Goal: Contribute content: Contribute content

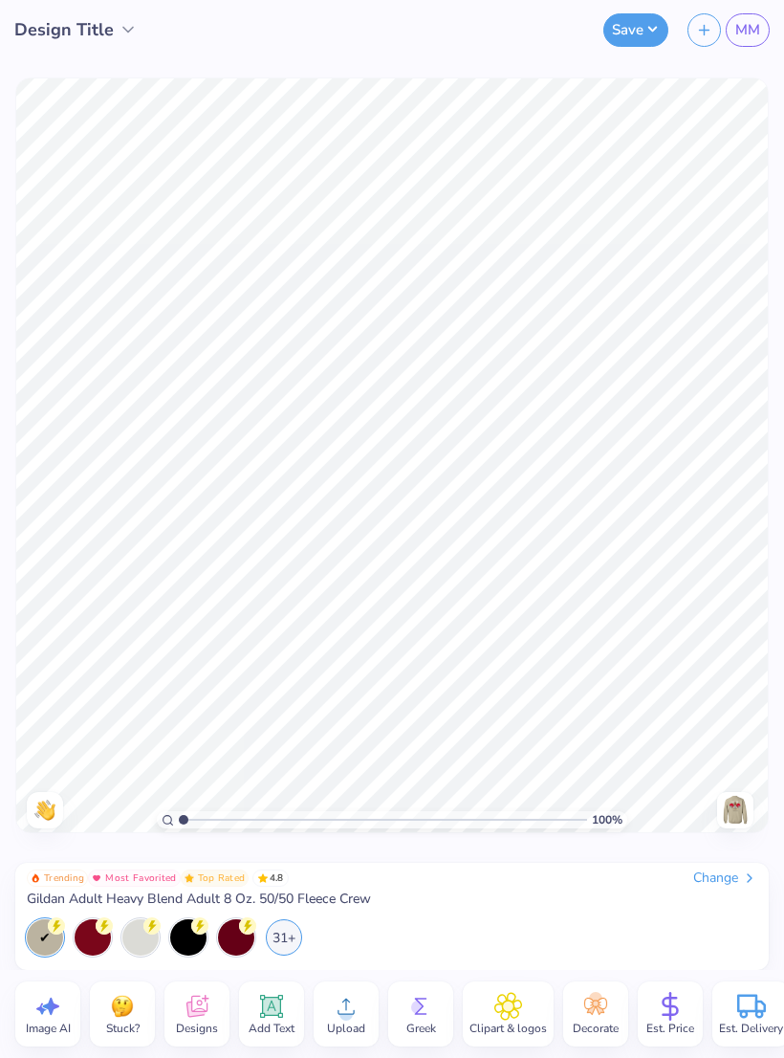
click at [735, 813] on img at bounding box center [735, 810] width 31 height 31
click at [723, 812] on img at bounding box center [735, 810] width 31 height 31
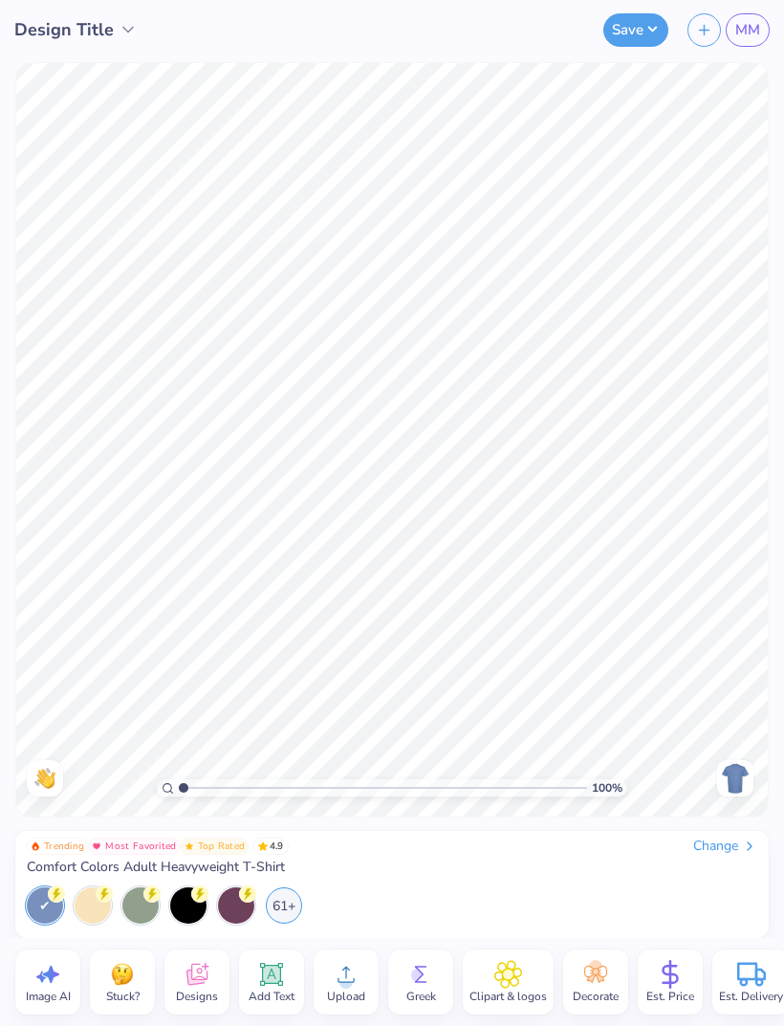
click at [735, 847] on div "Change" at bounding box center [726, 846] width 64 height 17
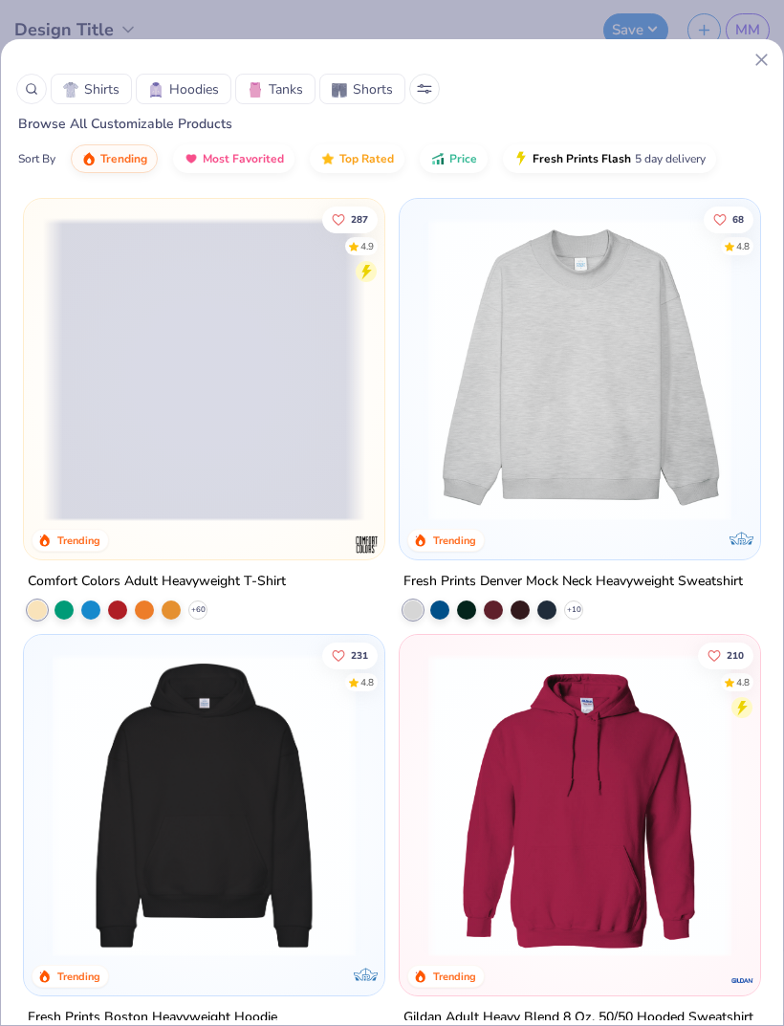
click at [32, 91] on icon at bounding box center [31, 88] width 13 height 13
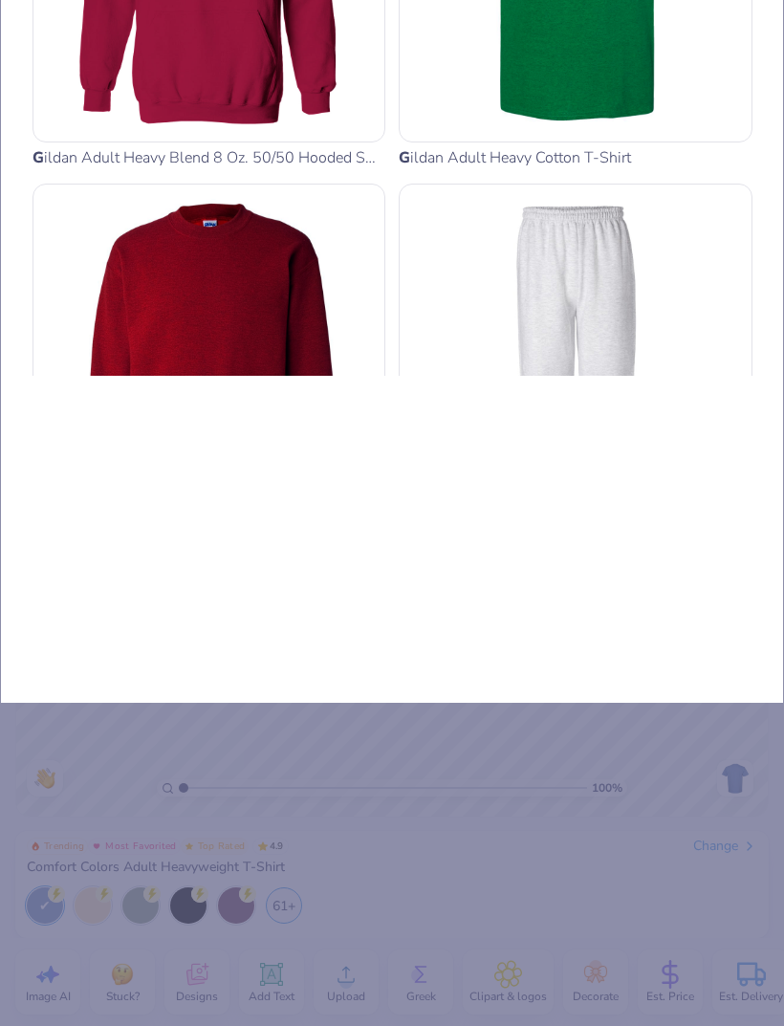
type input "G18"
type input "G180"
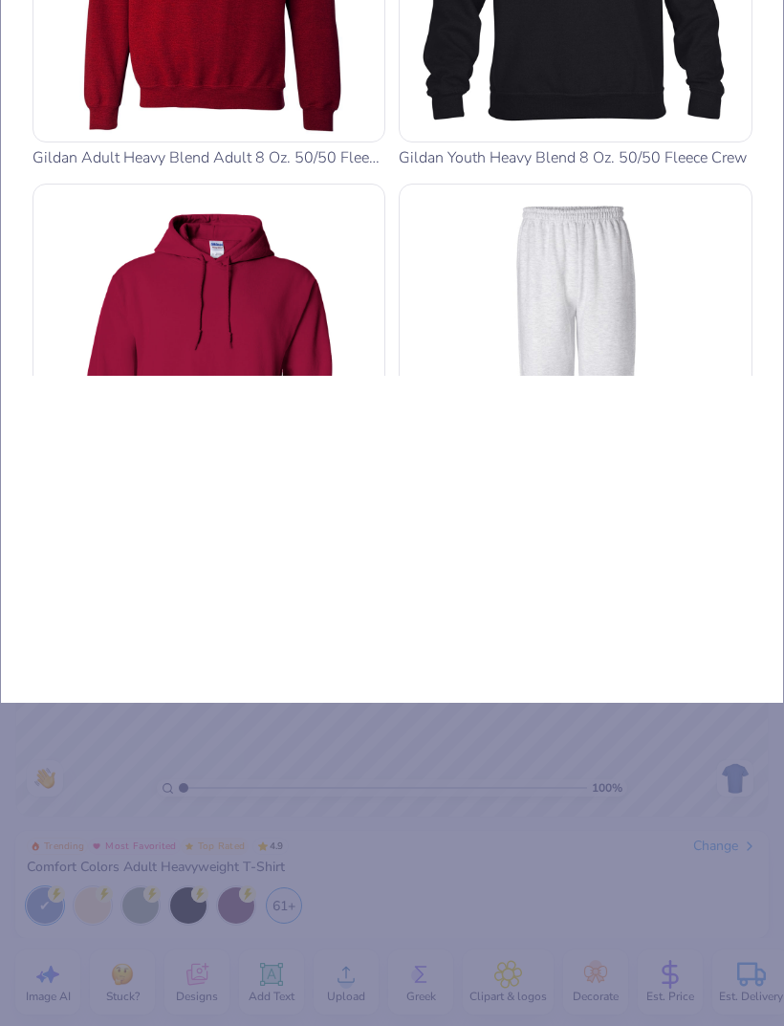
type input "G180"
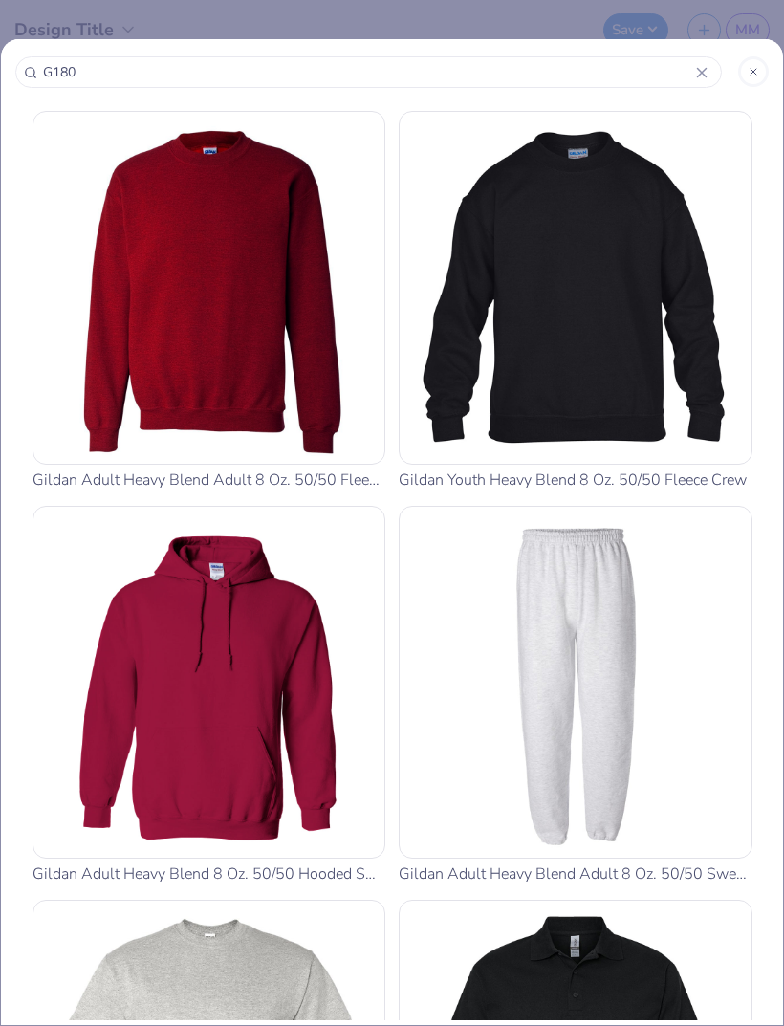
click at [242, 372] on img at bounding box center [209, 288] width 337 height 337
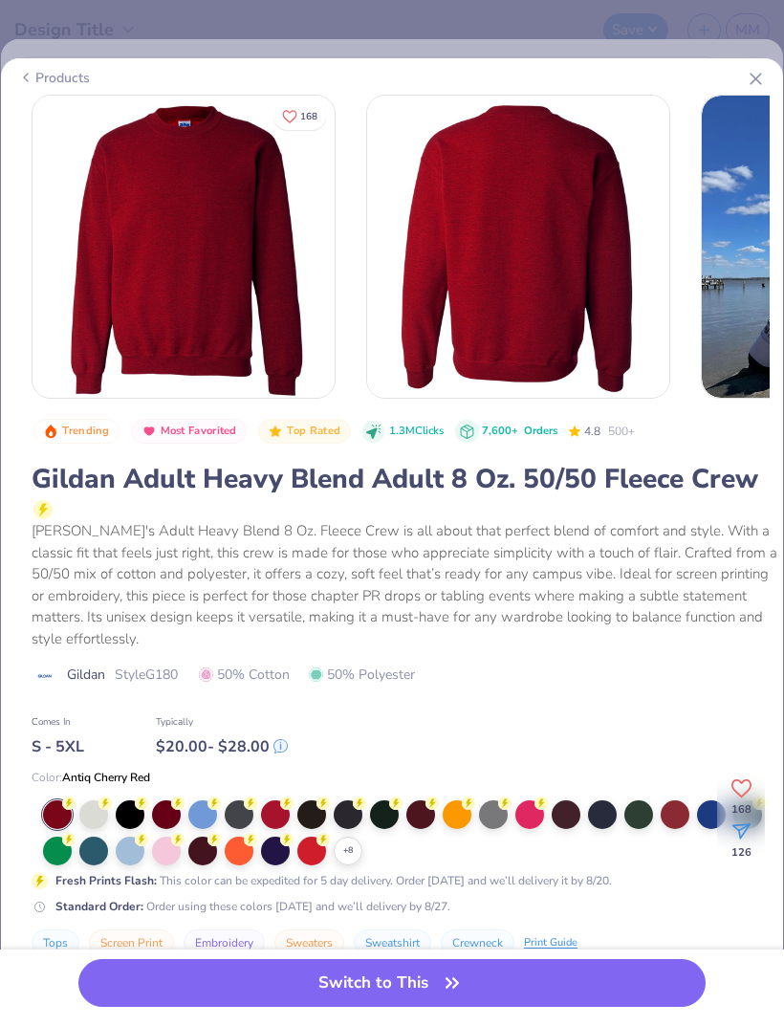
click at [0, 0] on icon at bounding box center [0, 0] width 0 height 0
click at [577, 850] on div at bounding box center [566, 851] width 29 height 29
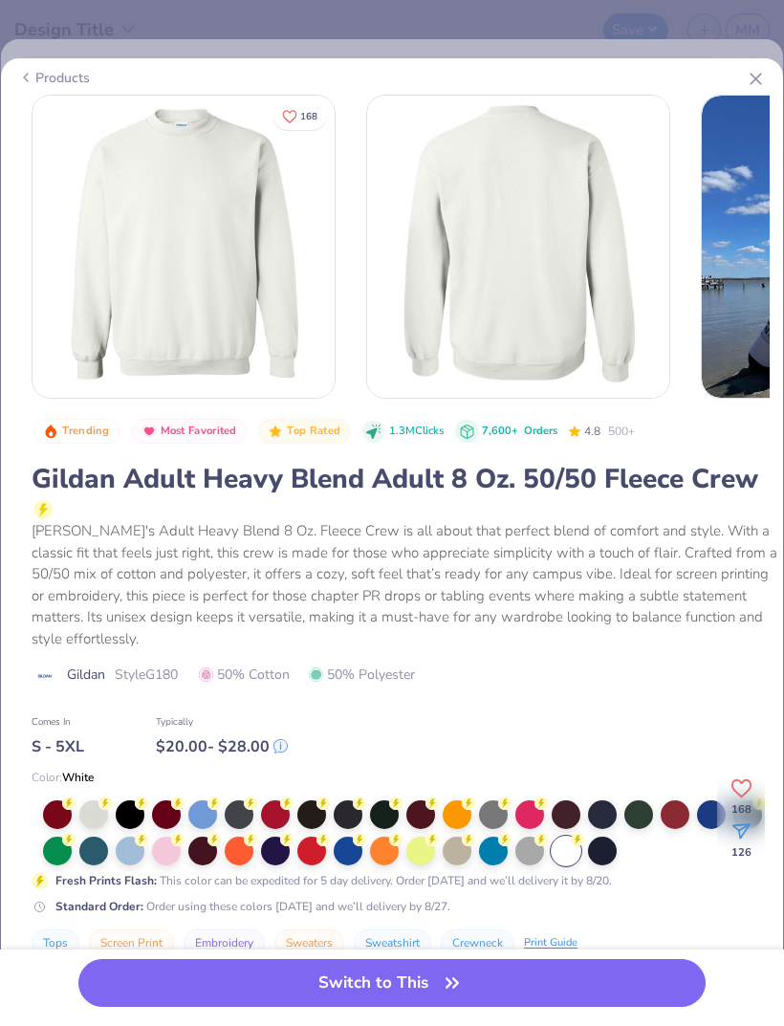
click at [474, 990] on button "Switch to This" at bounding box center [392, 983] width 628 height 48
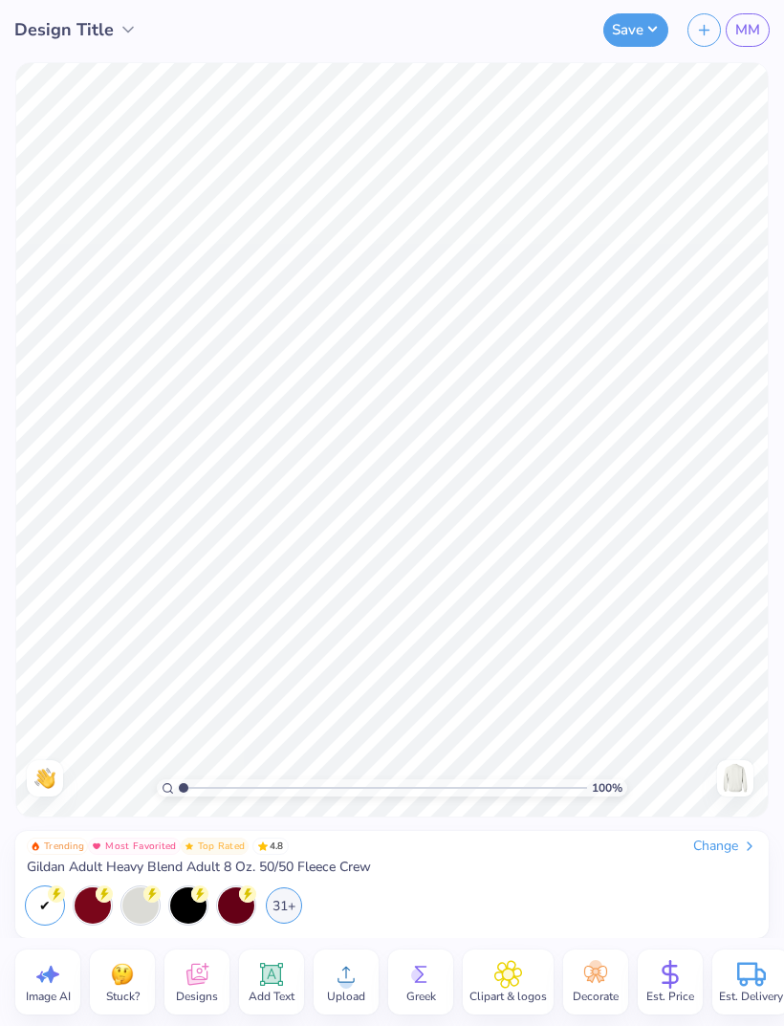
click at [122, 983] on img at bounding box center [122, 974] width 29 height 29
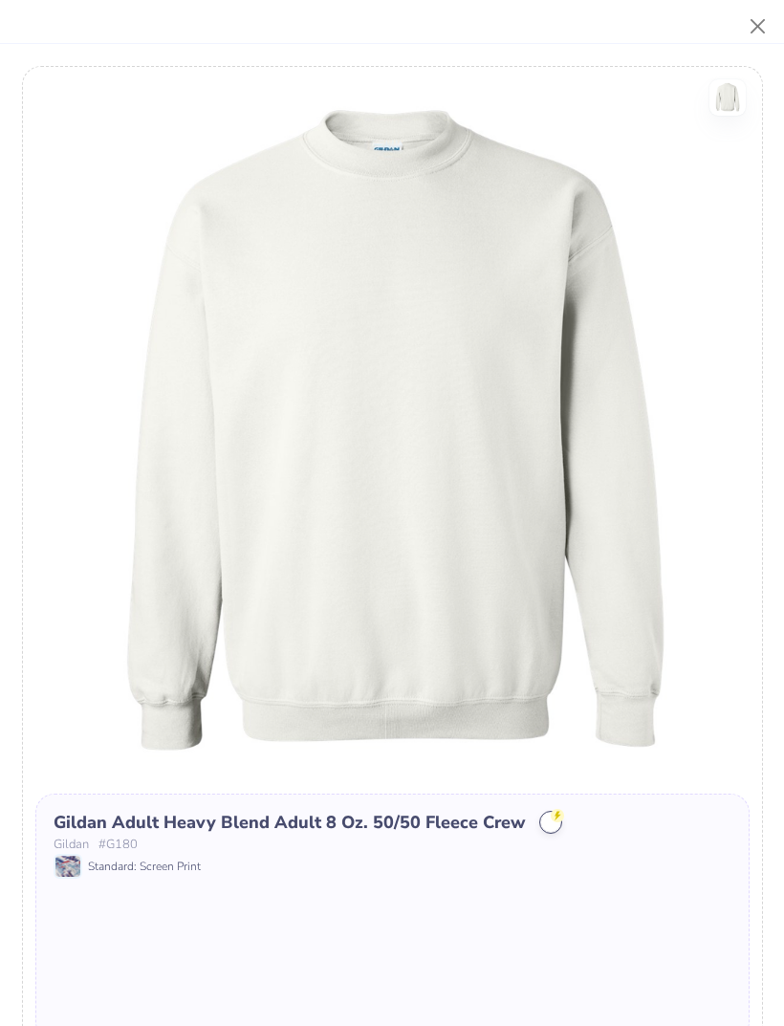
click at [754, 36] on button "Close" at bounding box center [758, 27] width 36 height 36
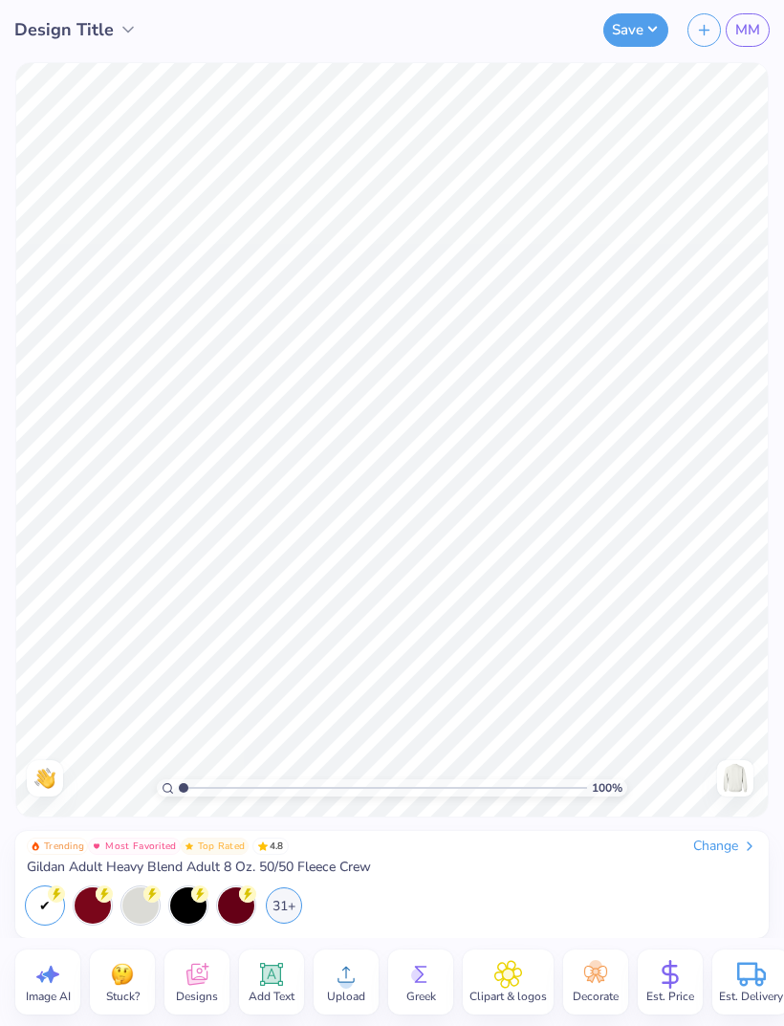
click at [741, 778] on img at bounding box center [735, 778] width 31 height 31
click at [731, 786] on img at bounding box center [735, 778] width 31 height 31
click at [198, 980] on icon at bounding box center [197, 975] width 21 height 22
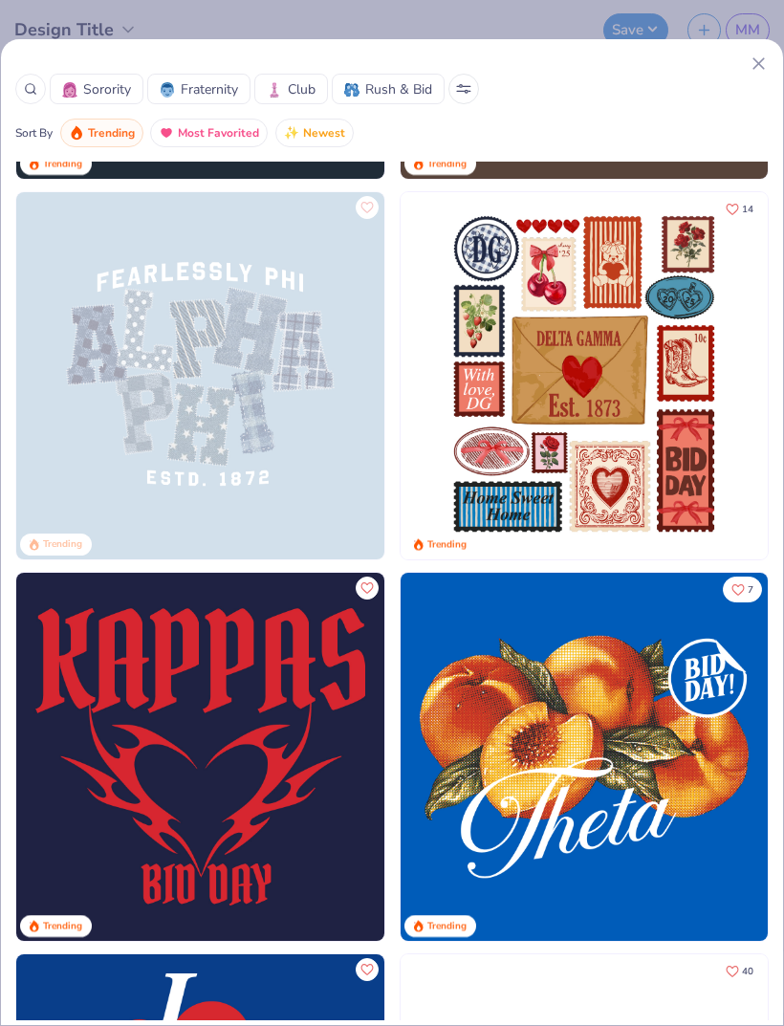
scroll to position [1135, 0]
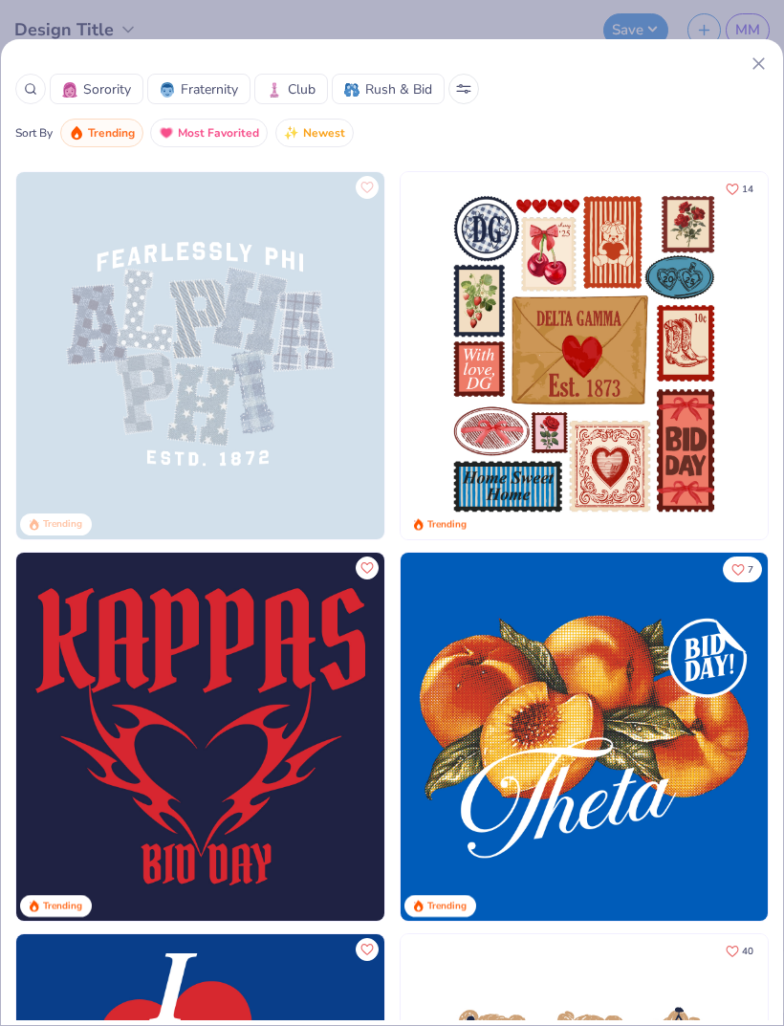
click at [467, 90] on icon at bounding box center [466, 91] width 3 height 3
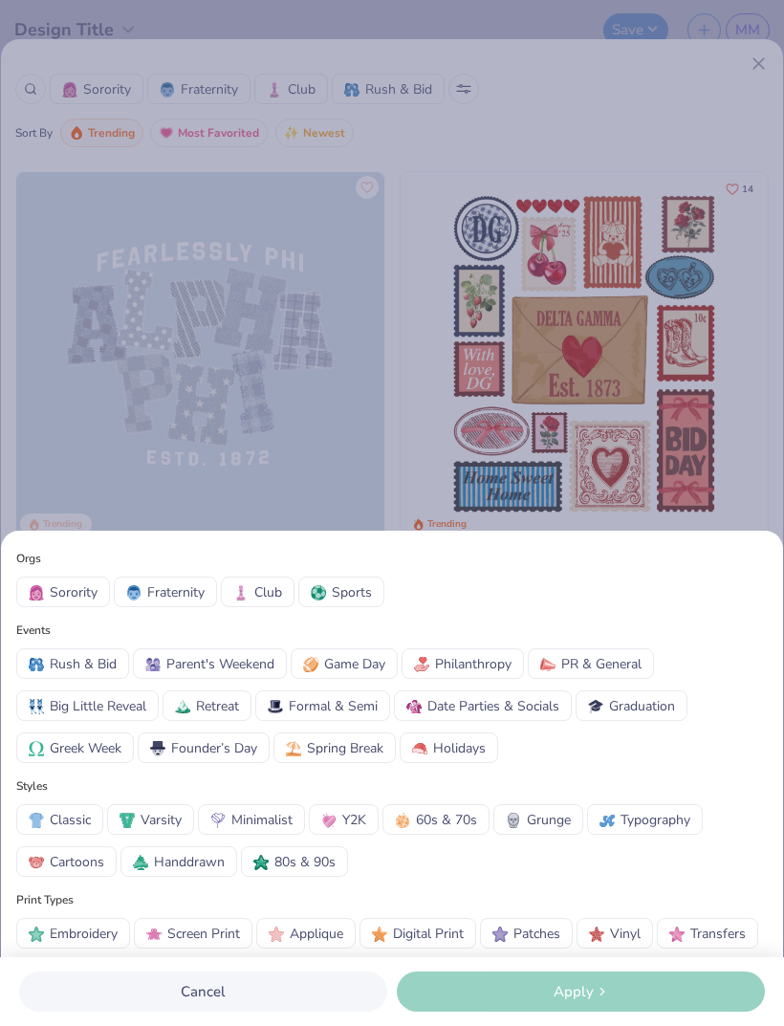
click at [370, 661] on span "Game Day" at bounding box center [354, 664] width 61 height 20
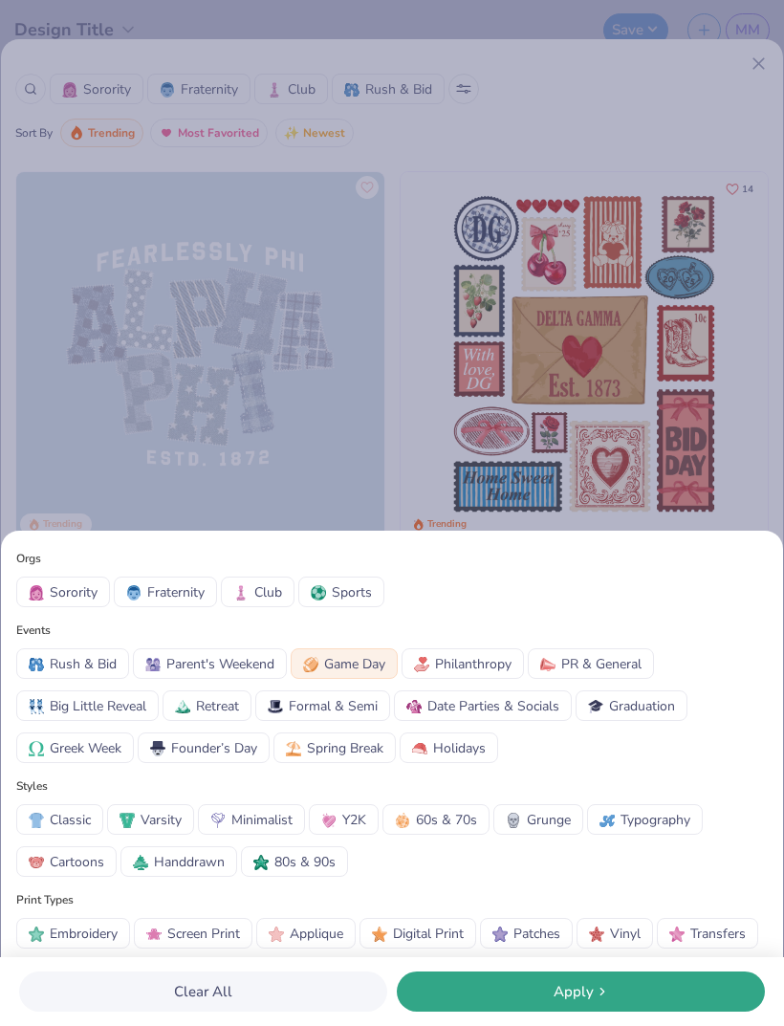
click at [637, 998] on div "Apply" at bounding box center [581, 992] width 357 height 22
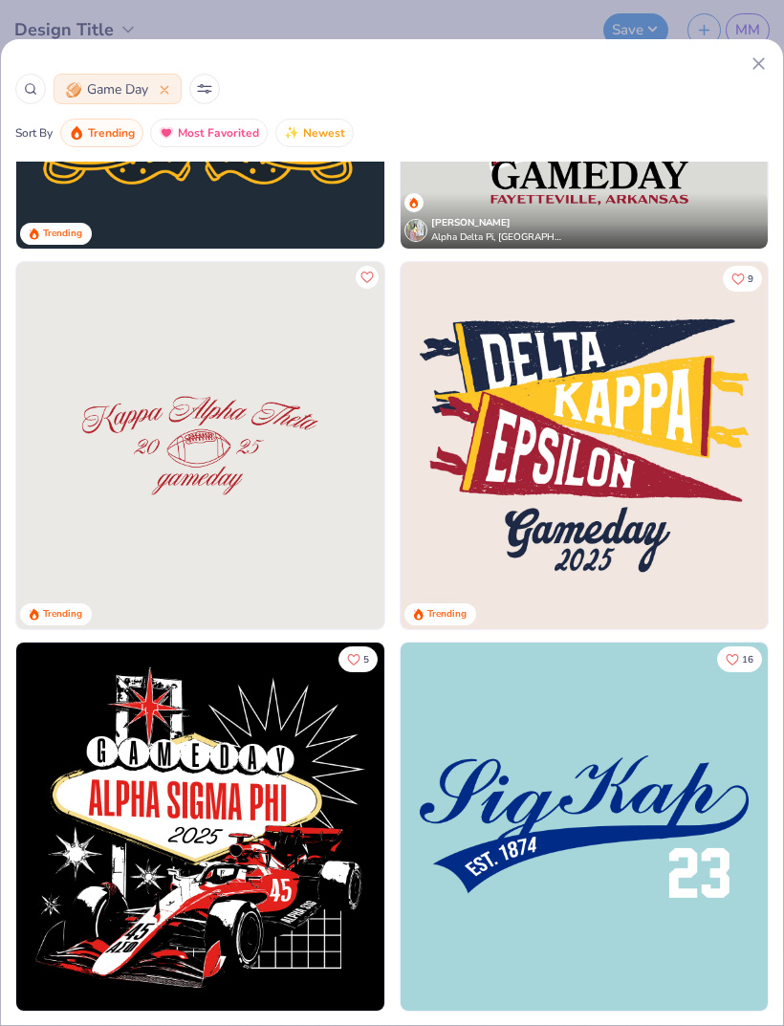
scroll to position [291, 0]
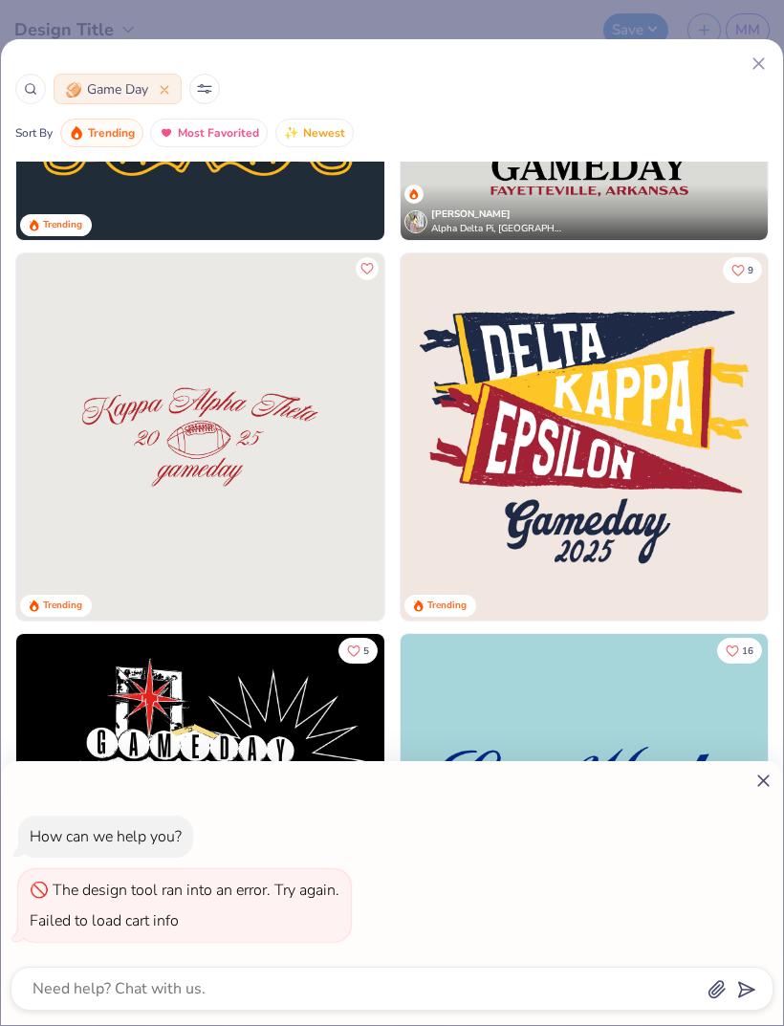
click at [756, 782] on icon at bounding box center [764, 781] width 20 height 20
type textarea "x"
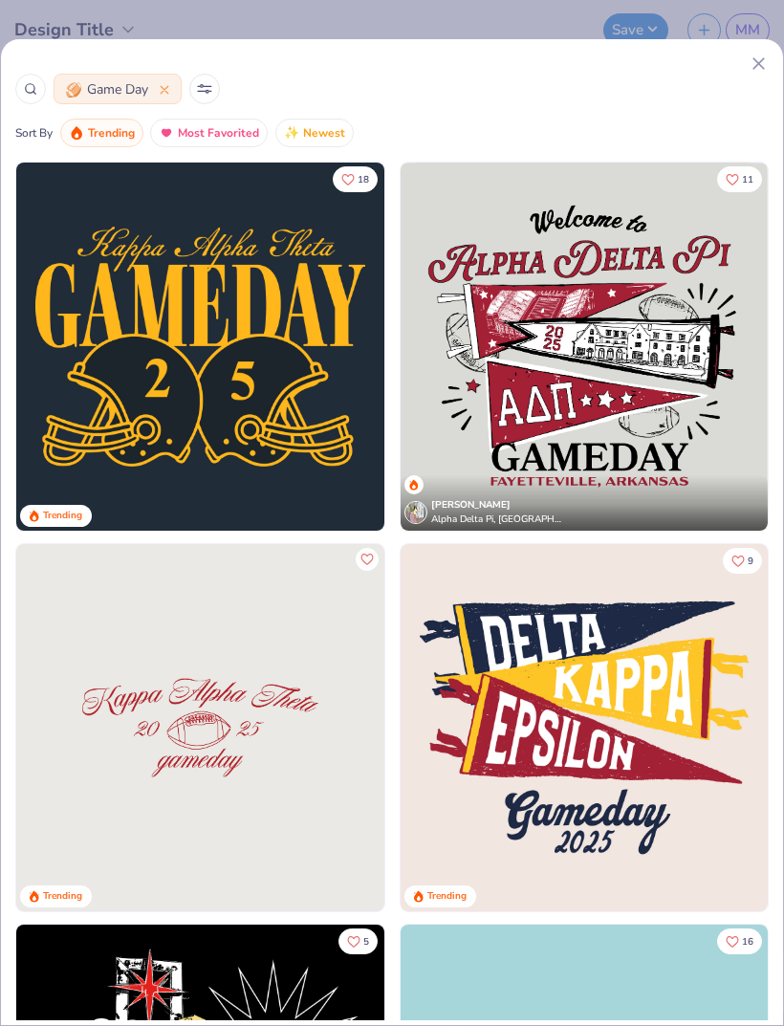
scroll to position [0, 0]
click at [171, 87] on button "Game Day" at bounding box center [118, 89] width 128 height 31
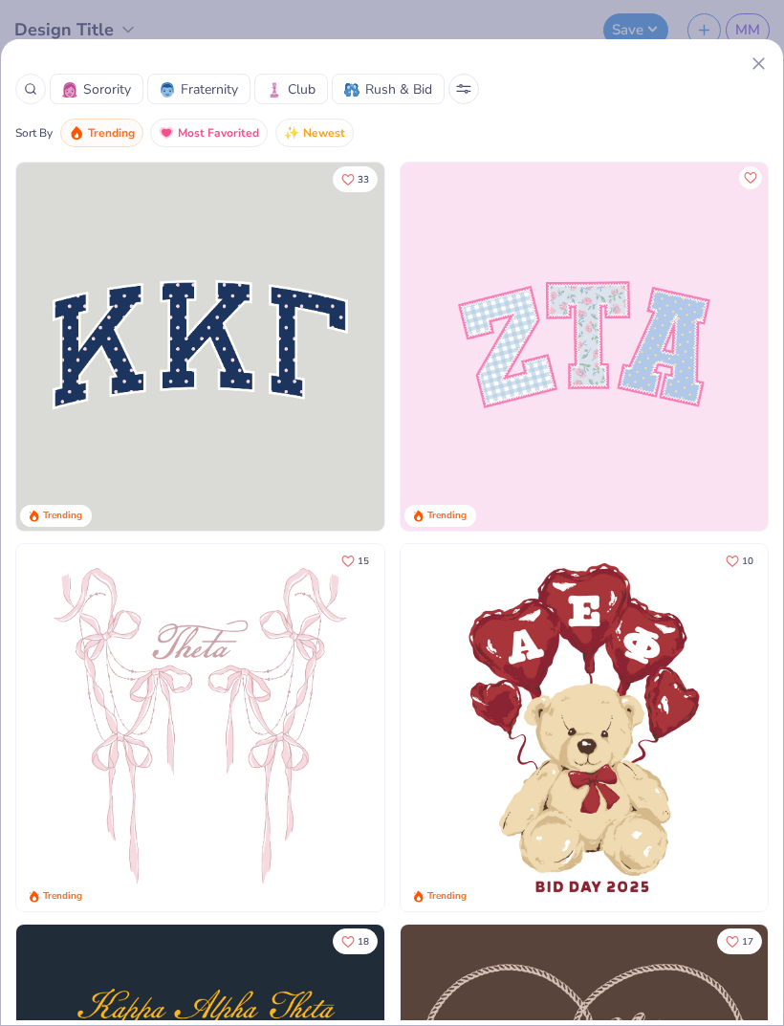
click at [463, 89] on icon at bounding box center [463, 89] width 15 height 10
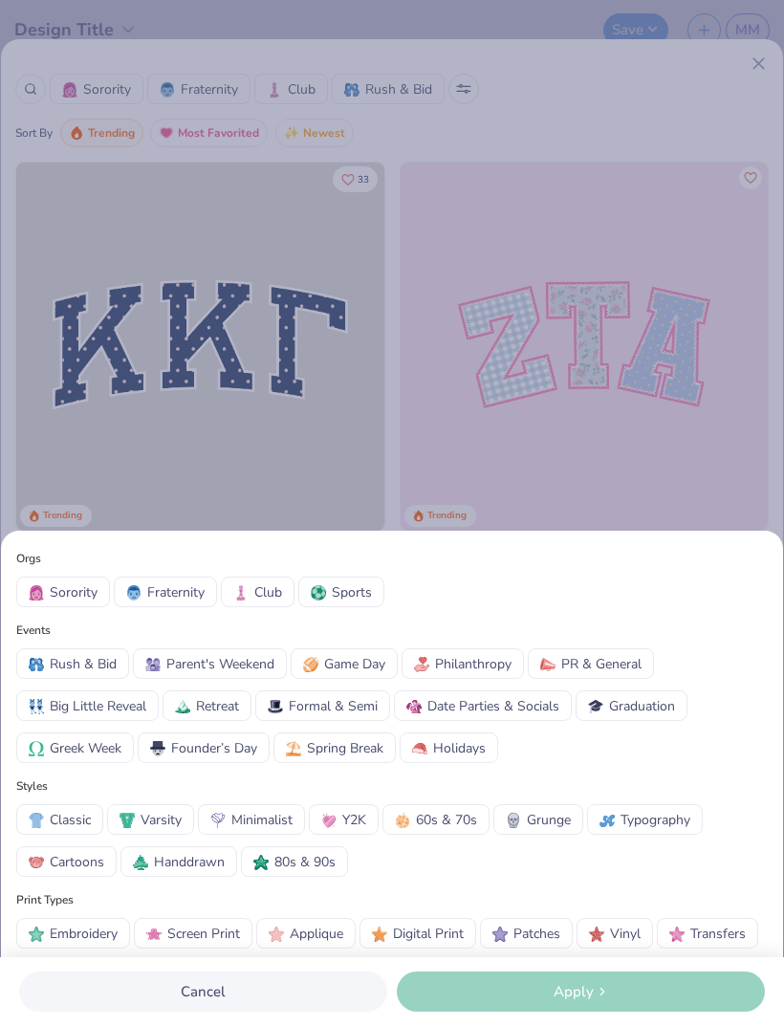
click at [99, 753] on span "Greek Week" at bounding box center [86, 748] width 72 height 20
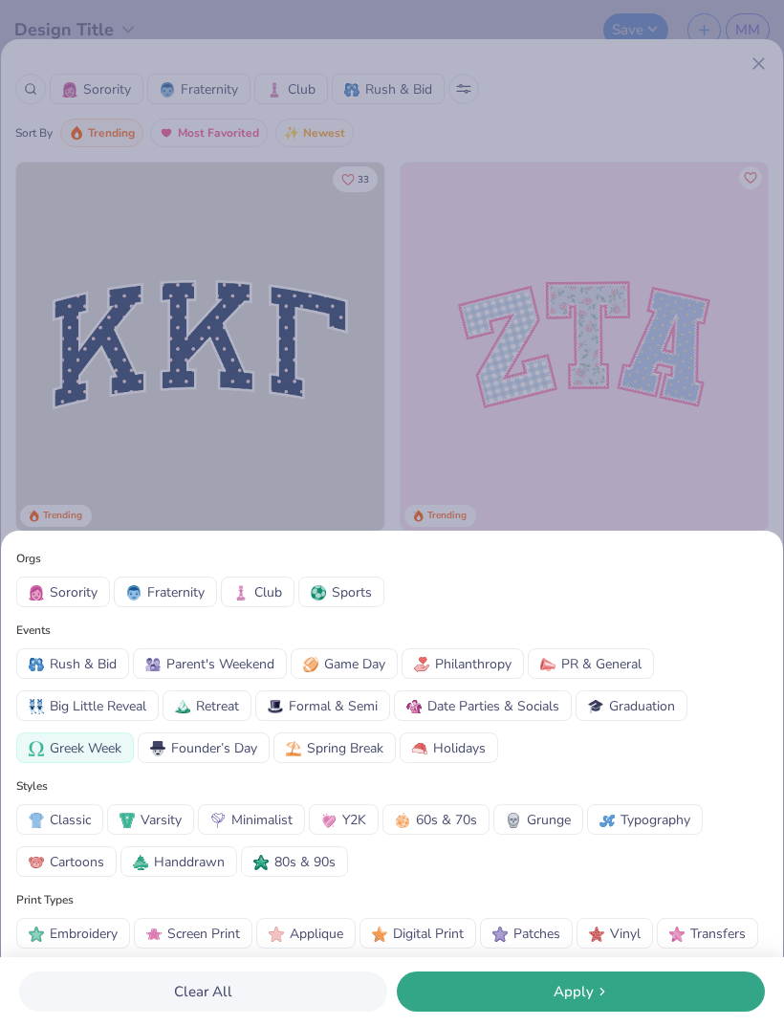
click at [665, 1002] on div "Apply" at bounding box center [581, 992] width 357 height 22
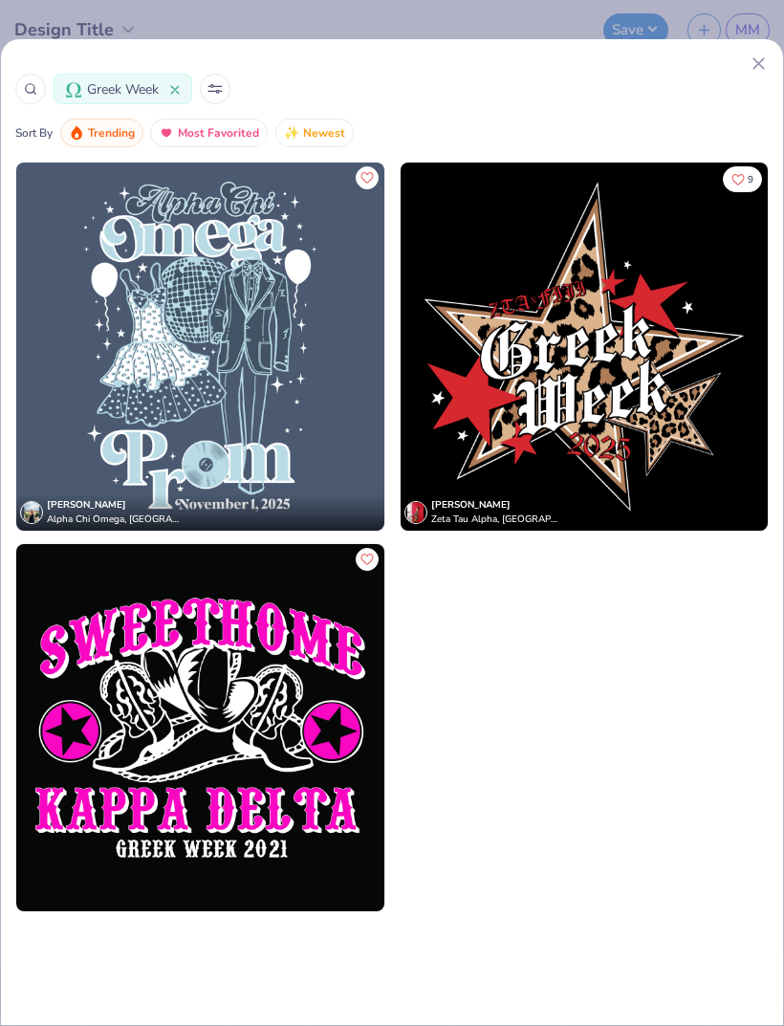
click at [185, 95] on button "Greek Week" at bounding box center [123, 89] width 139 height 31
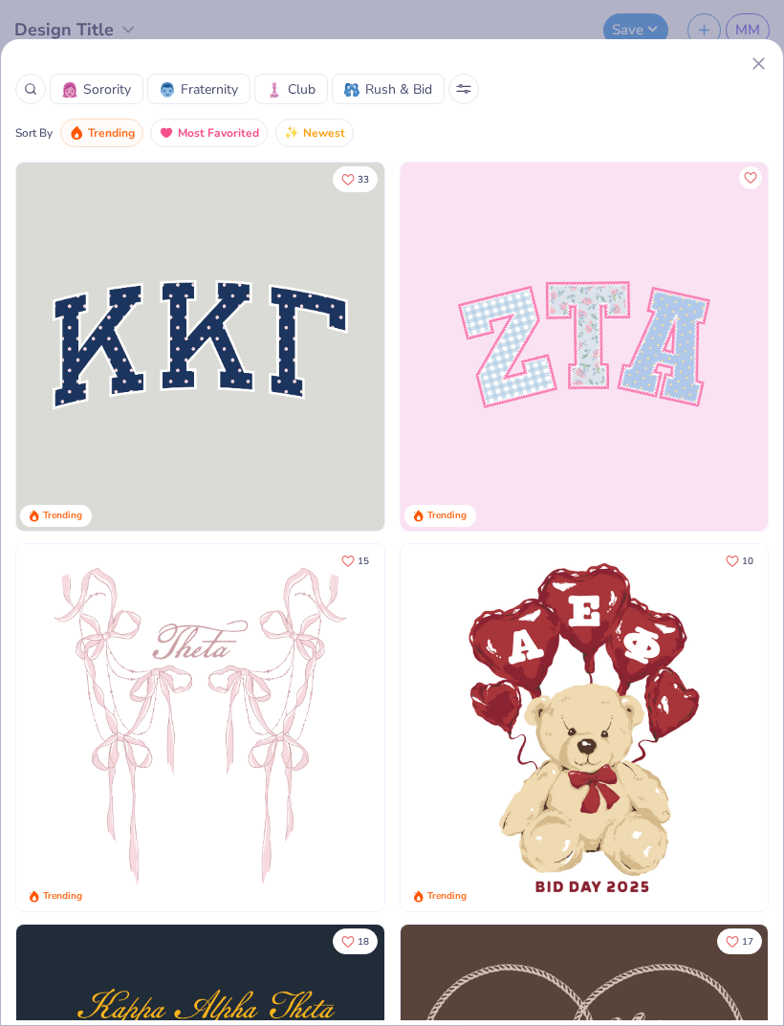
click at [464, 86] on icon at bounding box center [463, 86] width 13 height 0
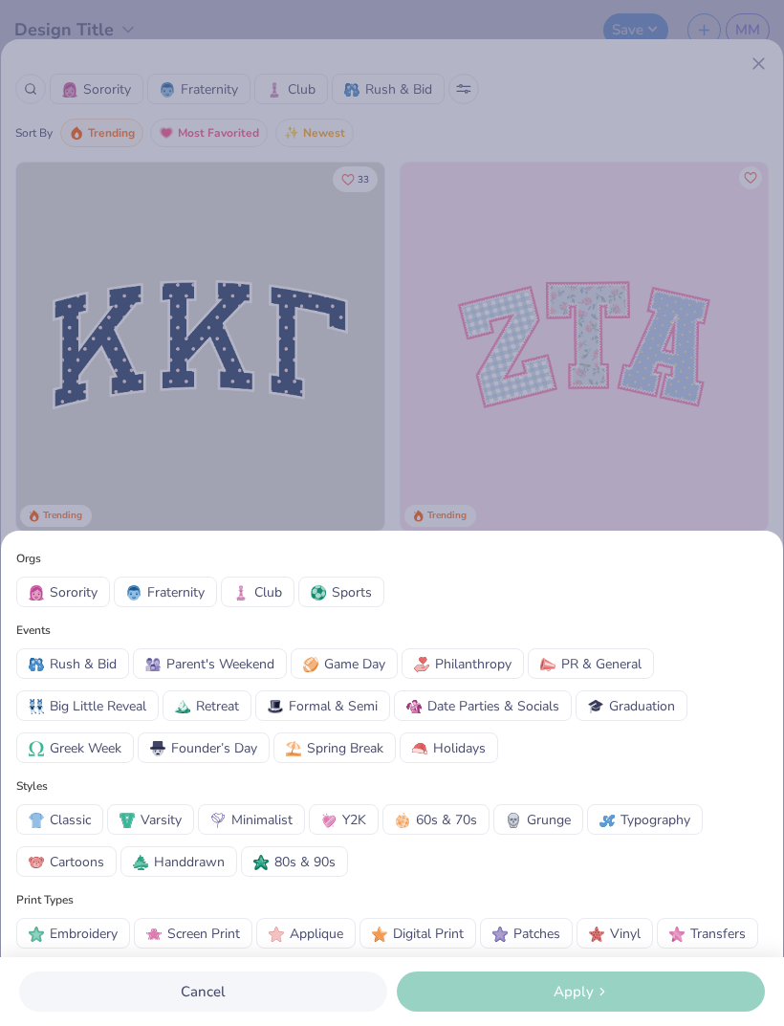
click at [767, 64] on div "Orgs Sorority Fraternity Club Sports Events Rush & Bid Parent's Weekend Game Da…" at bounding box center [392, 513] width 784 height 1026
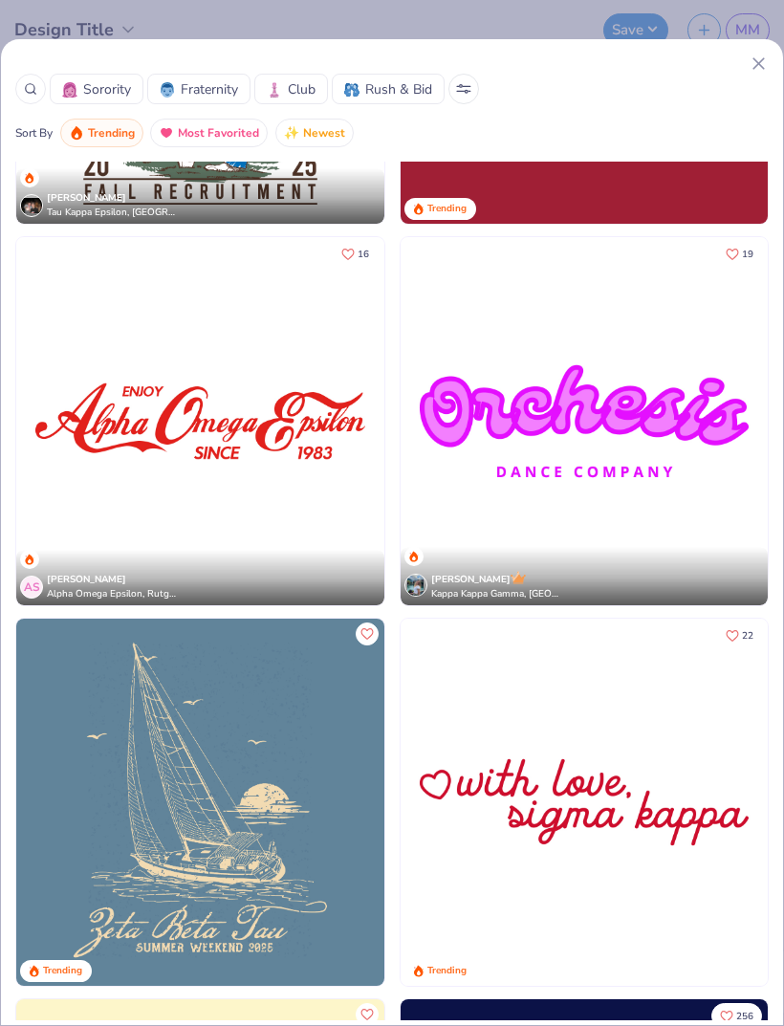
scroll to position [4515, 0]
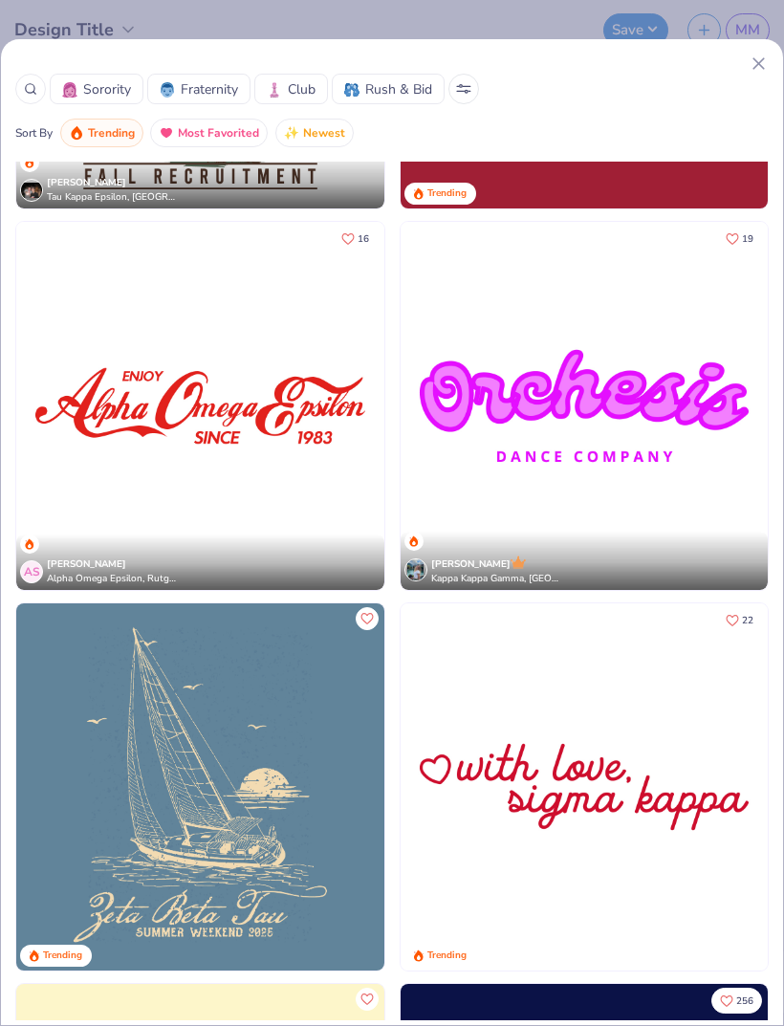
click at [26, 85] on icon at bounding box center [30, 88] width 13 height 13
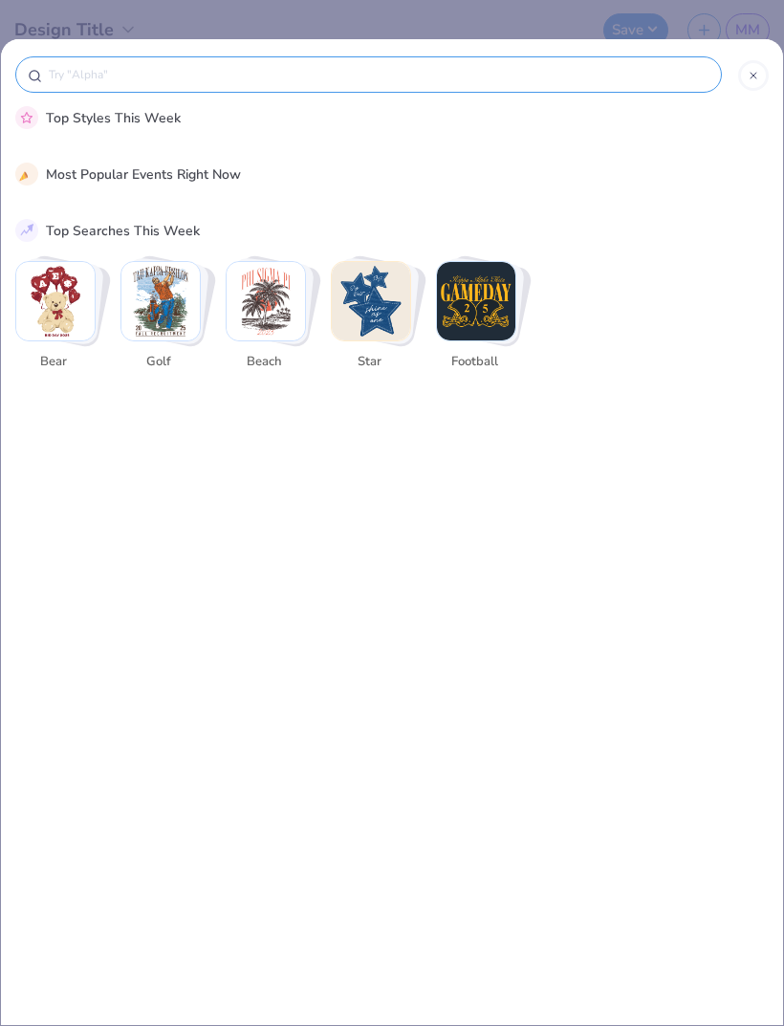
click at [25, 84] on div at bounding box center [368, 74] width 707 height 36
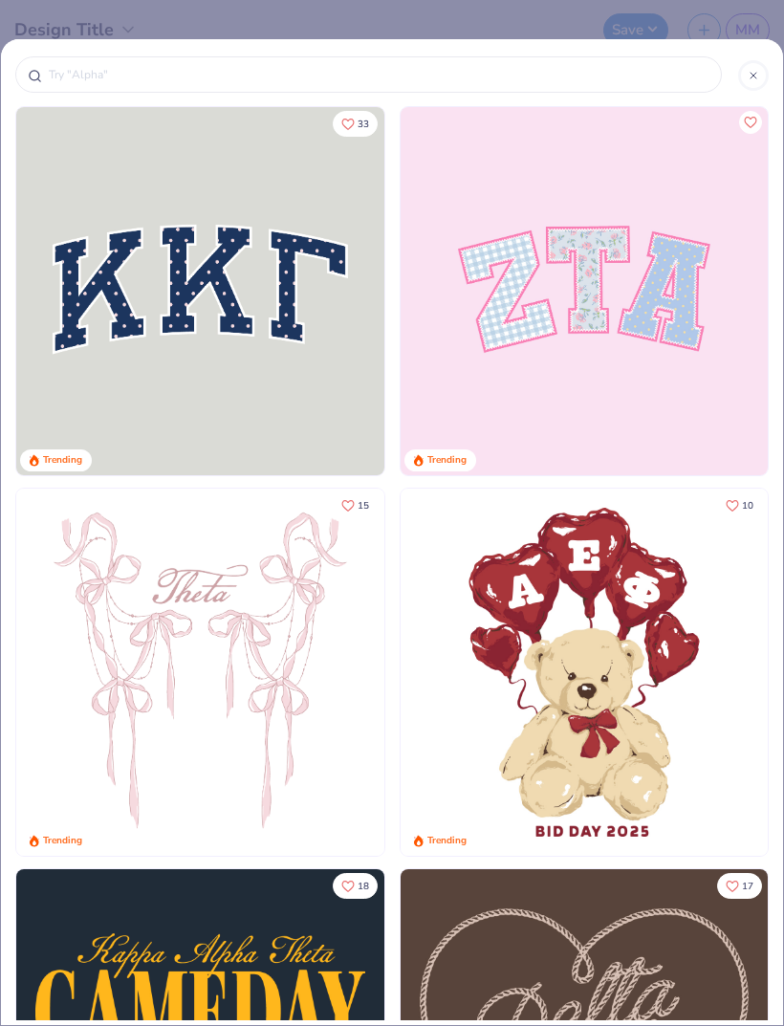
click at [114, 67] on input "text" at bounding box center [378, 74] width 663 height 19
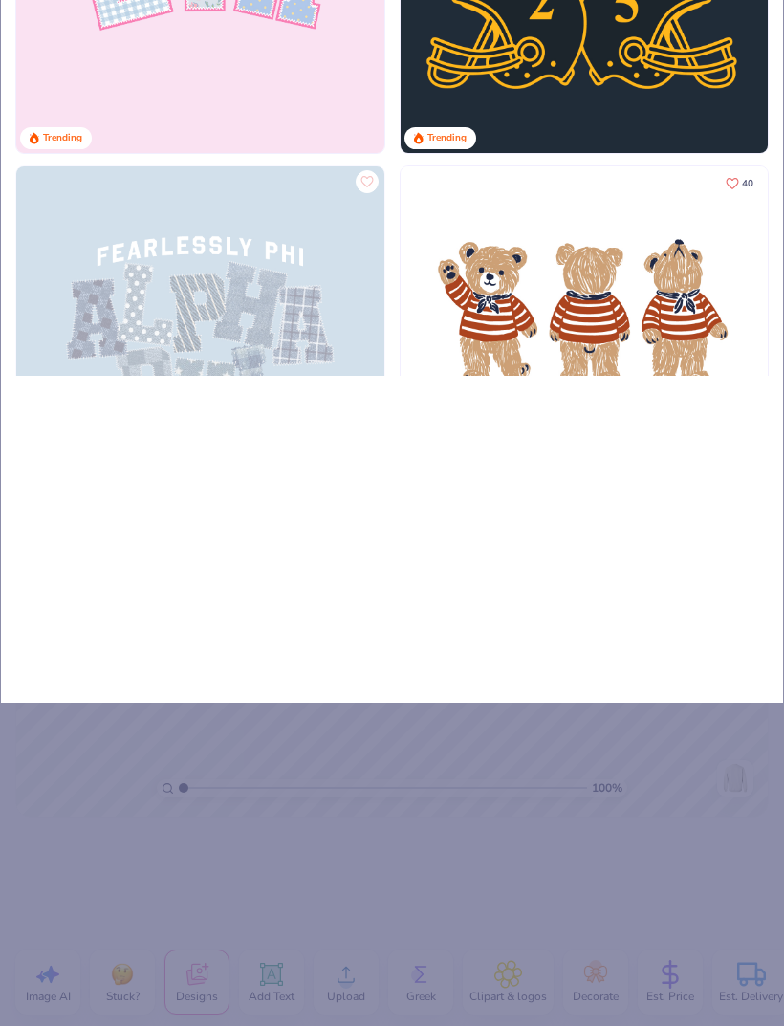
type input "Fl"
type input "Fla"
type input "Flag"
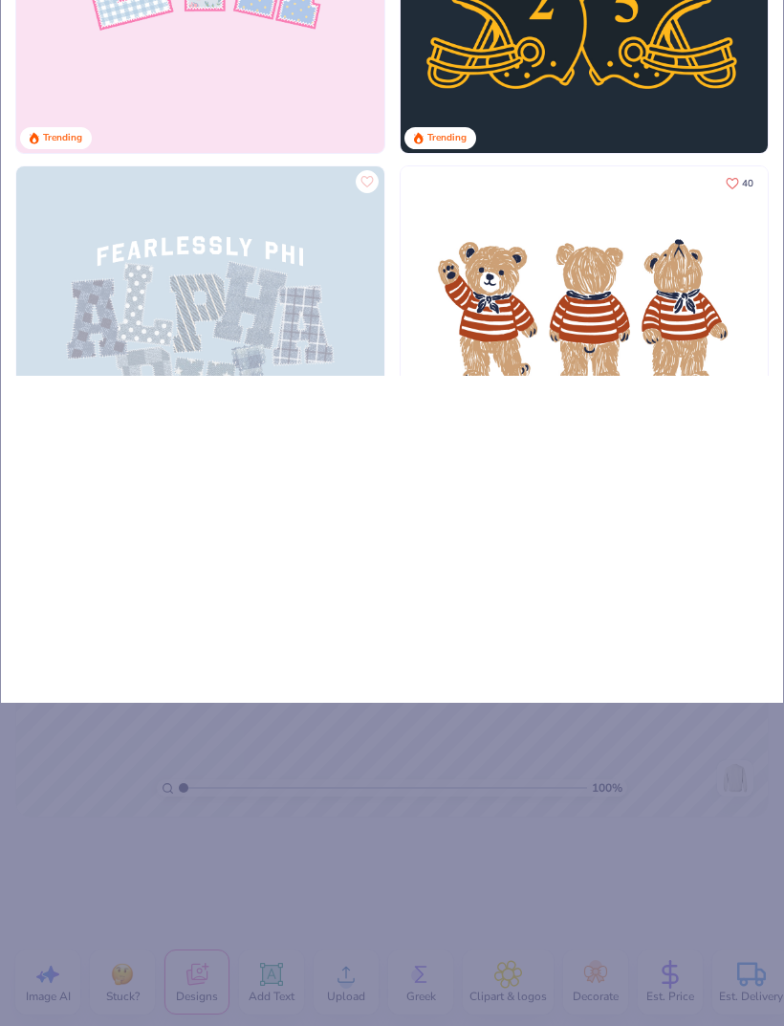
type input "Flag"
type input "Flags"
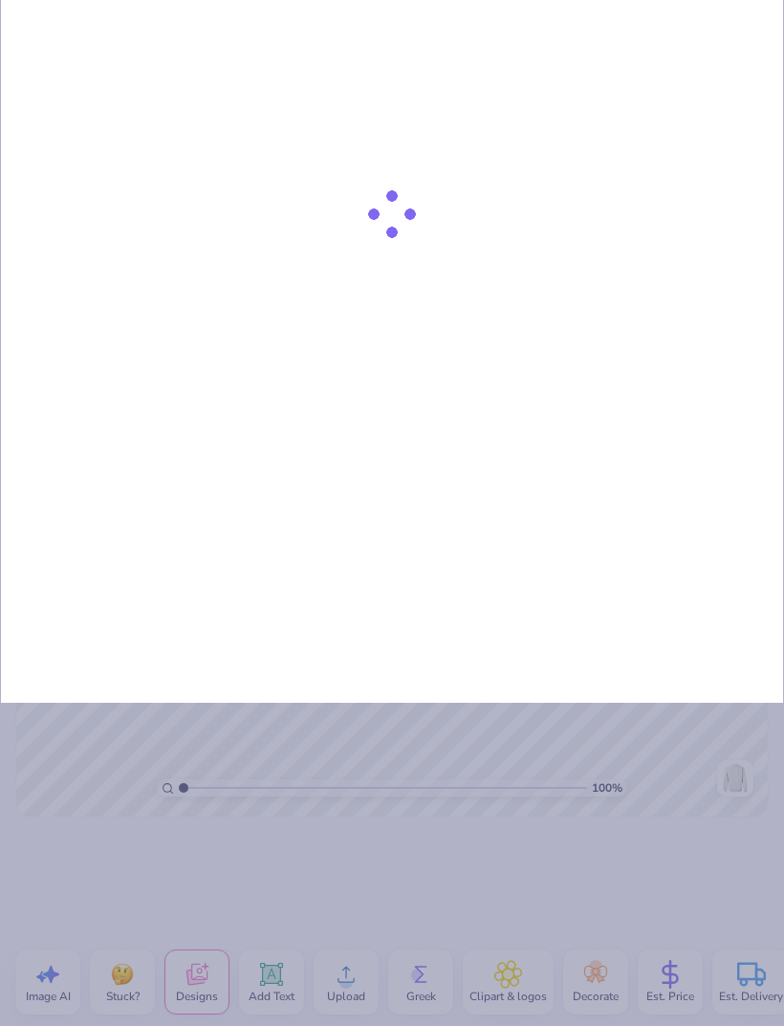
type input "Flags"
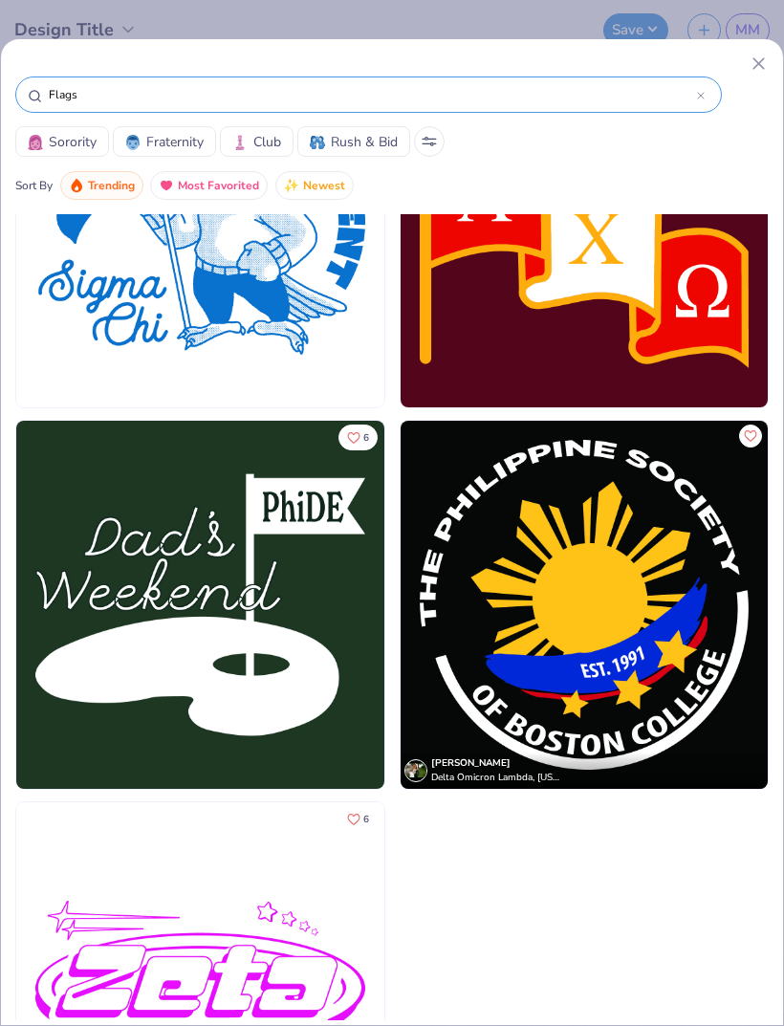
click at [762, 63] on icon at bounding box center [759, 64] width 20 height 20
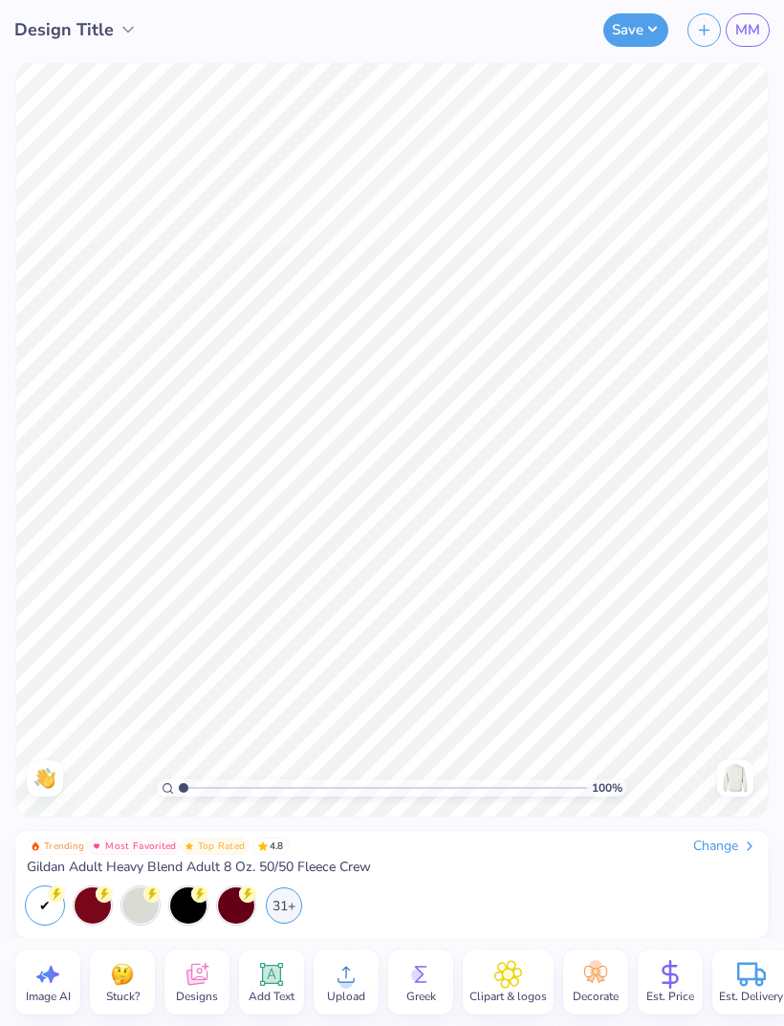
click at [199, 987] on icon at bounding box center [197, 974] width 29 height 29
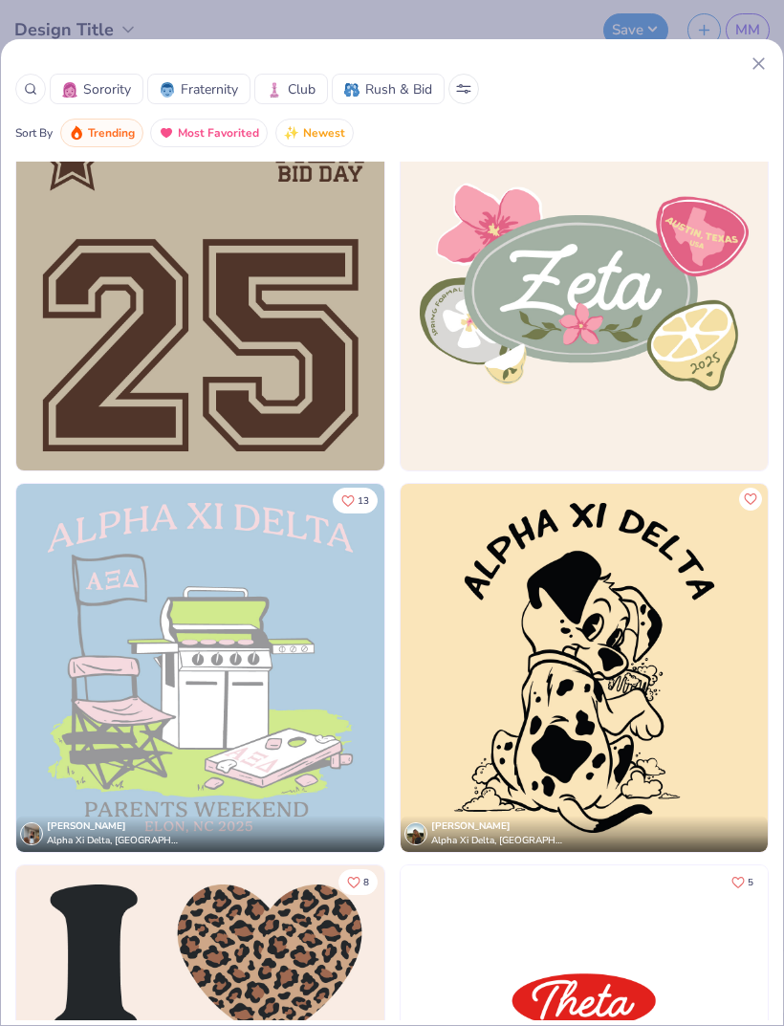
scroll to position [12799, 0]
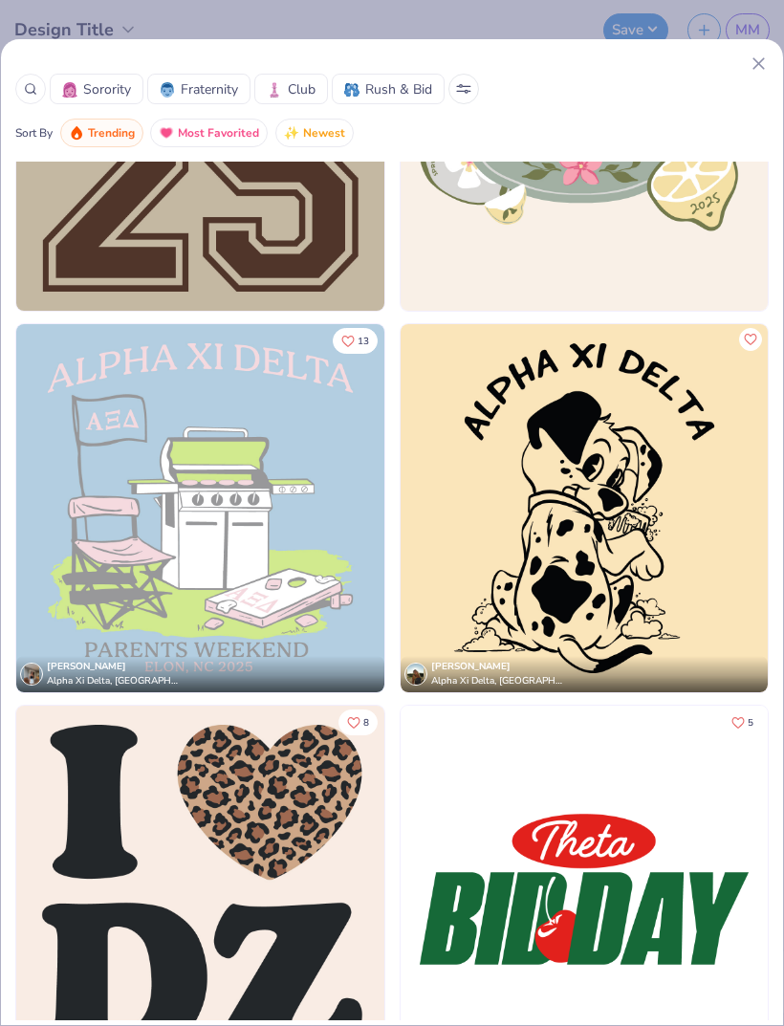
click at [292, 581] on img at bounding box center [200, 508] width 368 height 368
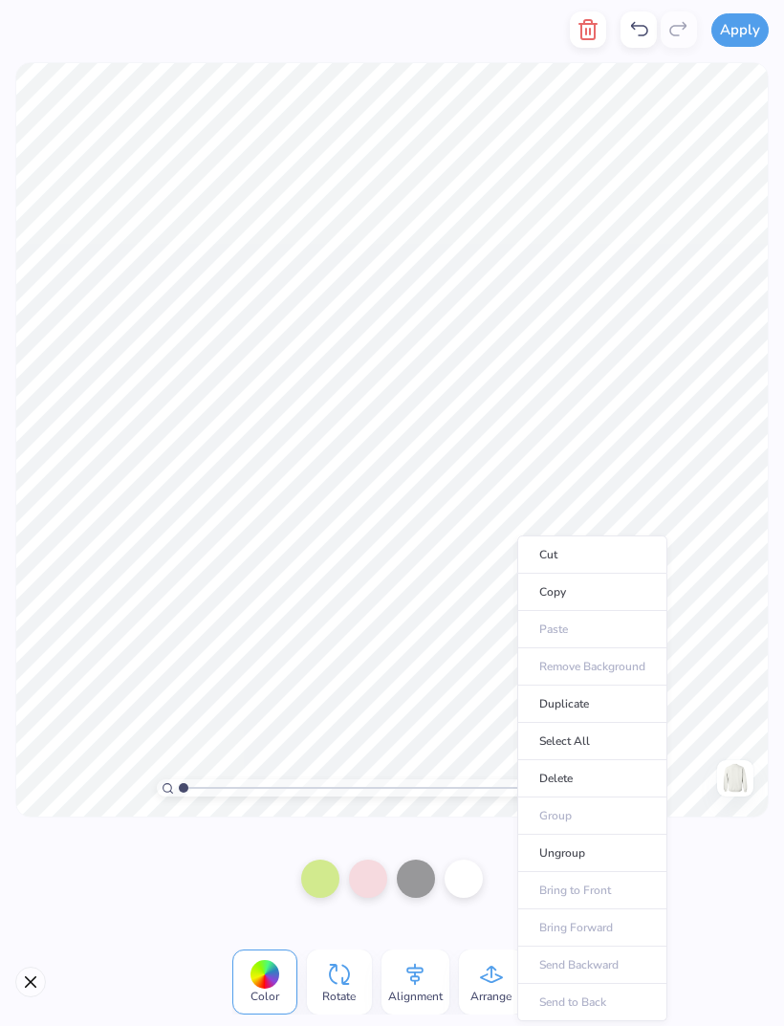
click at [596, 596] on li "Copy" at bounding box center [593, 592] width 150 height 37
click at [586, 782] on li "Delete" at bounding box center [588, 778] width 150 height 37
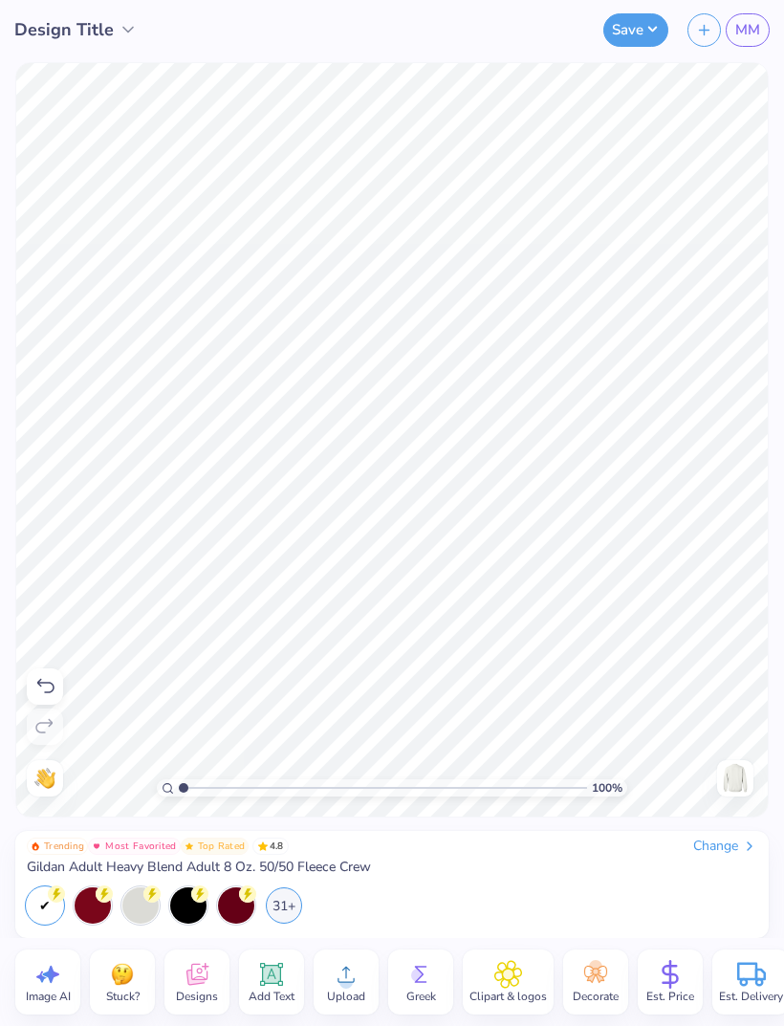
click at [737, 766] on img at bounding box center [735, 778] width 31 height 31
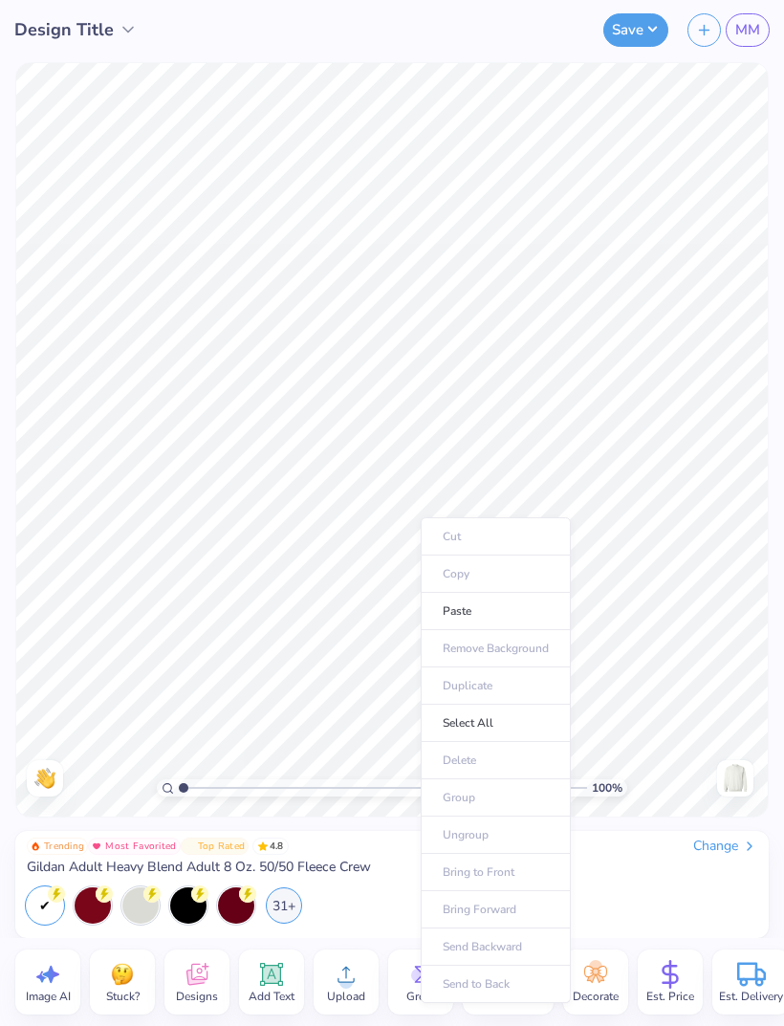
click at [499, 616] on li "Paste" at bounding box center [496, 611] width 150 height 37
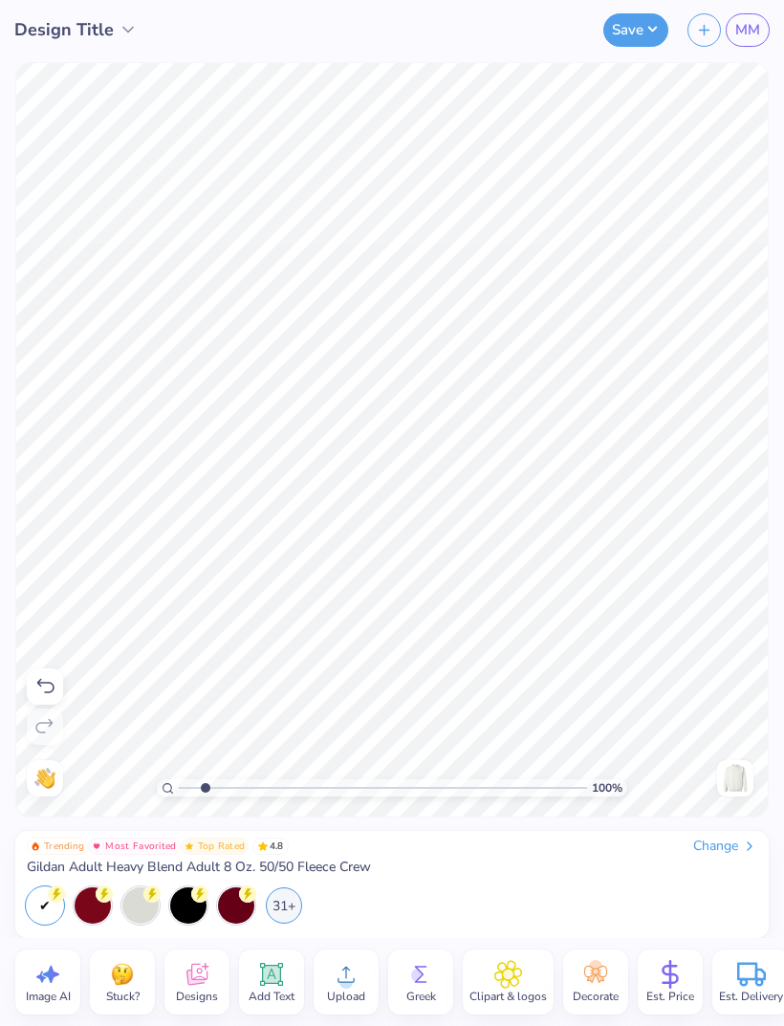
type input "1.86023752598069"
type textarea "x"
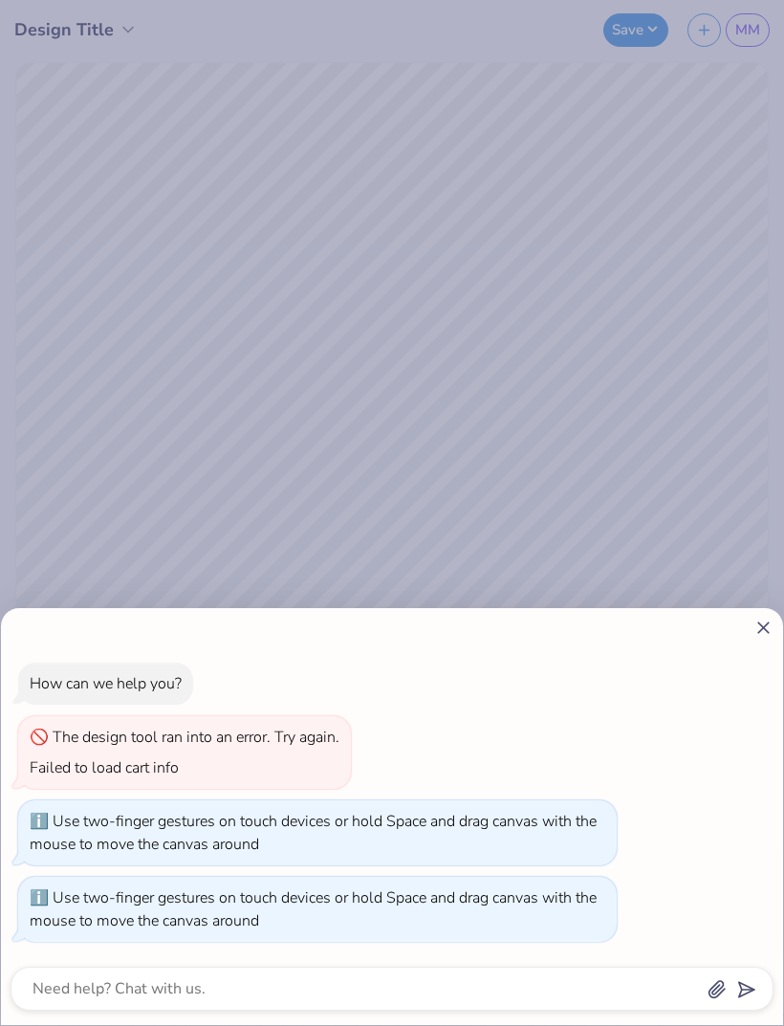
type input "2.13628158262674"
type textarea "x"
type input "1.74347899180525"
click at [762, 624] on icon at bounding box center [764, 628] width 20 height 20
type textarea "x"
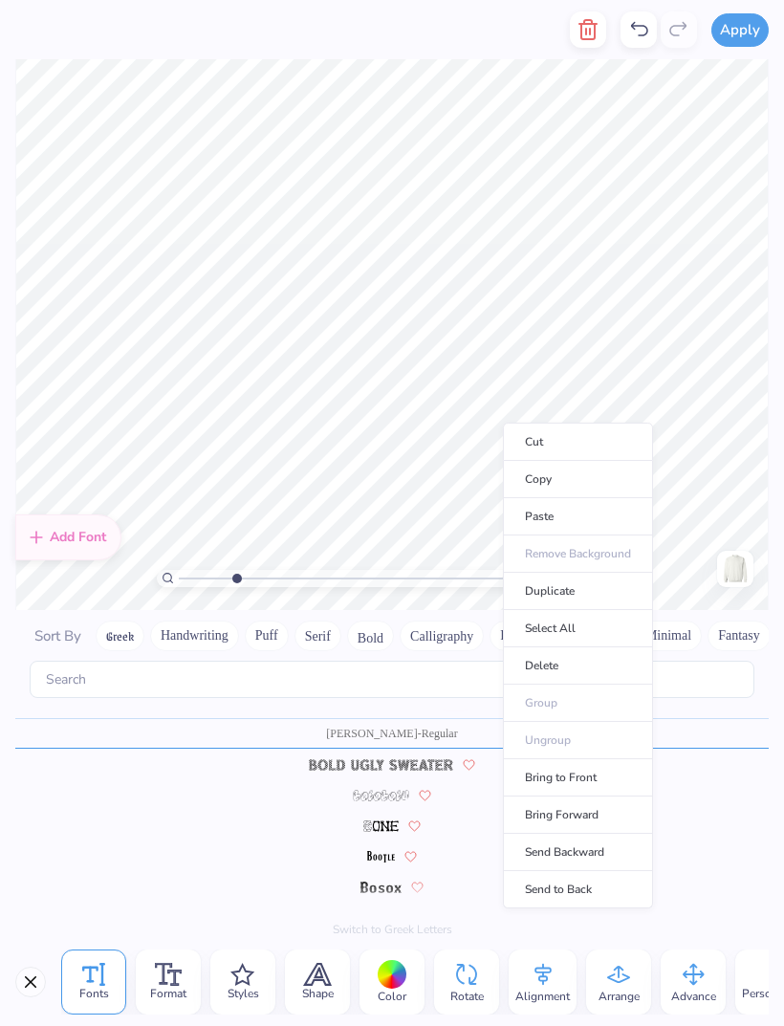
scroll to position [1025, 0]
type input "2.21941429177869"
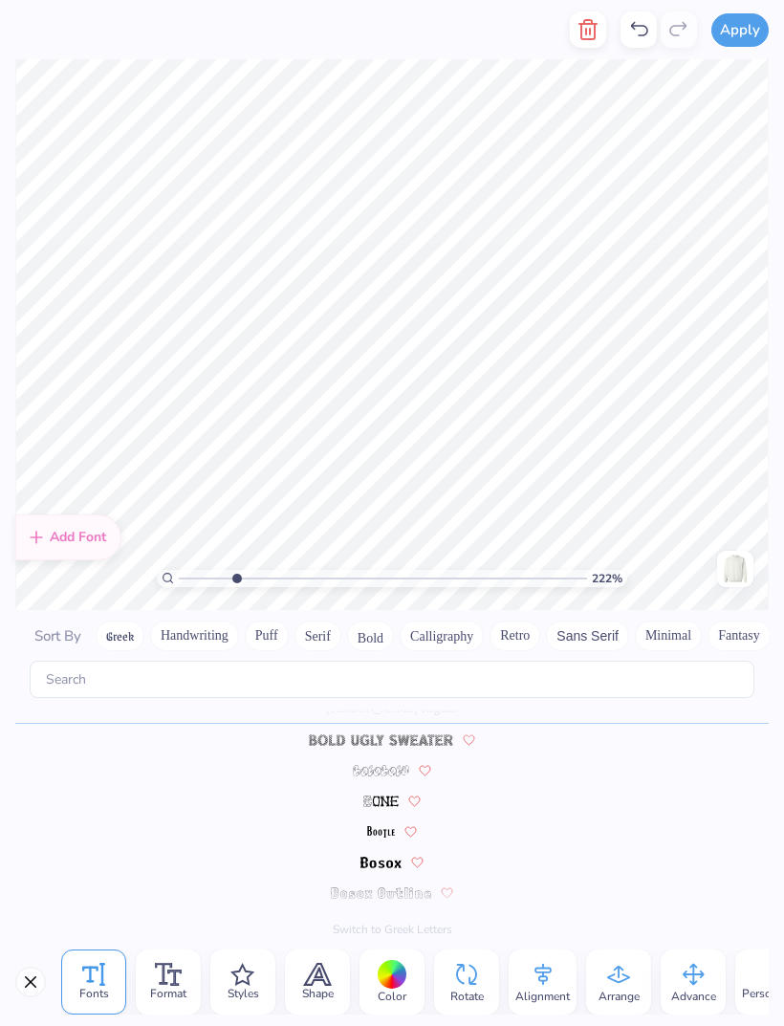
scroll to position [1, 4]
type textarea "PARENTEEKEND"
type input "2.21941429177869"
type textarea "PARENTEEKEND"
type input "2.21941429177869"
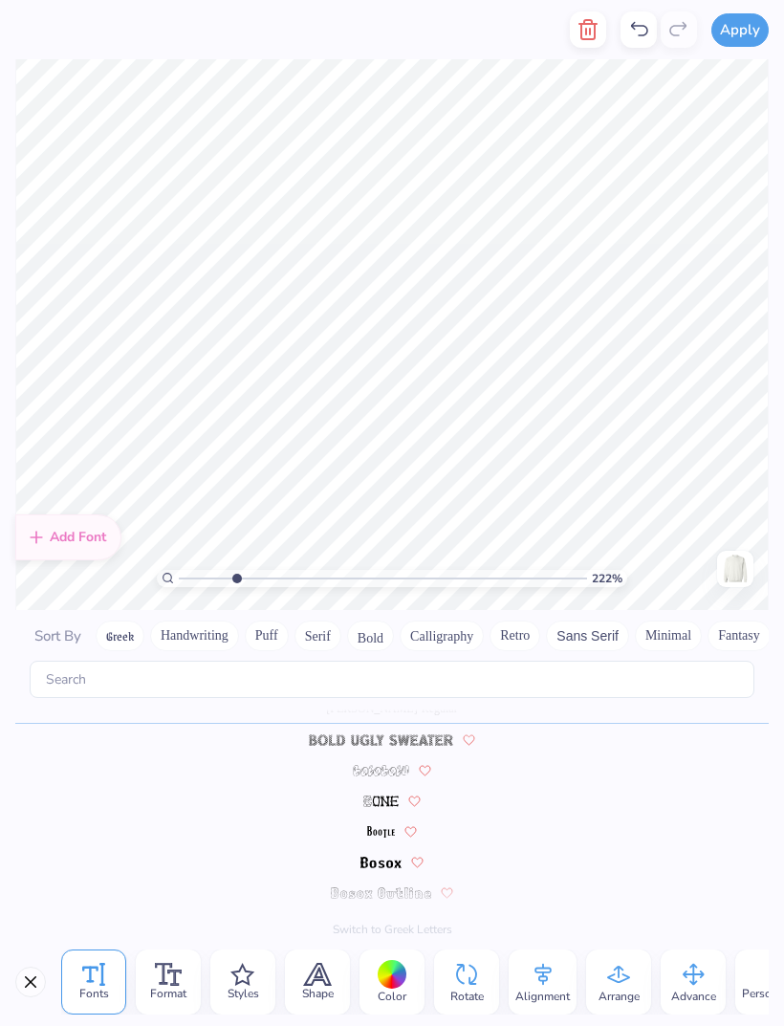
type textarea "Homecoming"
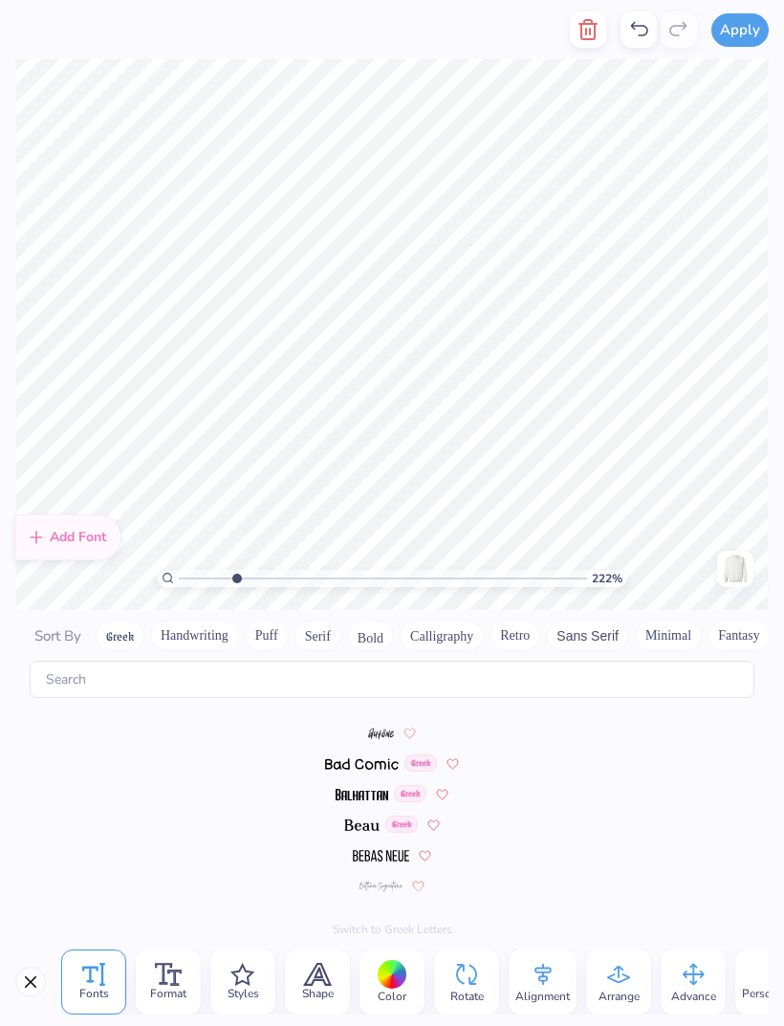
scroll to position [1025, 0]
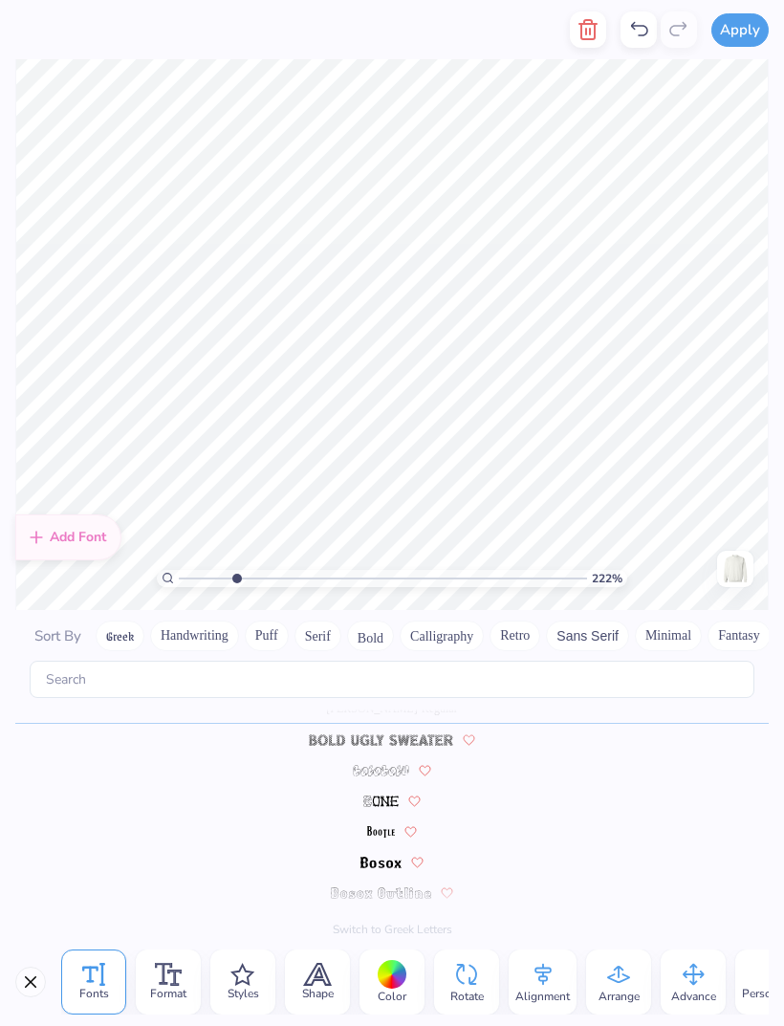
type input "2.21941429177869"
type textarea "E"
type textarea "Stony Brook, NY"
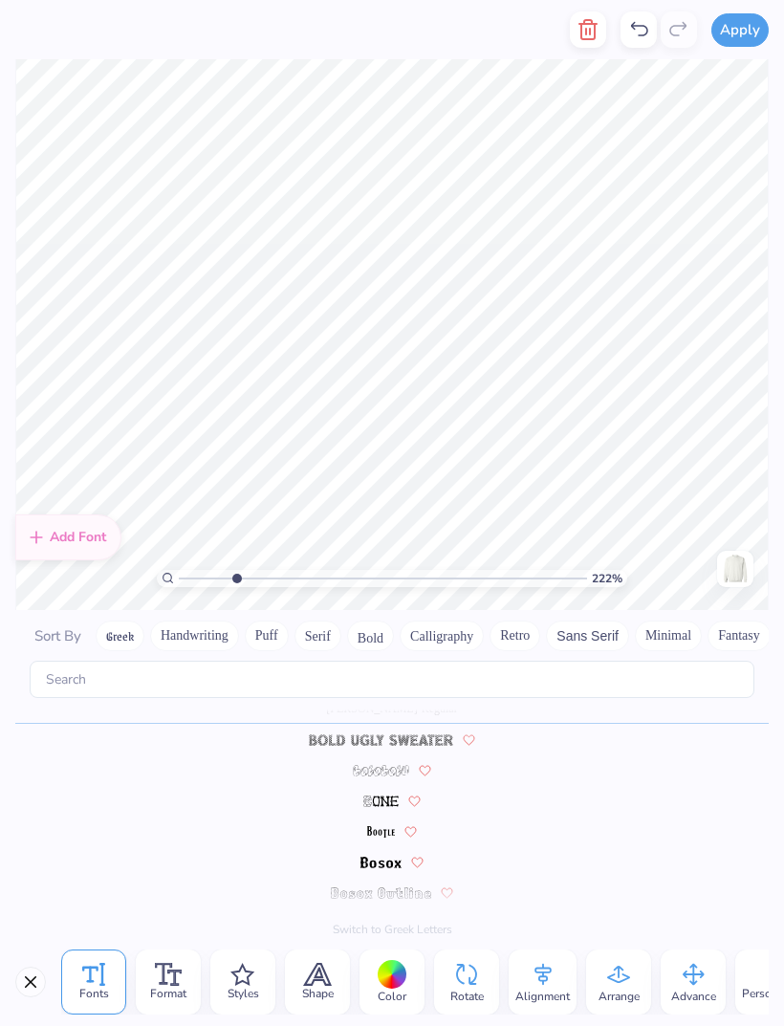
scroll to position [1, 7]
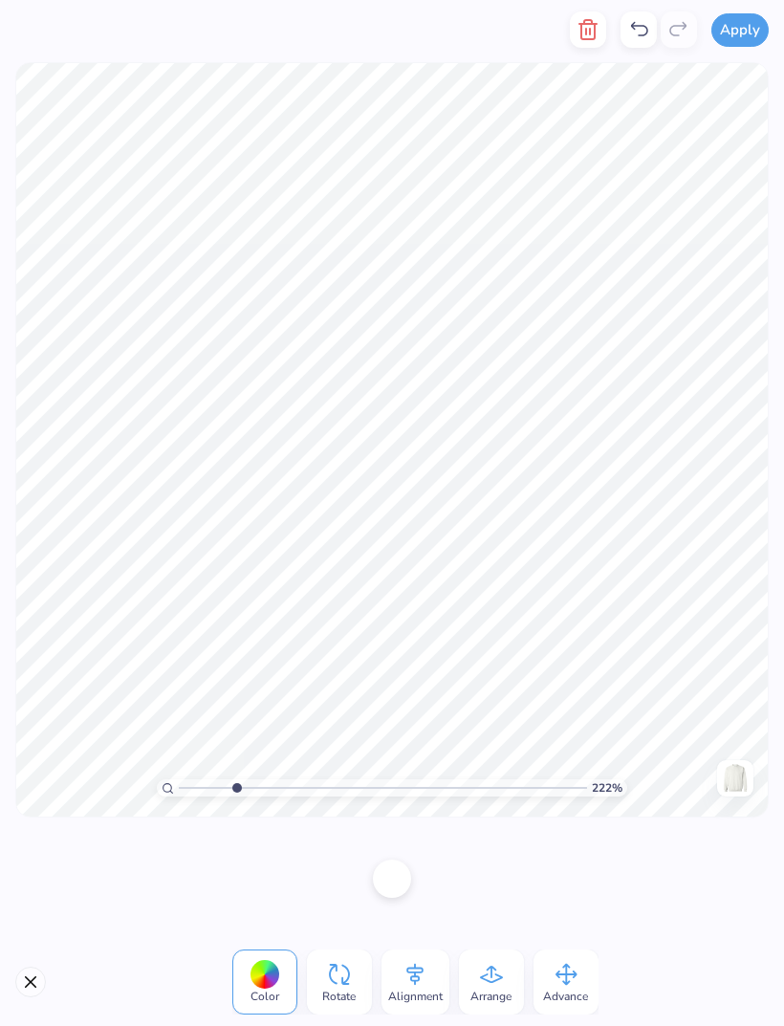
click at [642, 28] on icon at bounding box center [639, 29] width 23 height 23
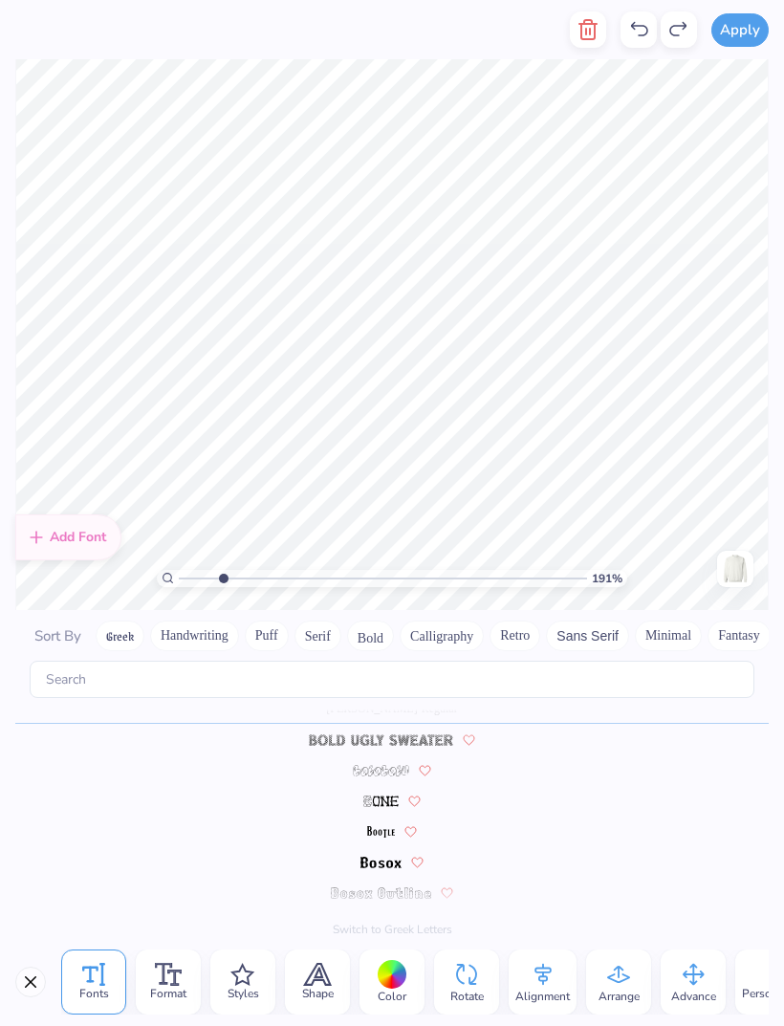
scroll to position [1, 4]
type input "1.90837703542992"
type textarea "I DELTA"
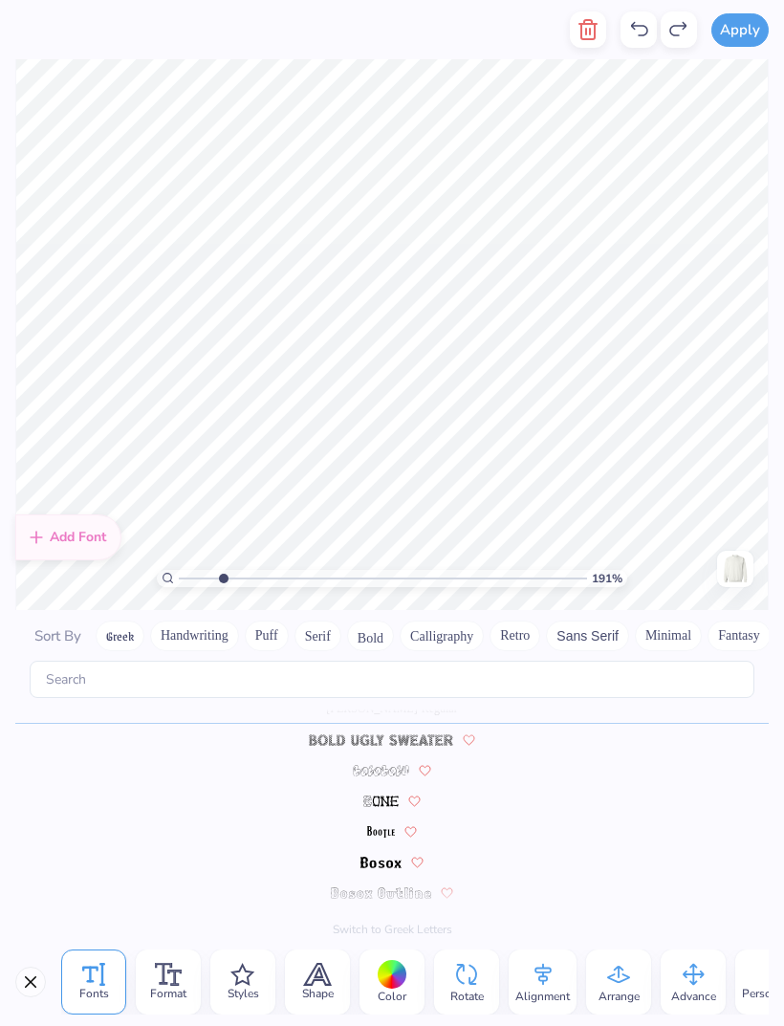
type input "1.90837703542992"
type textarea "IA"
type input "1.90837703542992"
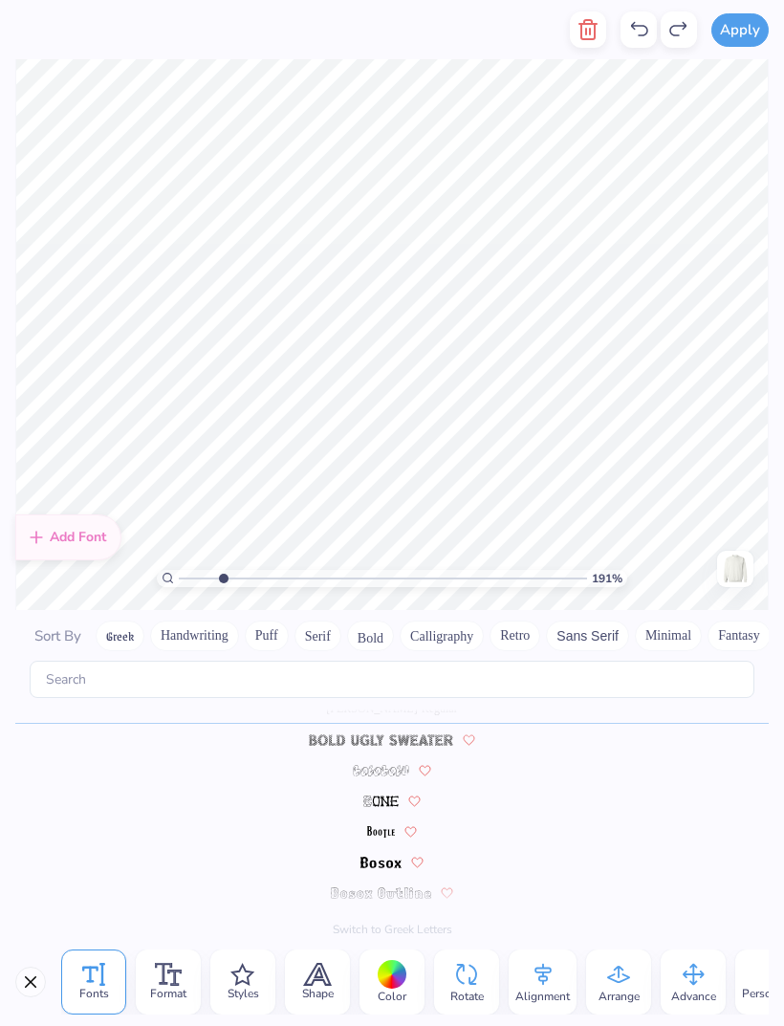
type textarea "IA"
type input "1.90837703542992"
type textarea "I"
type textarea "Sig Delt x Kap Sig"
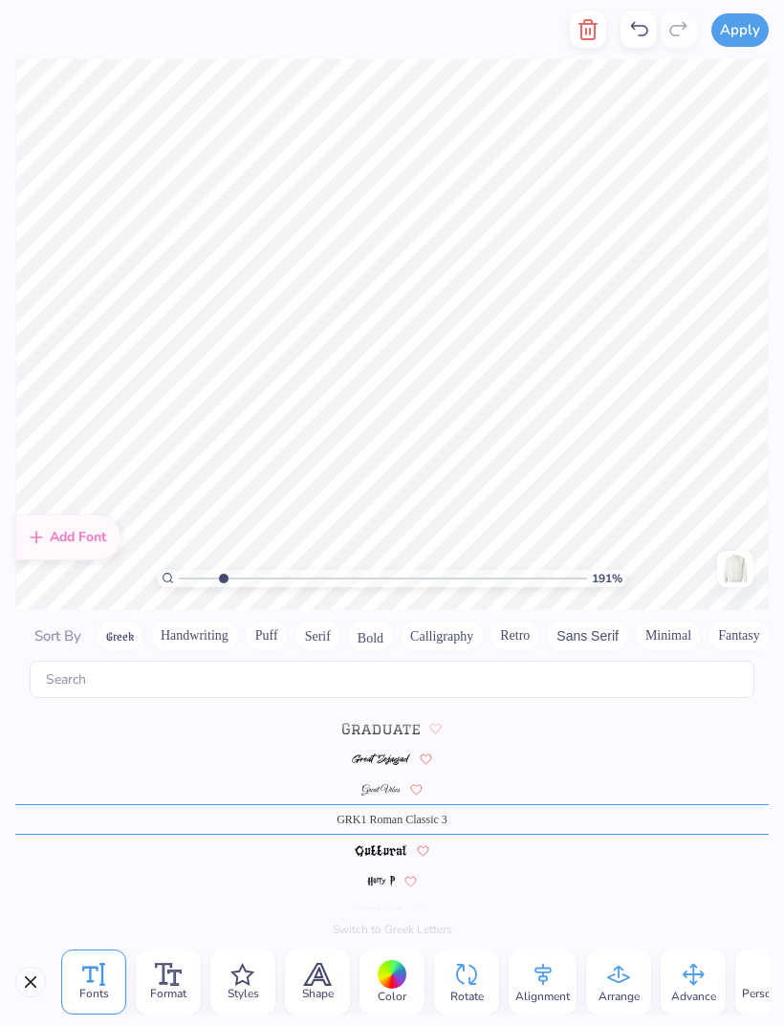
scroll to position [0, 1]
type input "1.90837703542992"
click at [126, 621] on button "Greek" at bounding box center [120, 636] width 49 height 31
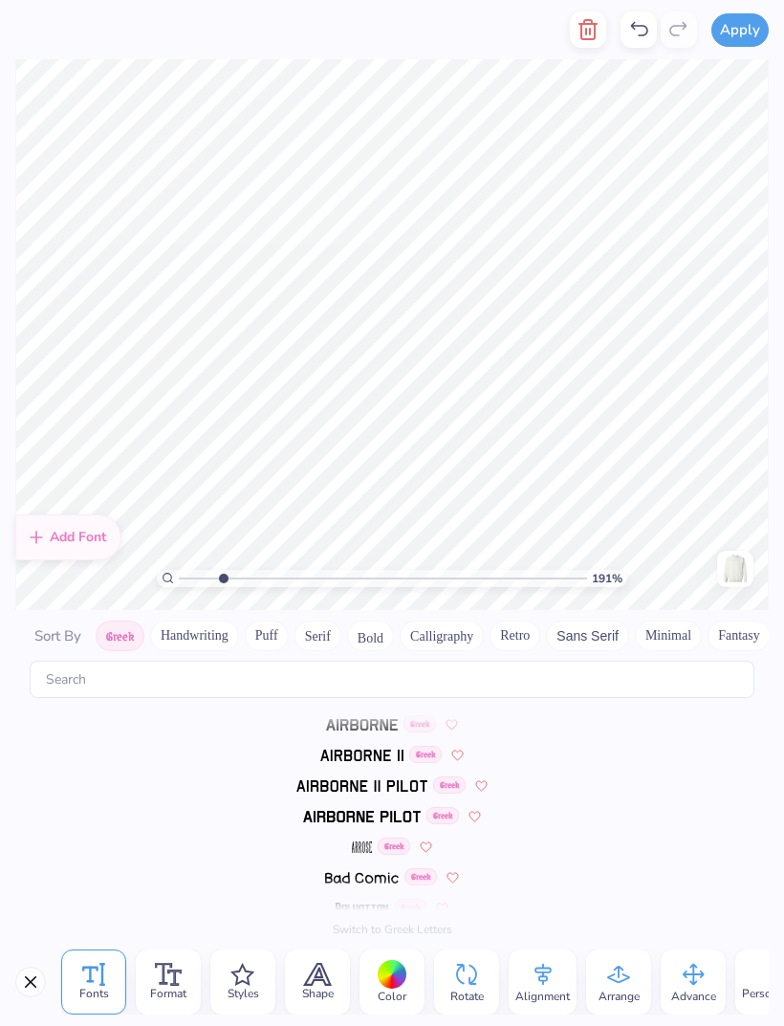
click at [645, 41] on div at bounding box center [639, 29] width 36 height 36
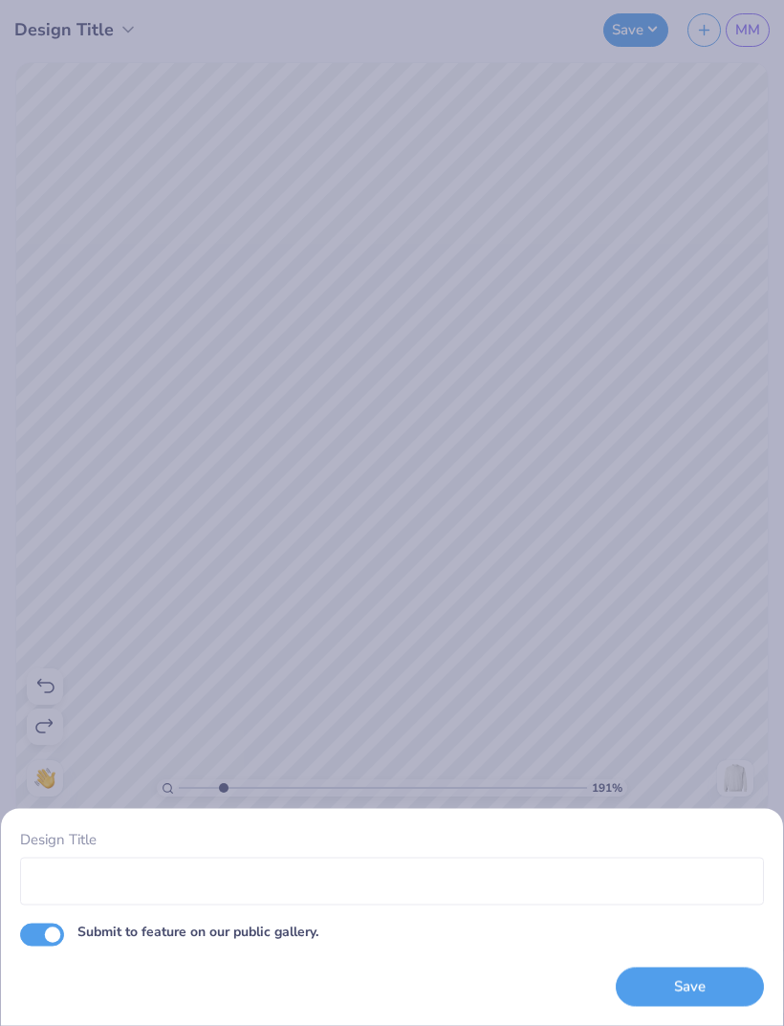
click at [731, 672] on div "Design Title Submit to feature on our public gallery. Save" at bounding box center [392, 513] width 784 height 1026
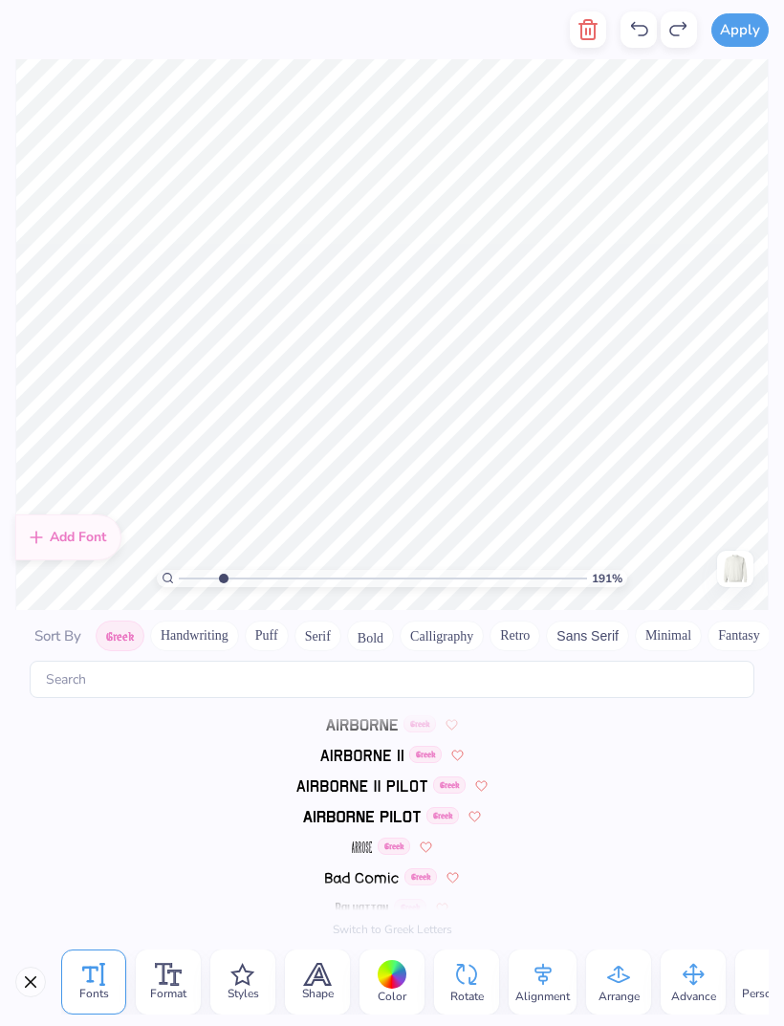
type input "1.90837703542992"
type textarea "s"
click at [504, 663] on input "text" at bounding box center [392, 679] width 725 height 37
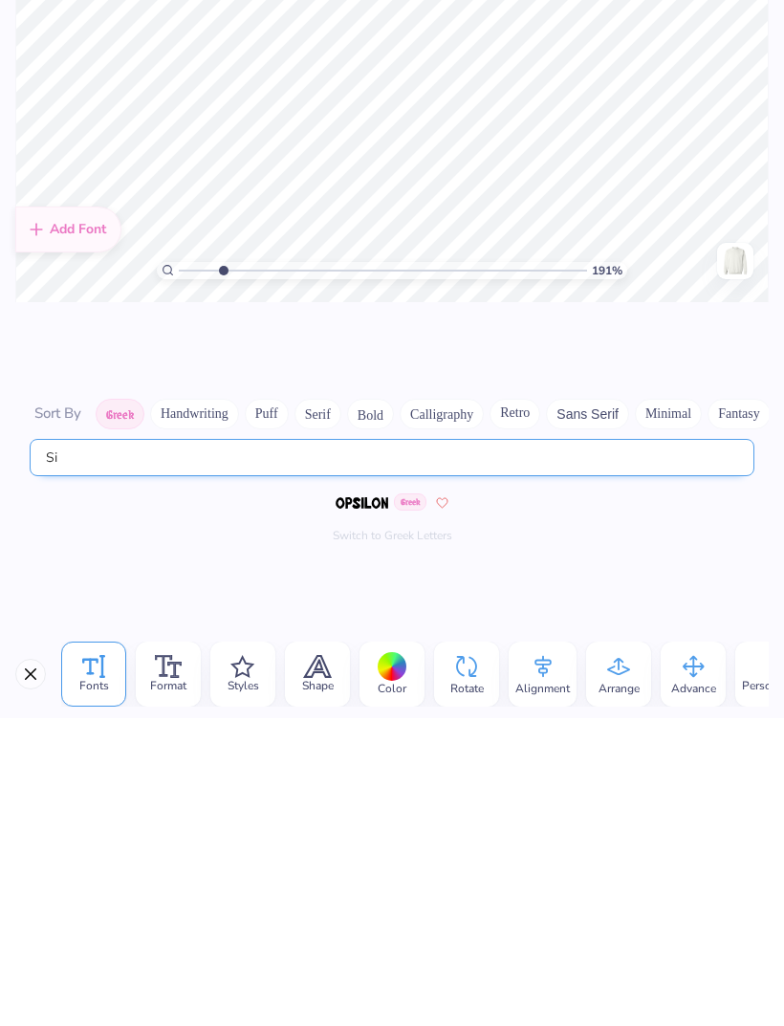
type input "S"
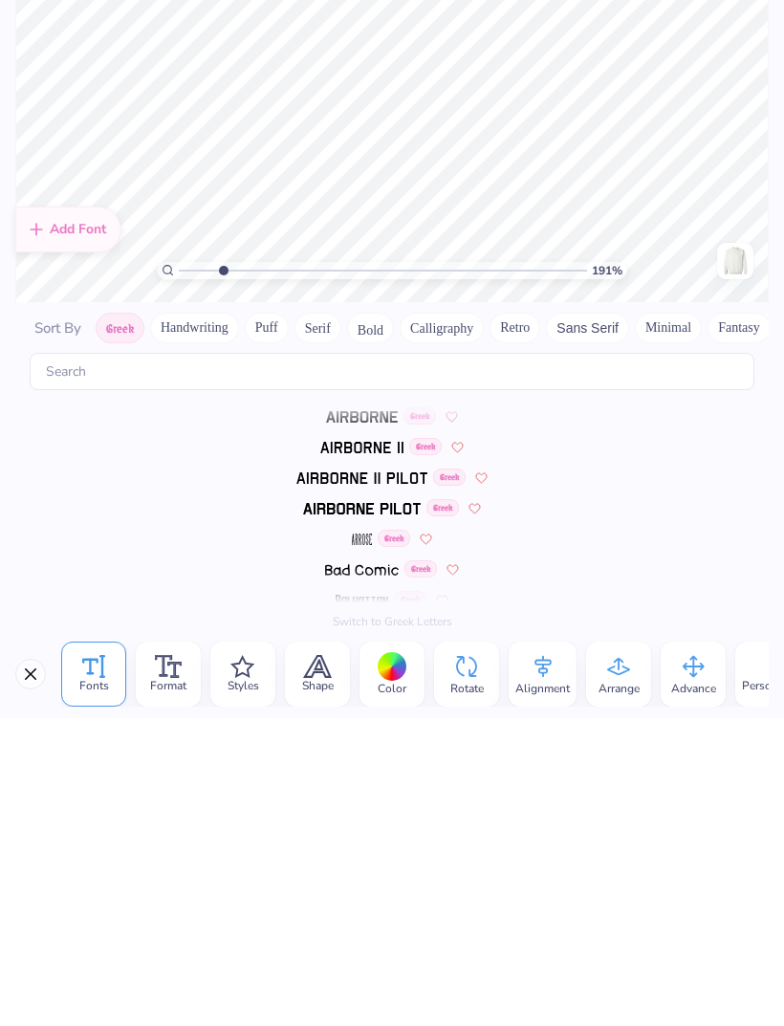
click at [730, 862] on div "Greek" at bounding box center [392, 877] width 754 height 31
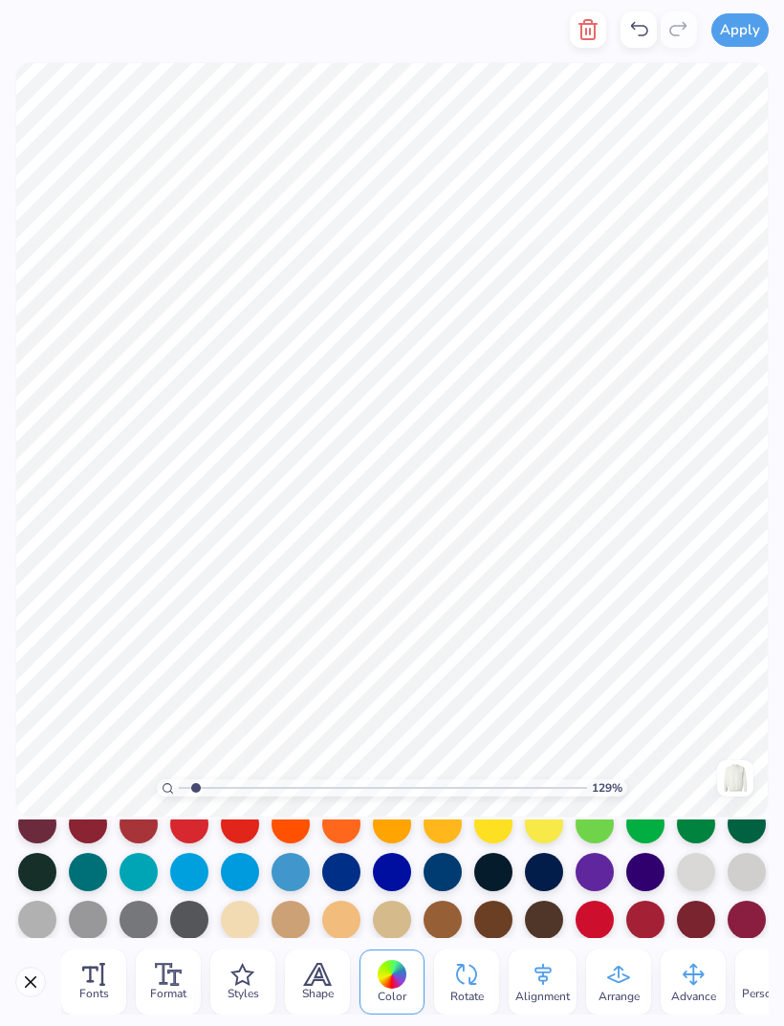
scroll to position [137, 0]
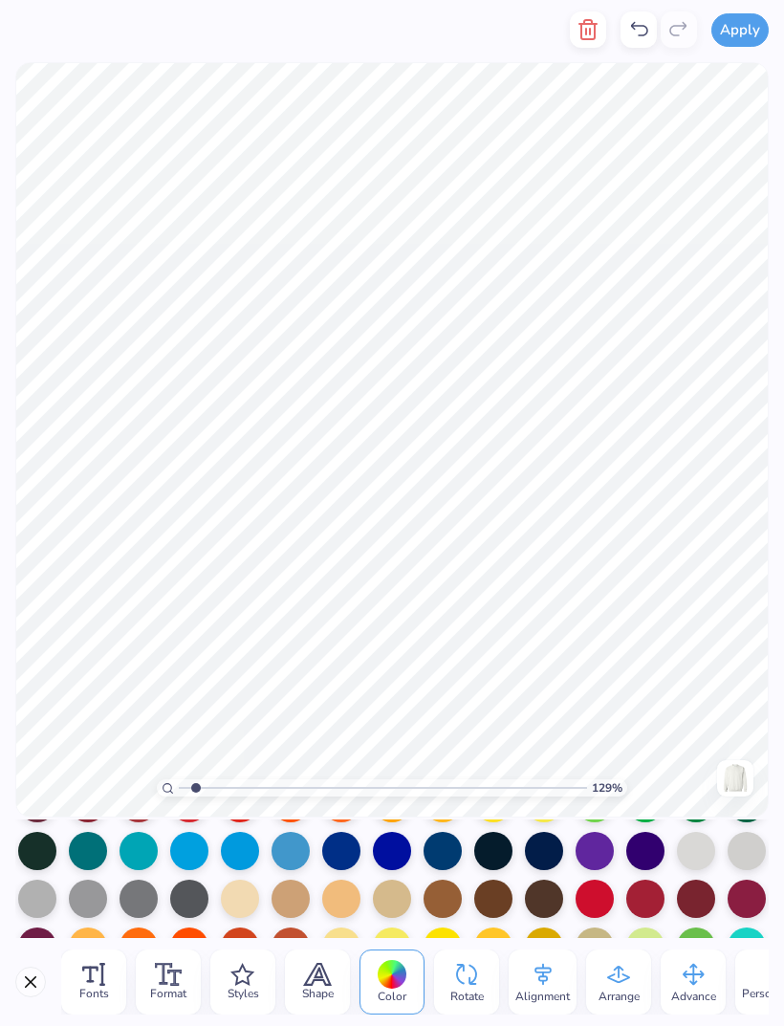
click at [288, 864] on div at bounding box center [291, 851] width 38 height 38
click at [243, 863] on div at bounding box center [240, 851] width 38 height 38
click at [185, 860] on div at bounding box center [189, 851] width 38 height 38
click at [189, 860] on div at bounding box center [189, 851] width 38 height 38
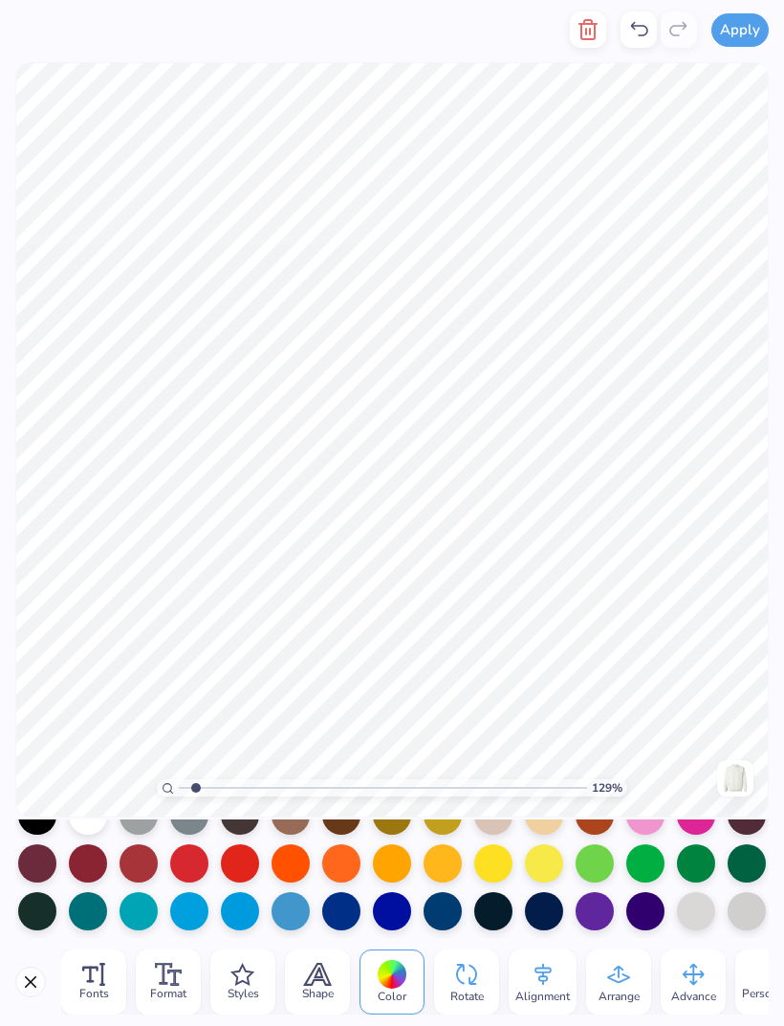
scroll to position [62, 0]
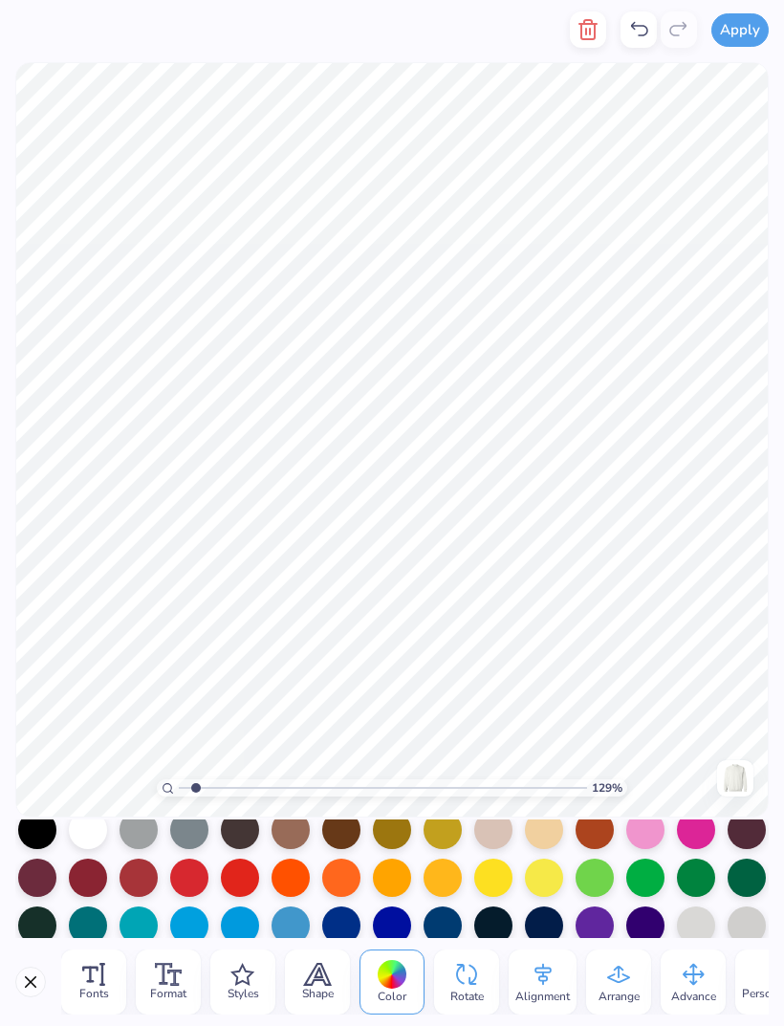
click at [504, 880] on div at bounding box center [493, 878] width 38 height 38
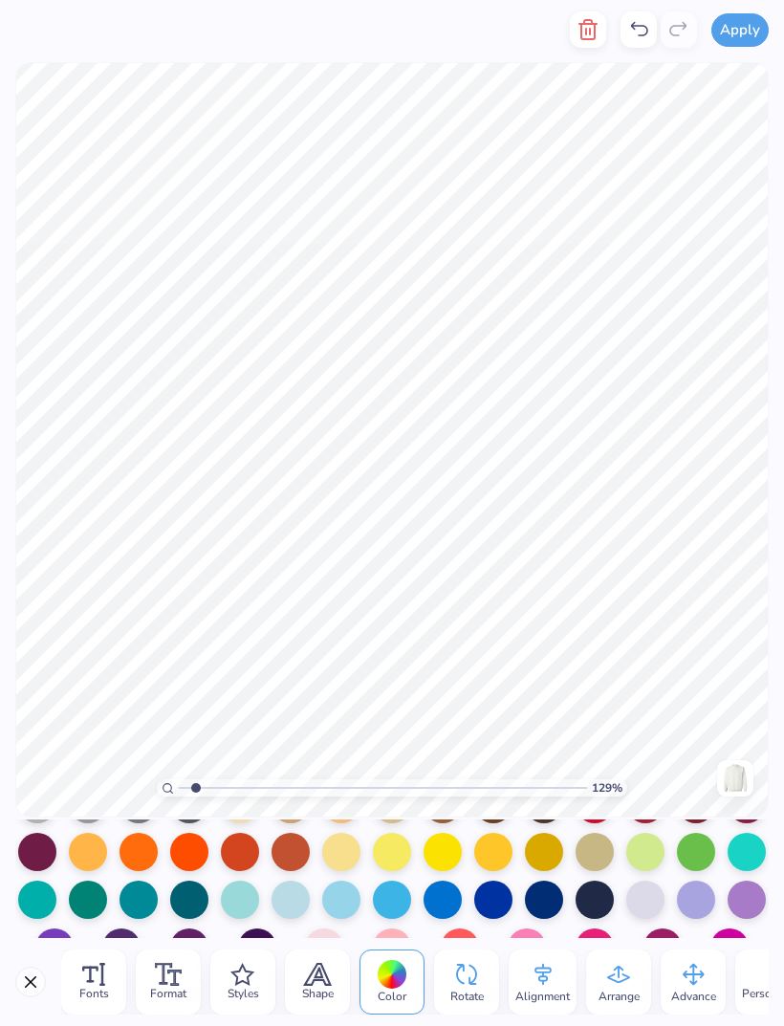
scroll to position [230, 0]
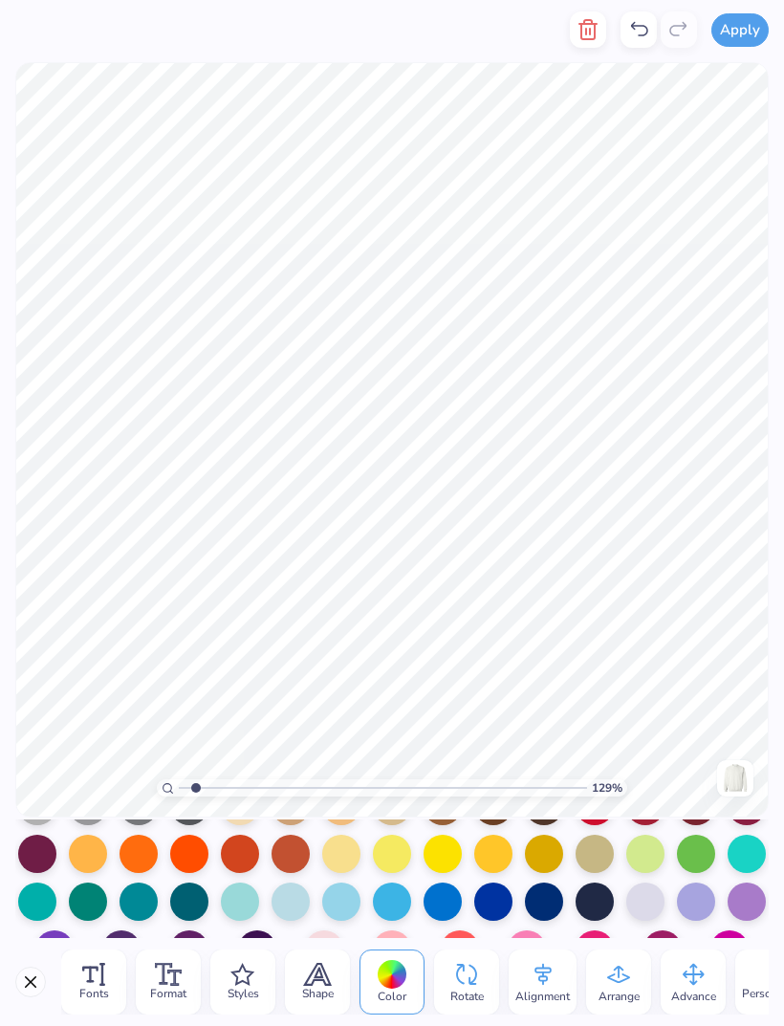
click at [400, 862] on div at bounding box center [392, 854] width 38 height 38
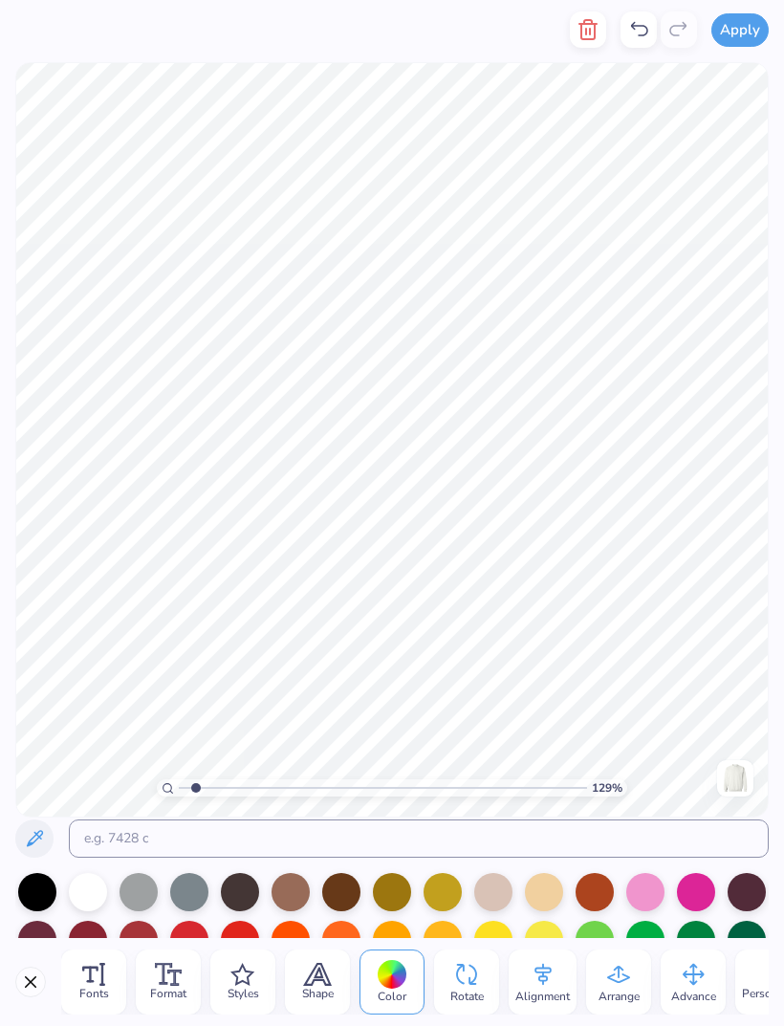
scroll to position [0, 0]
click at [586, 26] on icon "button" at bounding box center [588, 29] width 23 height 23
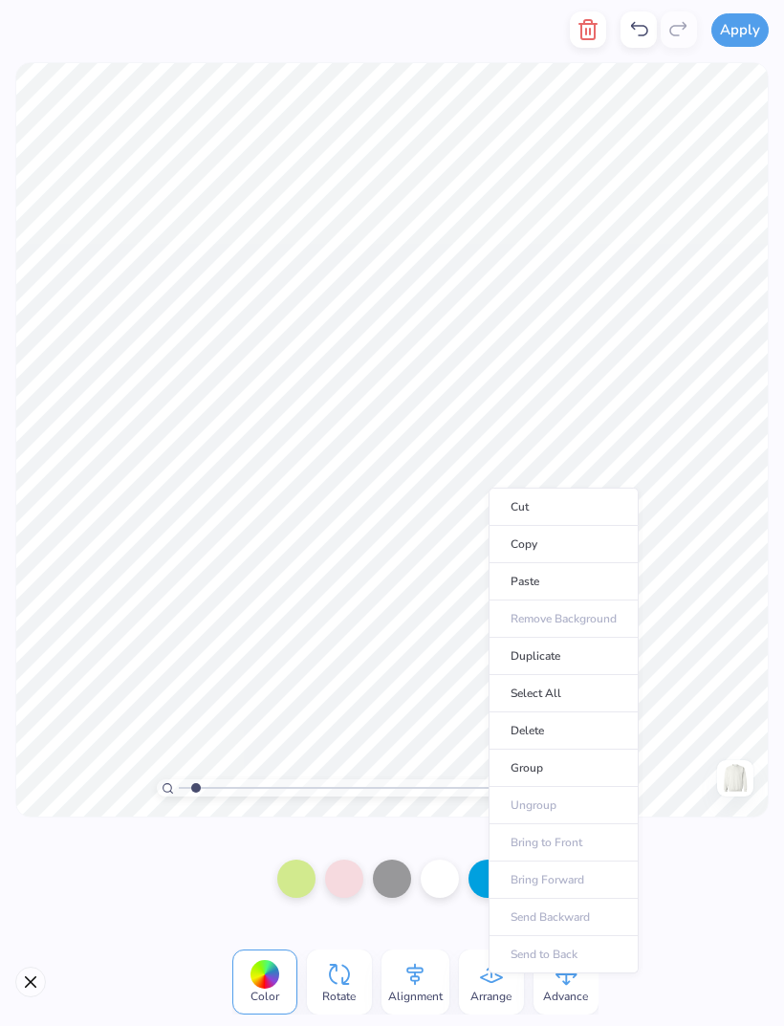
click at [586, 33] on icon "button" at bounding box center [588, 29] width 23 height 23
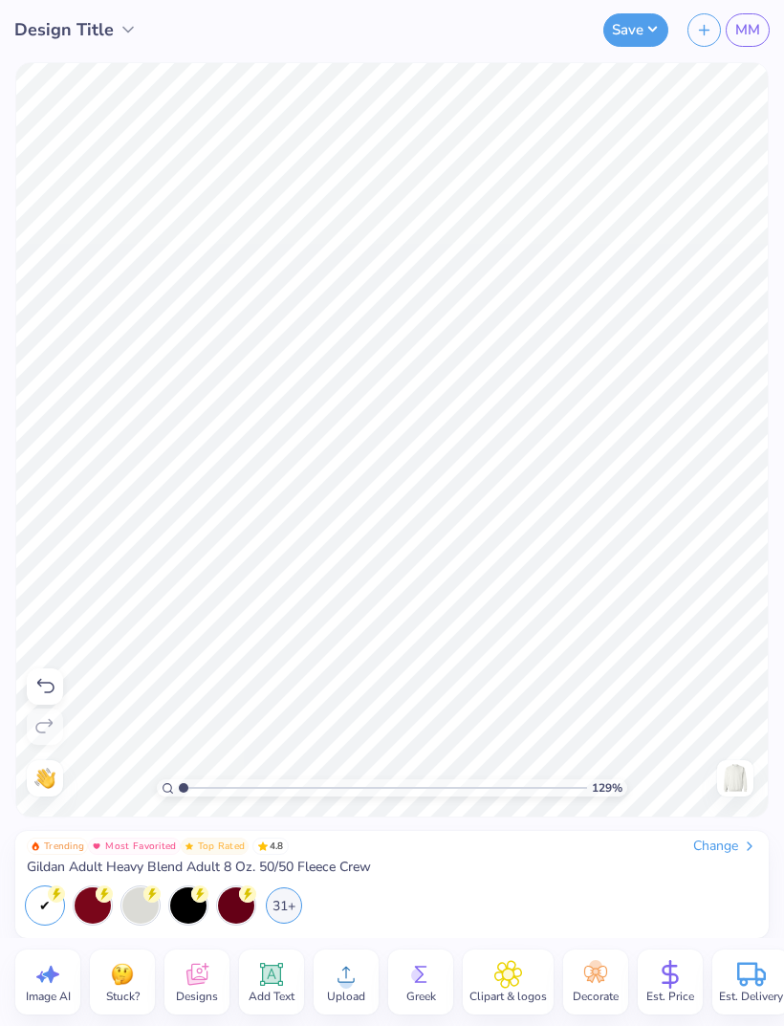
type input "1"
click at [201, 987] on icon at bounding box center [197, 974] width 29 height 29
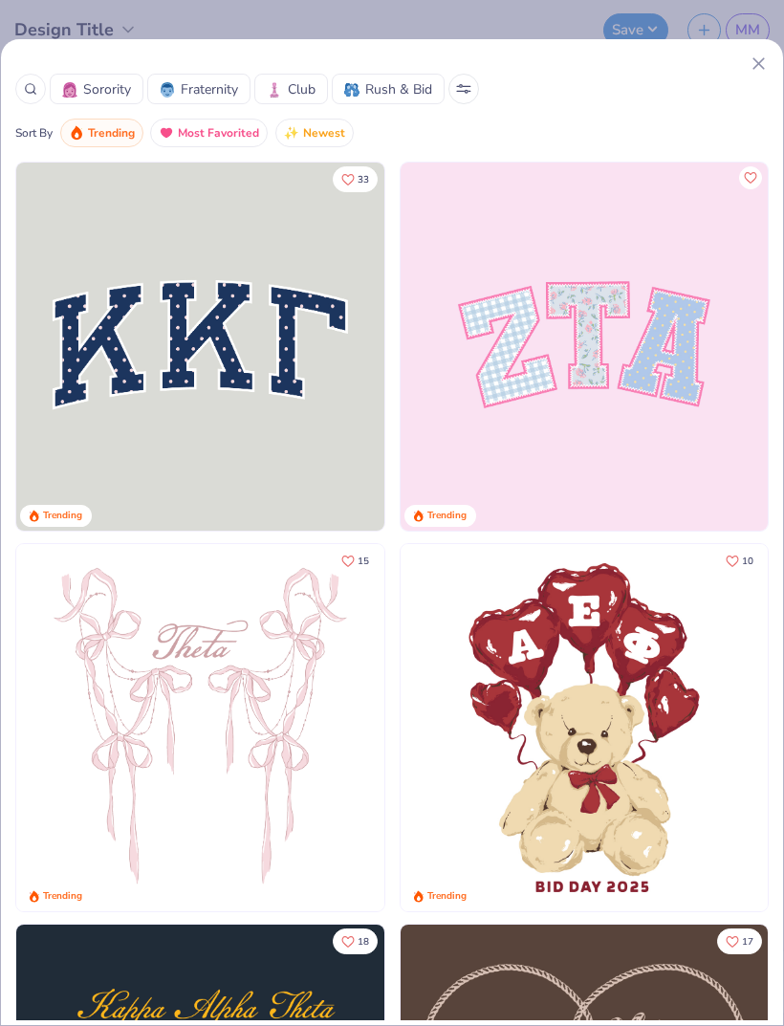
click at [34, 83] on icon at bounding box center [30, 88] width 13 height 13
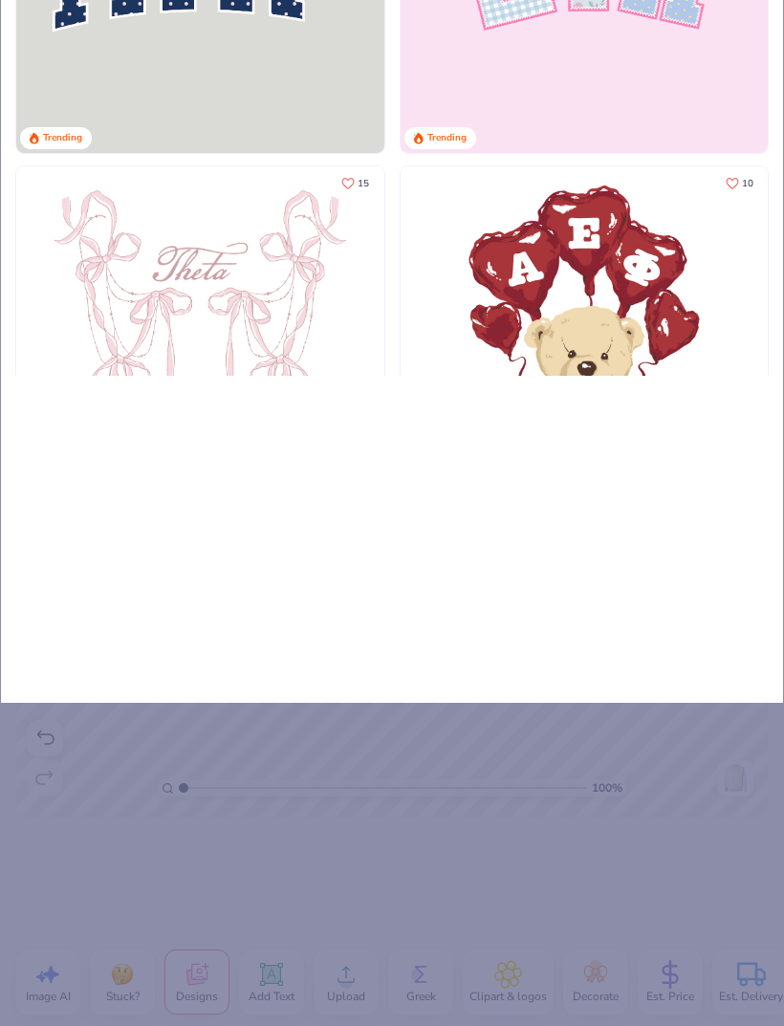
type input "Ta"
type input "Tai"
type input "Tail"
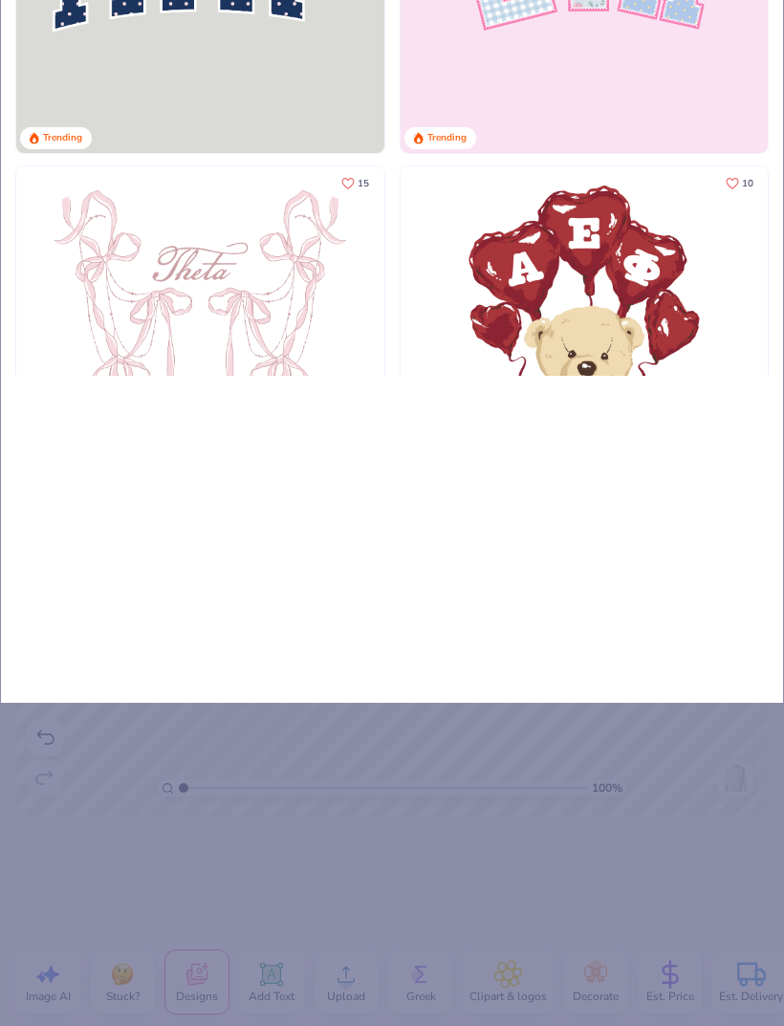
type input "Tail"
type input "Tailg"
type input "Tailga"
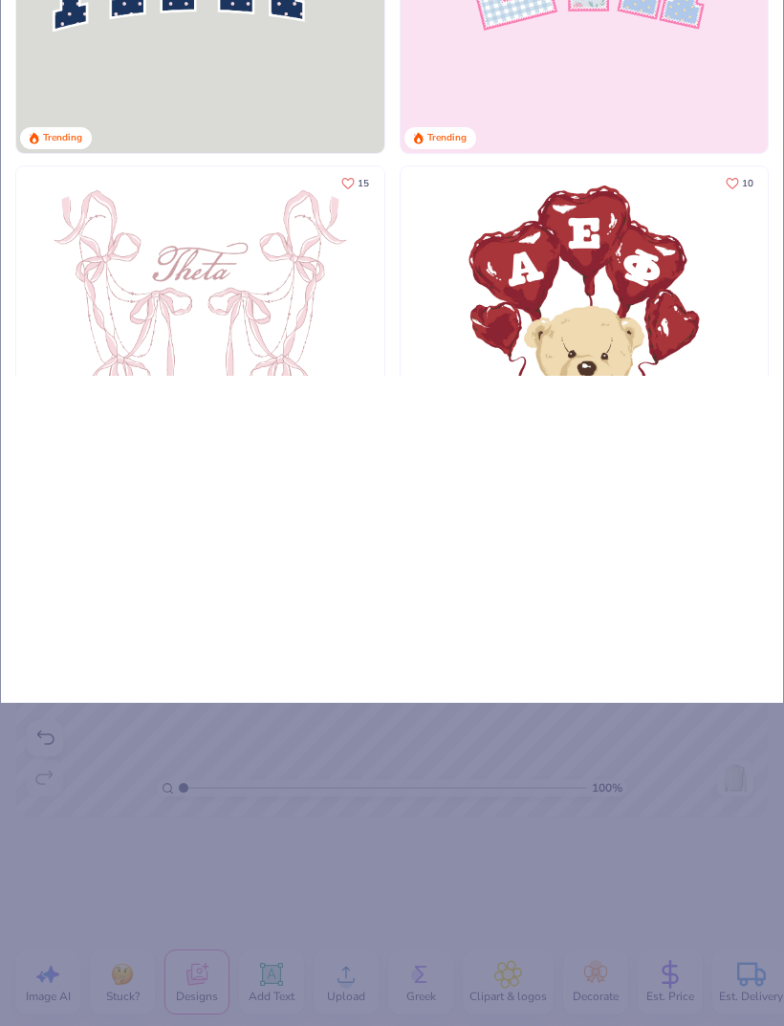
type input "Tailgat"
type input "Tailgate"
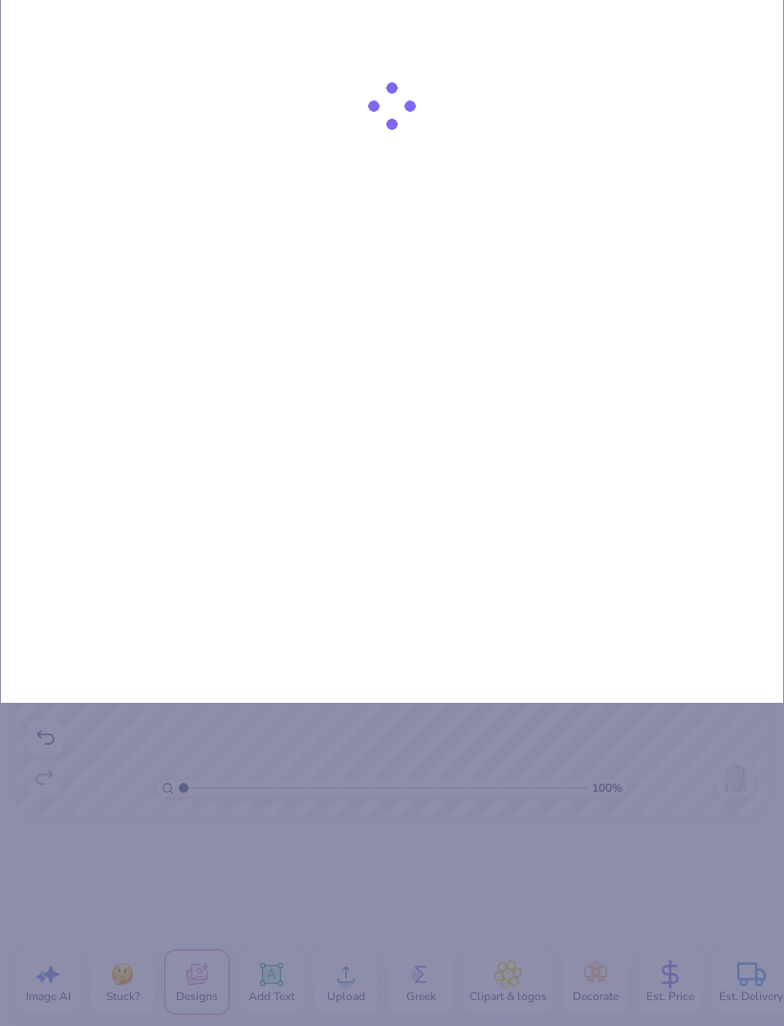
type input "Tailgate"
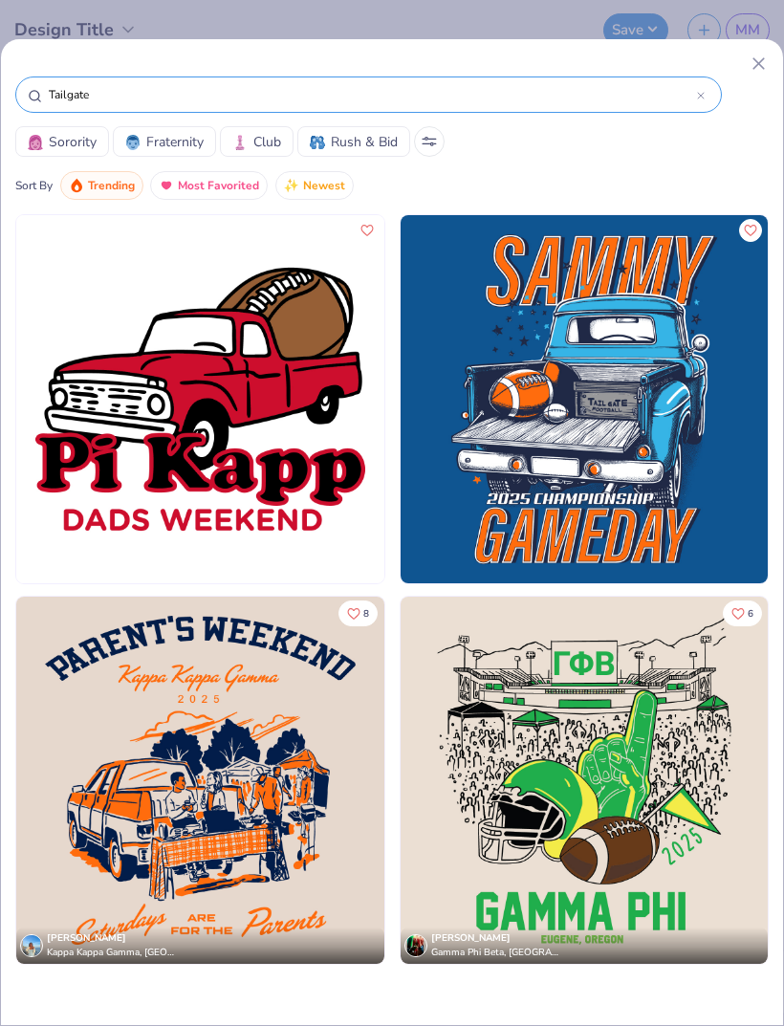
click at [700, 99] on icon at bounding box center [701, 96] width 8 height 8
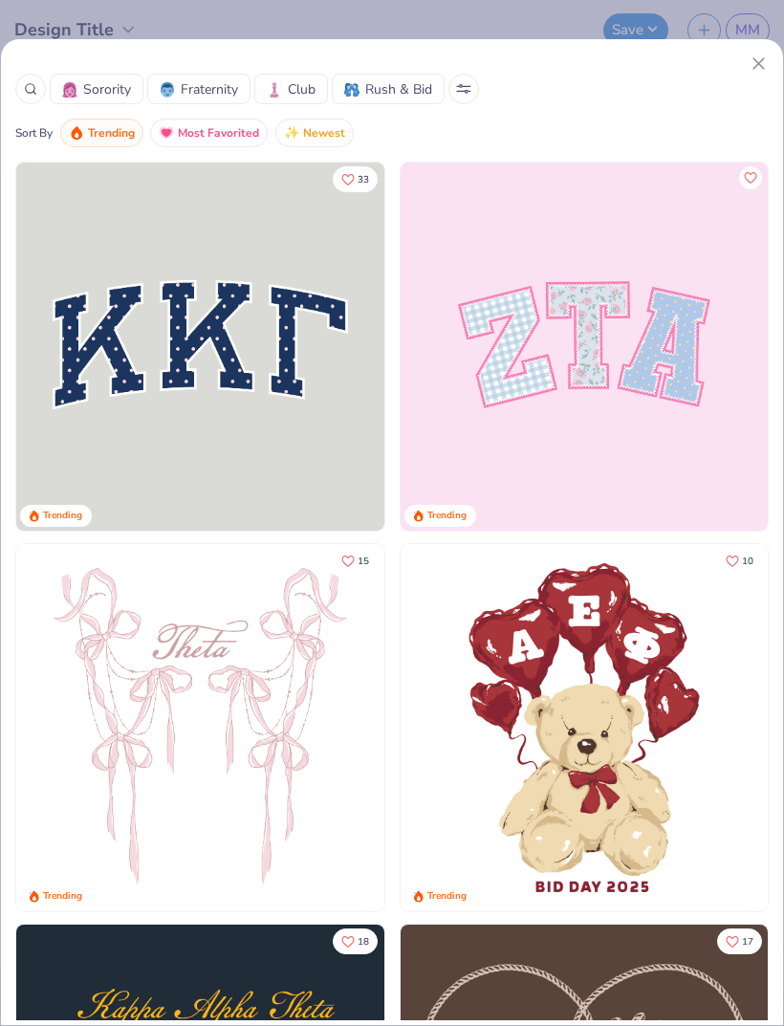
click at [32, 88] on icon at bounding box center [30, 88] width 13 height 13
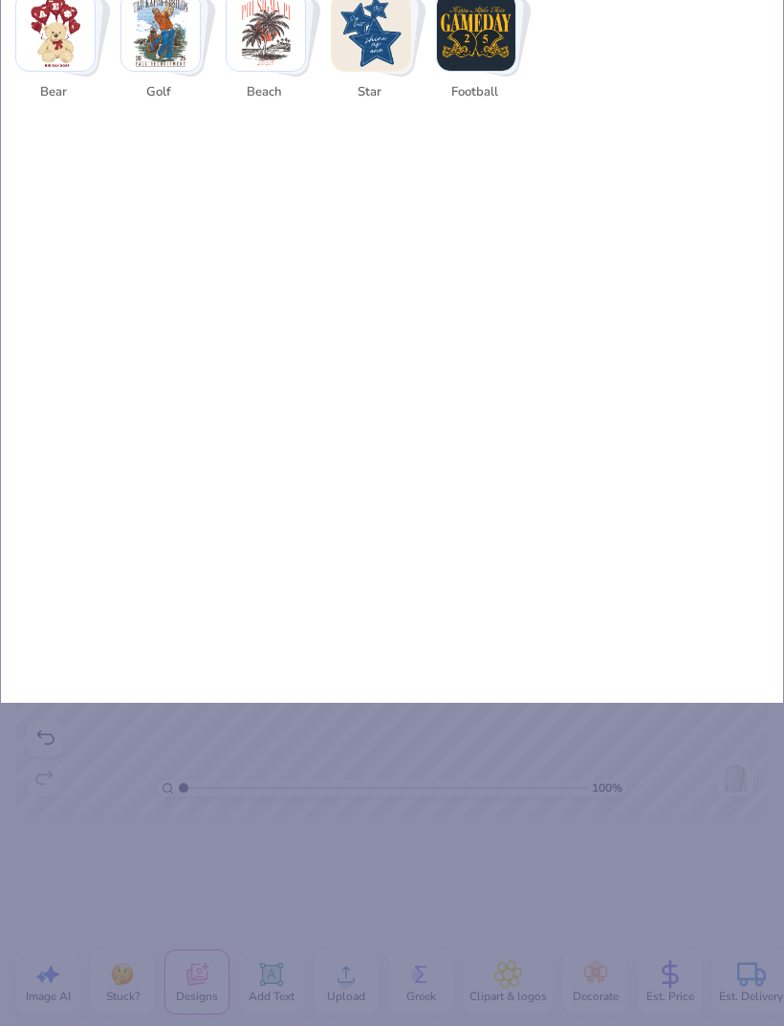
type input "Ho"
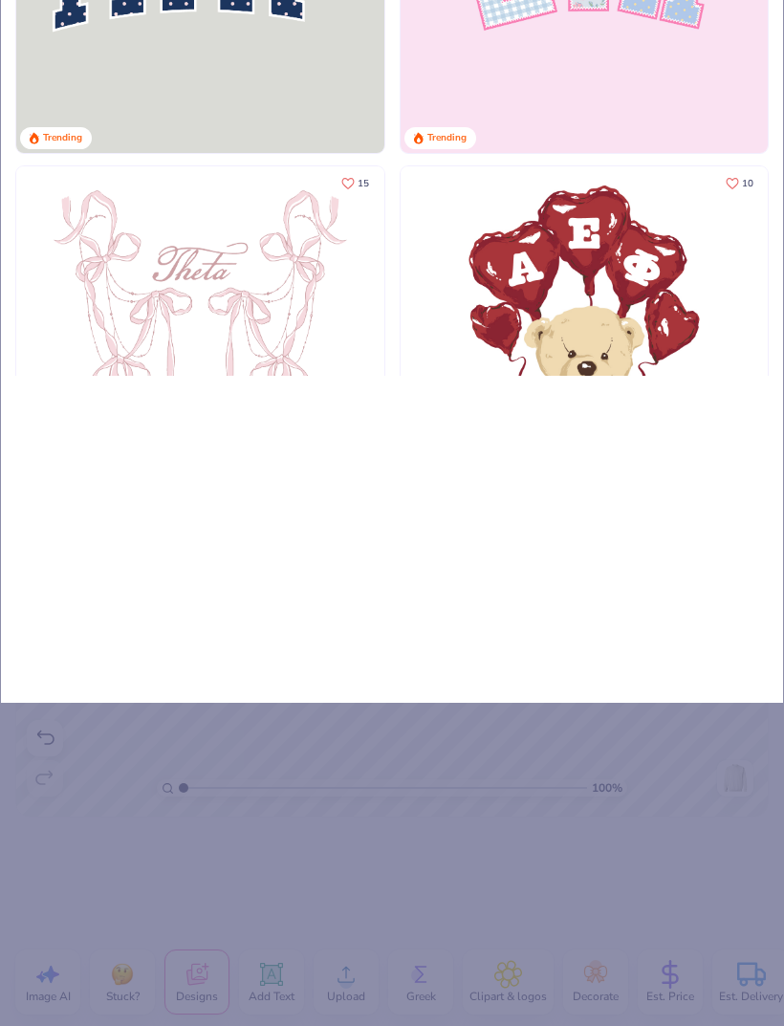
type input "Hom"
type input "Home"
type input "Homec"
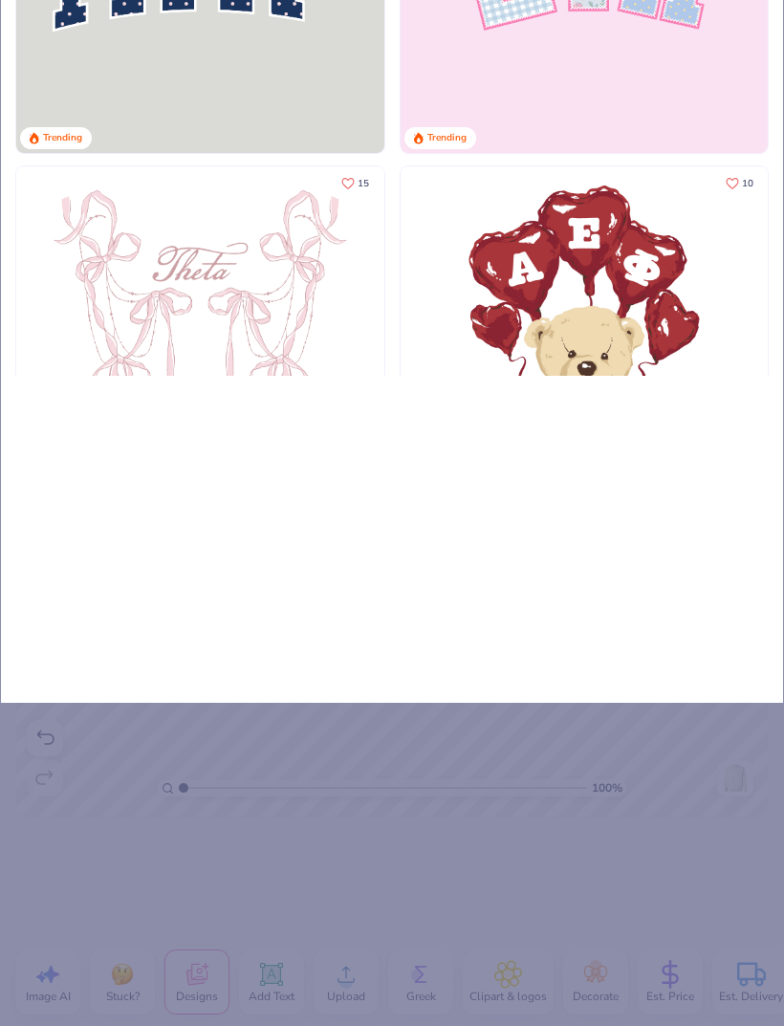
type input "Homec"
type input "Homeco"
type input "Homecom"
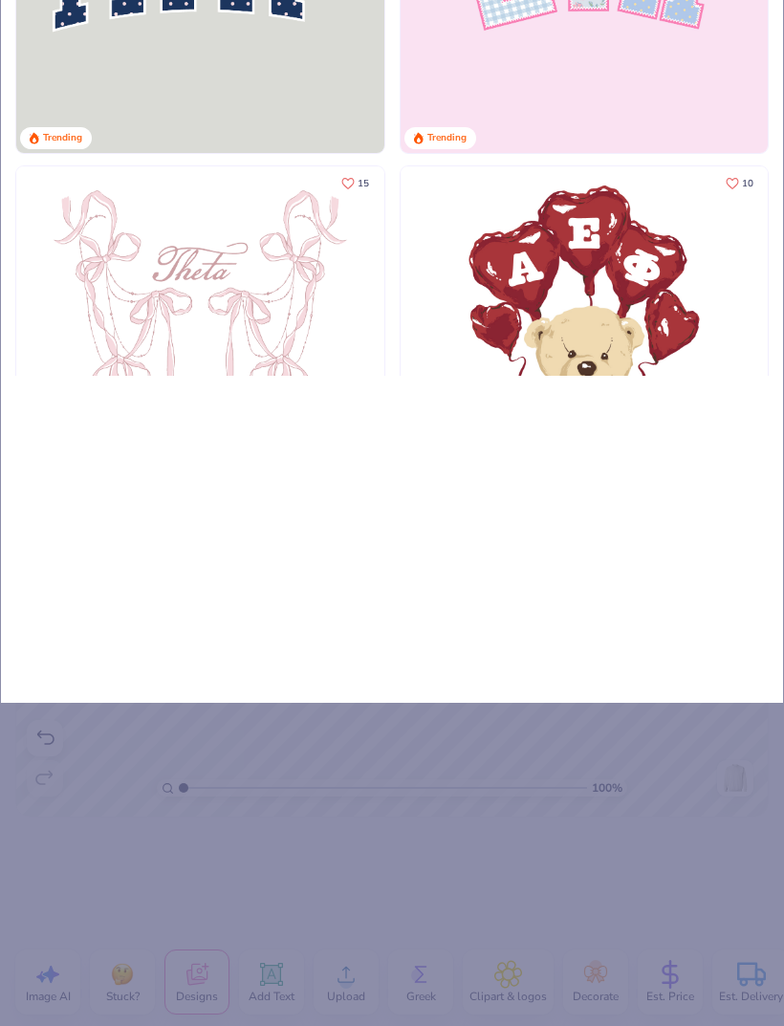
type input "Homecomi"
type input "Homecomin"
type input "Homecoming"
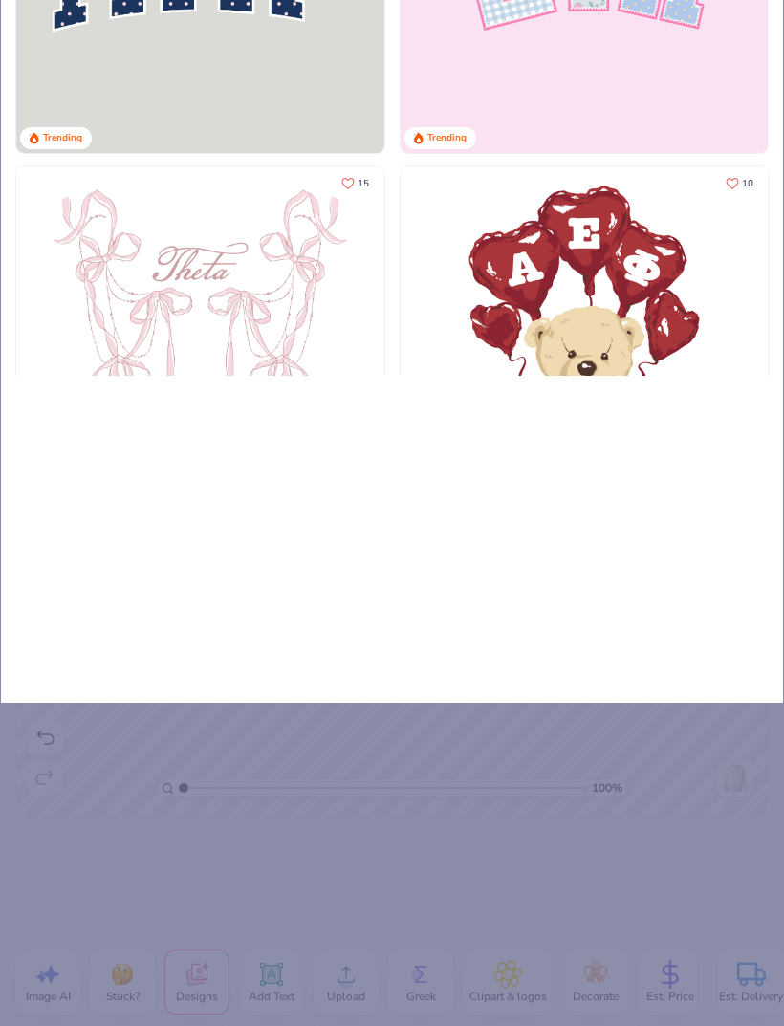
type input "Homecoming"
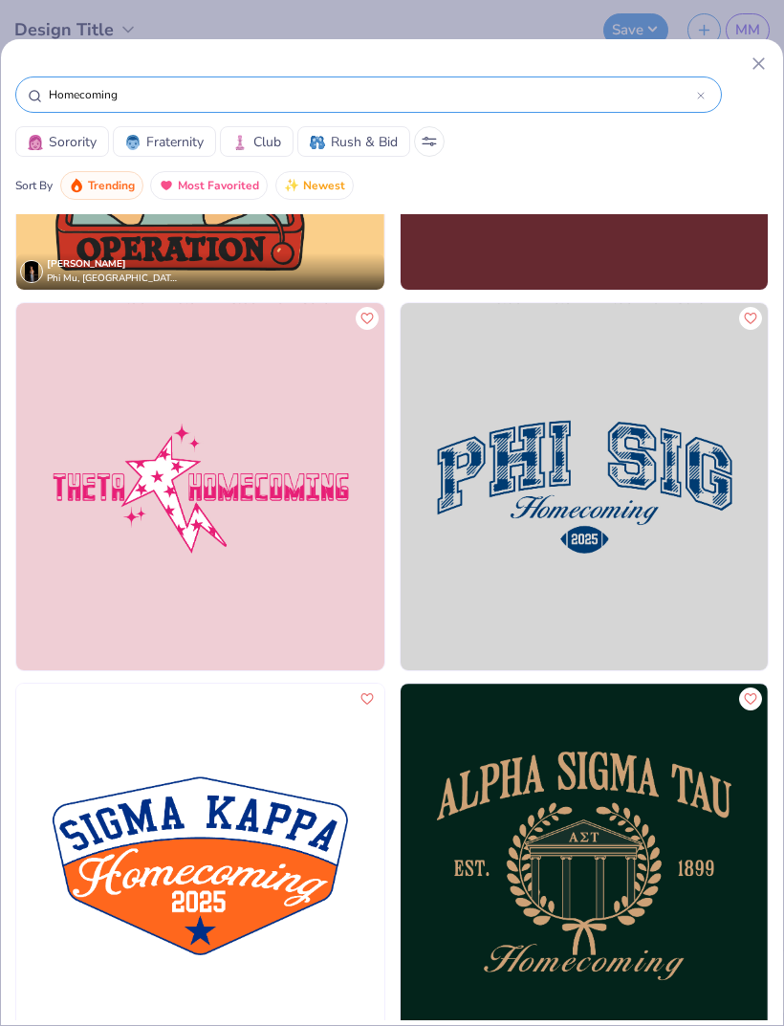
scroll to position [4134, 0]
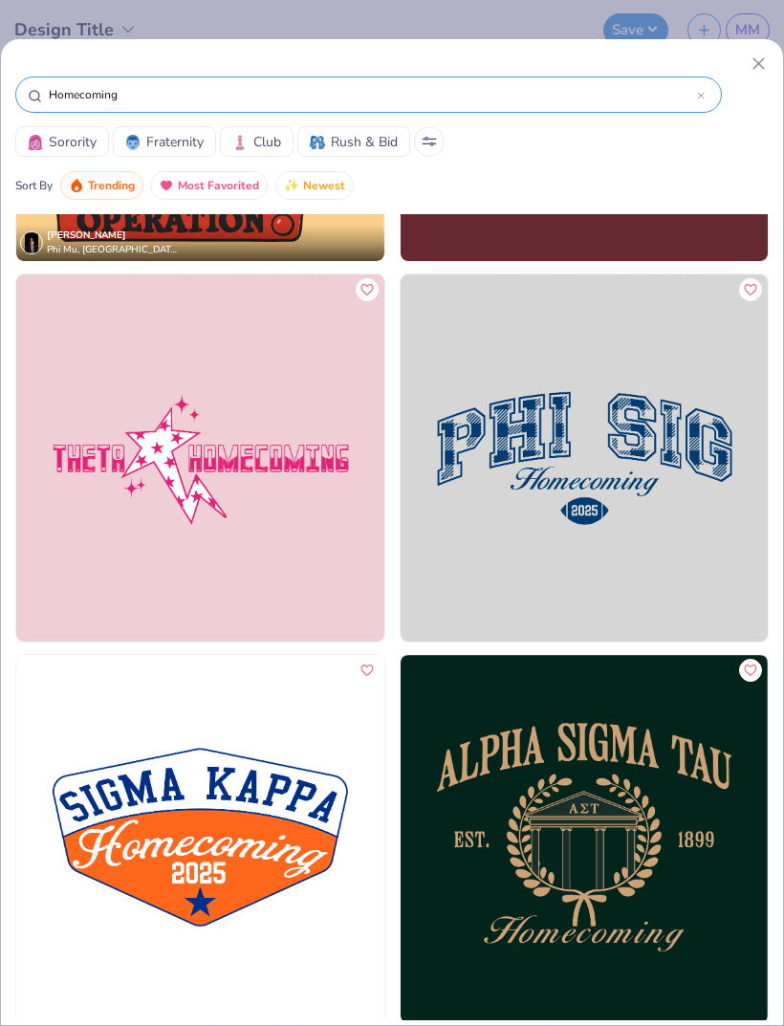
click at [574, 478] on img at bounding box center [585, 459] width 368 height 368
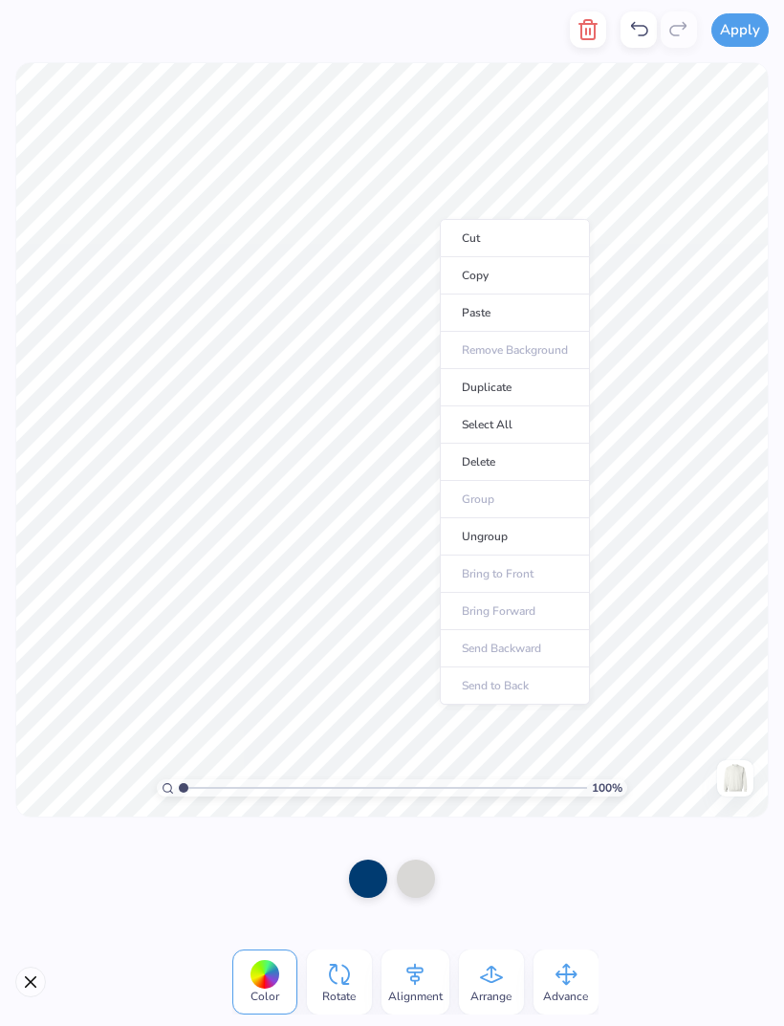
click at [512, 281] on li "Copy" at bounding box center [515, 275] width 150 height 37
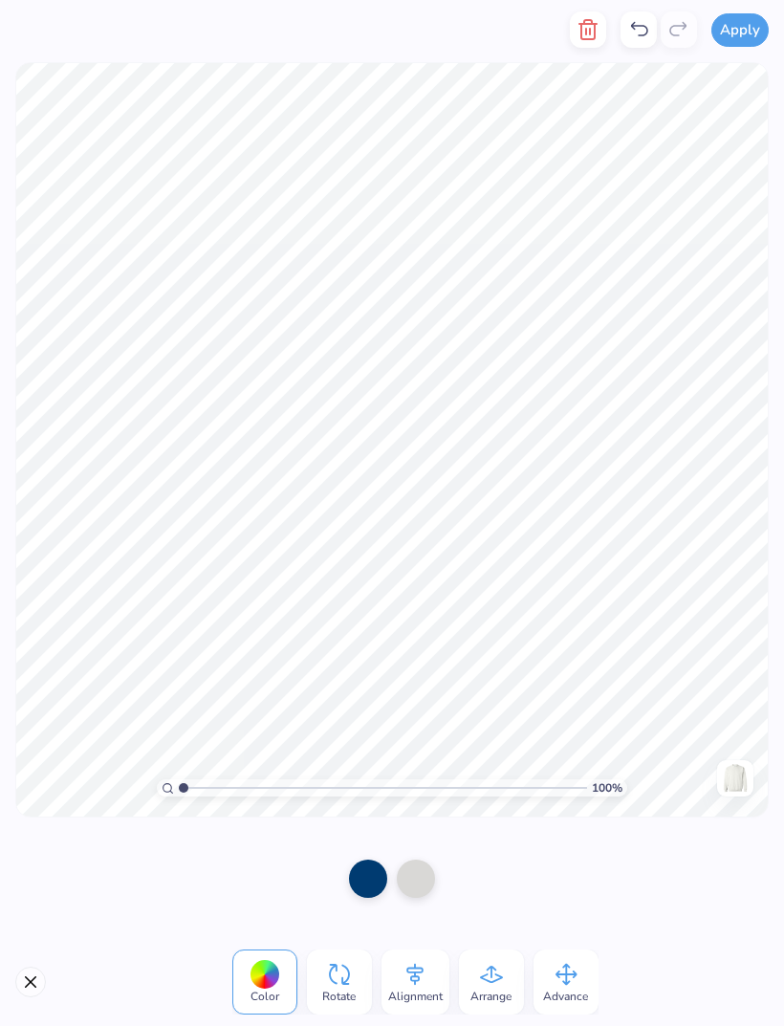
click at [585, 27] on icon "button" at bounding box center [588, 29] width 23 height 23
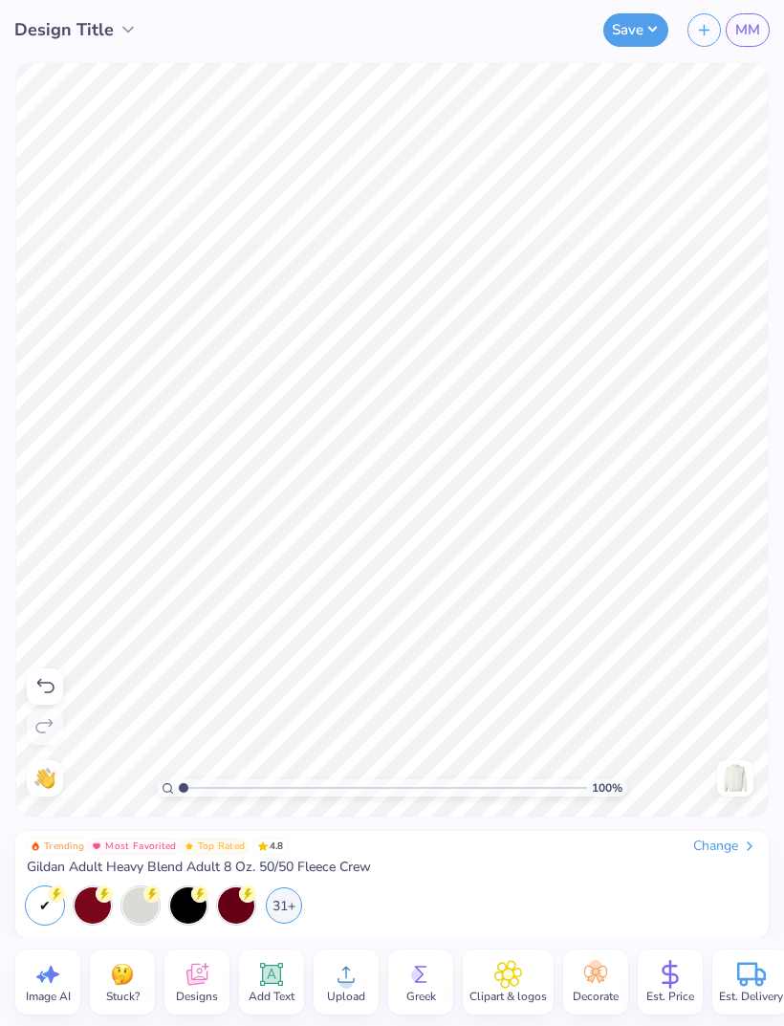
click at [733, 768] on img at bounding box center [735, 778] width 31 height 31
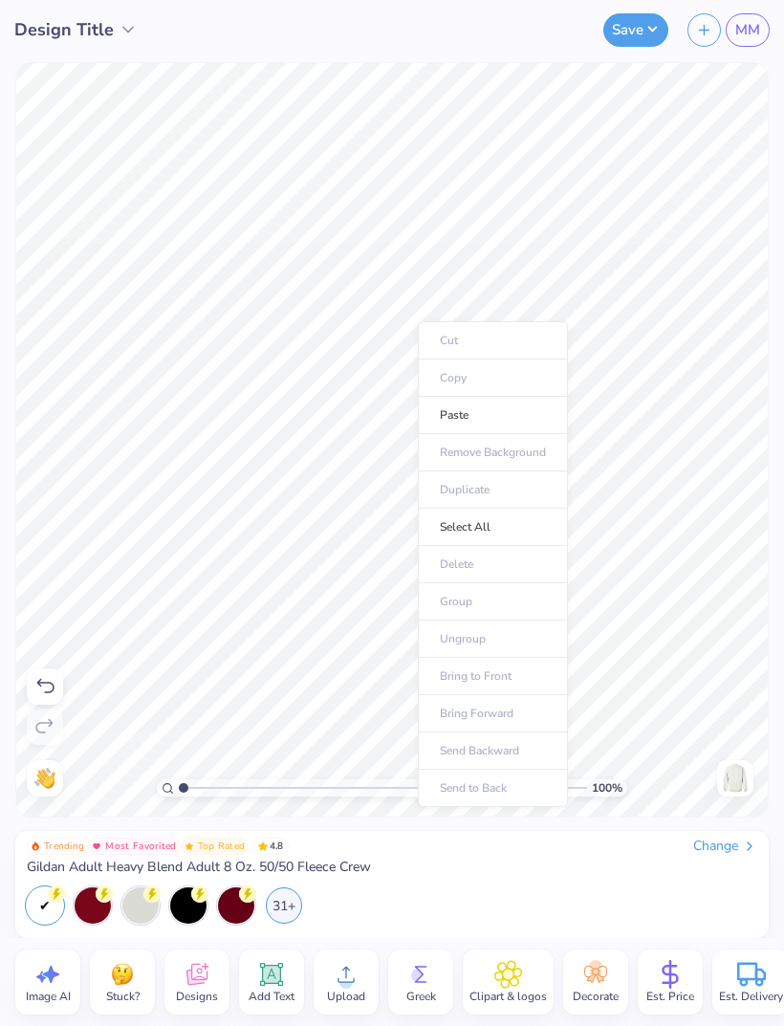
click at [500, 414] on li "Paste" at bounding box center [493, 415] width 150 height 37
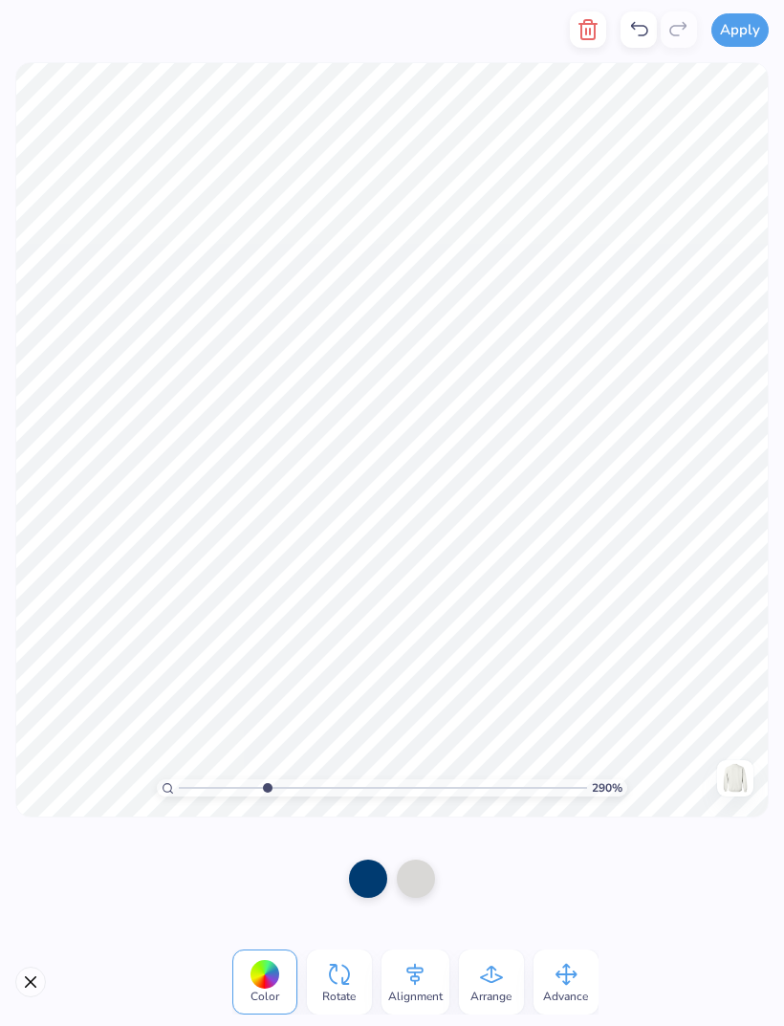
click at [587, 24] on polyline "button" at bounding box center [588, 24] width 17 height 0
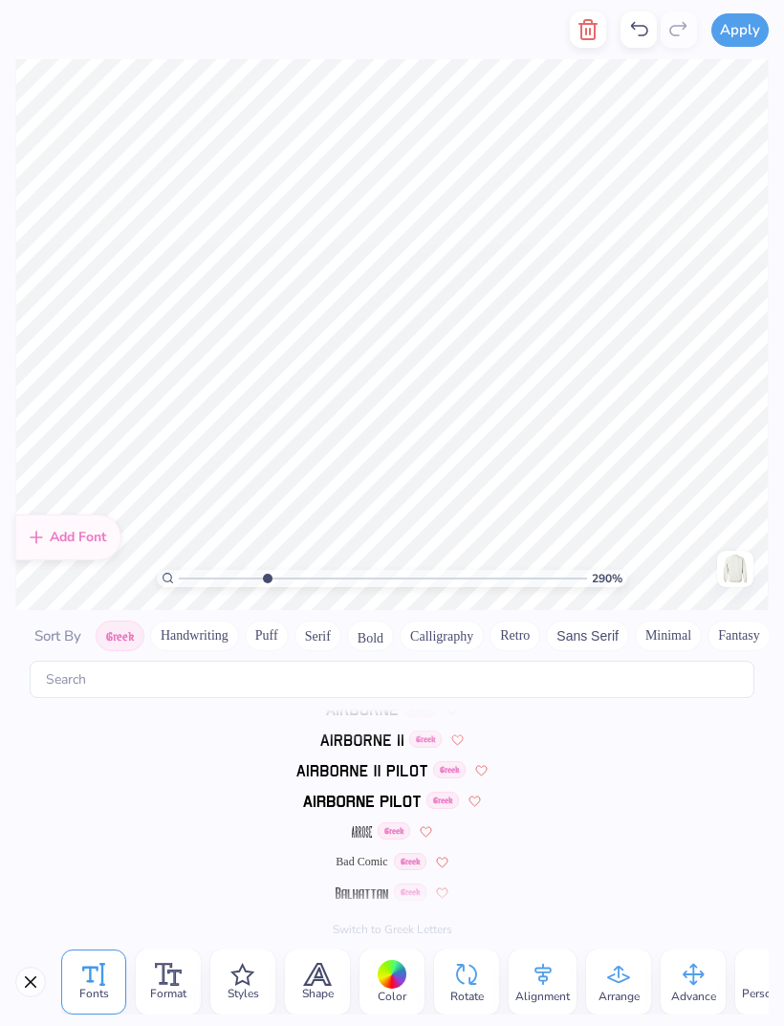
scroll to position [0, 0]
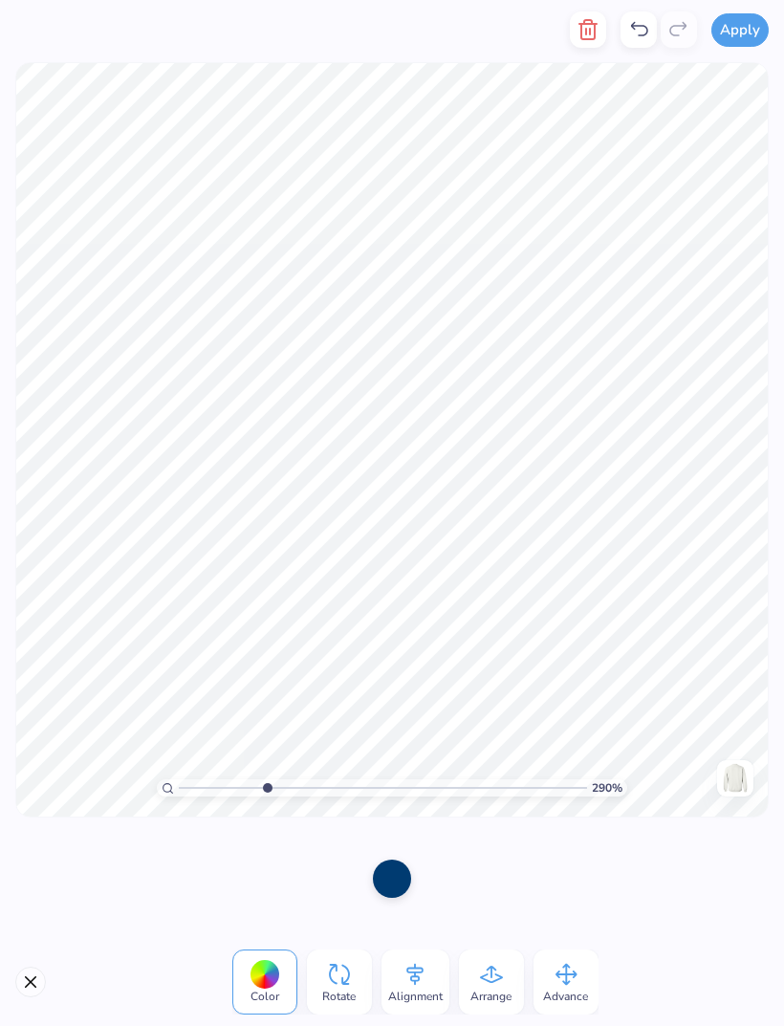
click at [30, 989] on button "Close" at bounding box center [30, 982] width 31 height 31
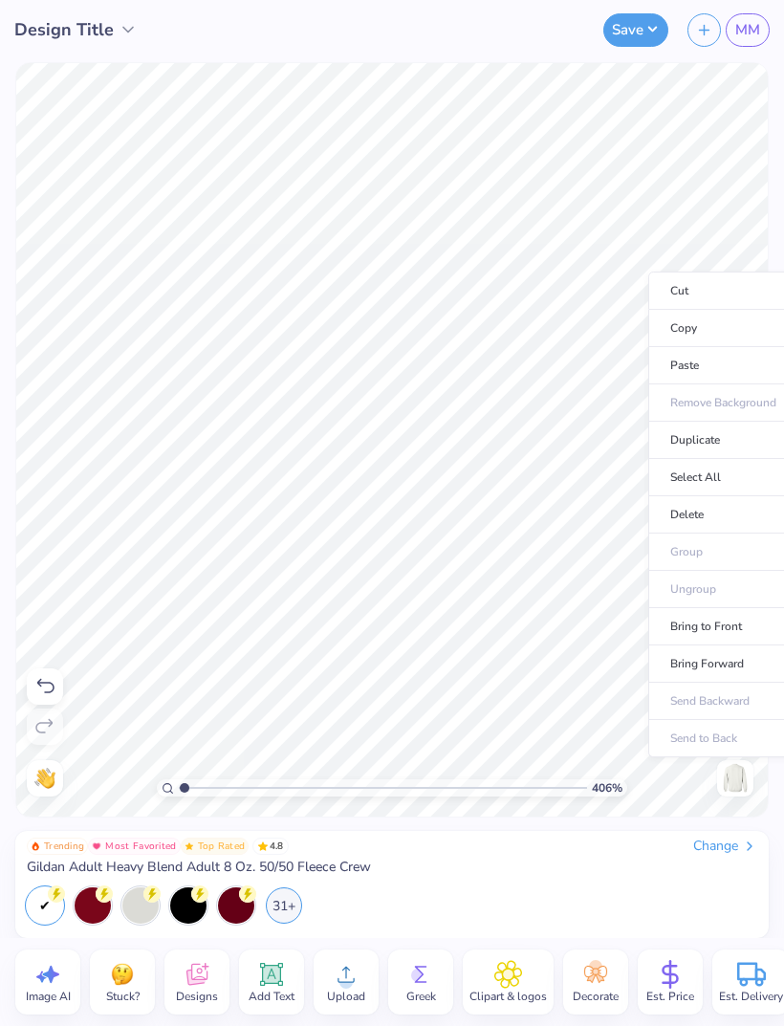
type input "1"
click at [734, 785] on img at bounding box center [735, 778] width 31 height 31
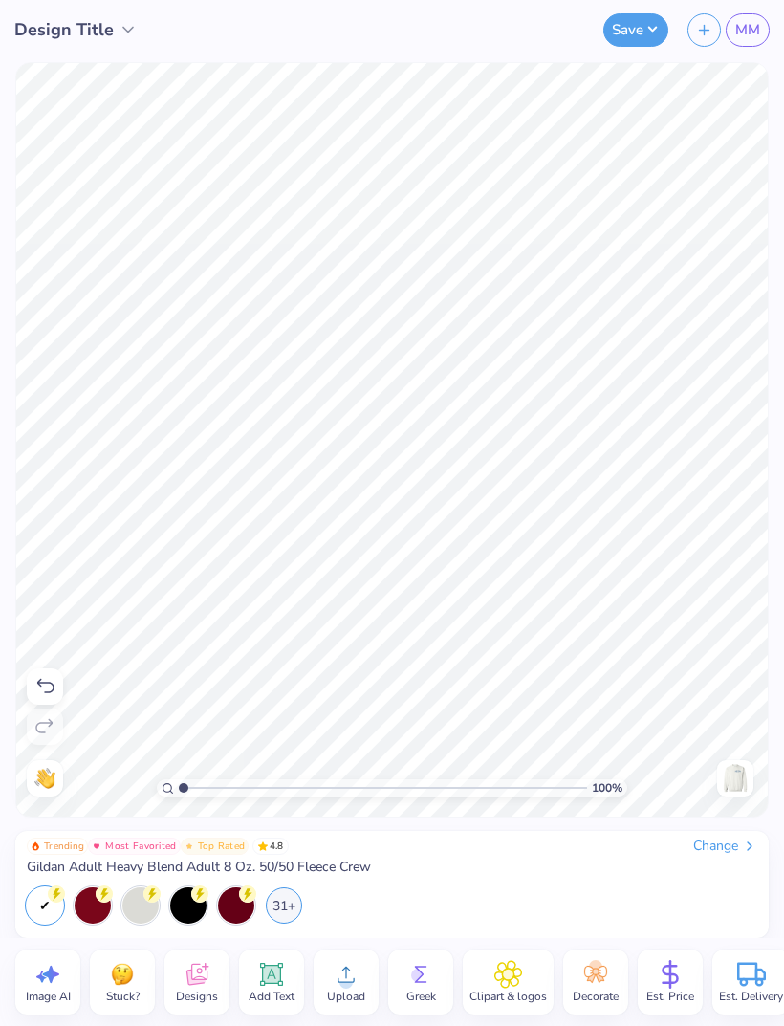
click at [730, 782] on img at bounding box center [735, 778] width 31 height 31
click at [727, 778] on img at bounding box center [735, 778] width 31 height 31
click at [202, 989] on span "Designs" at bounding box center [197, 996] width 42 height 15
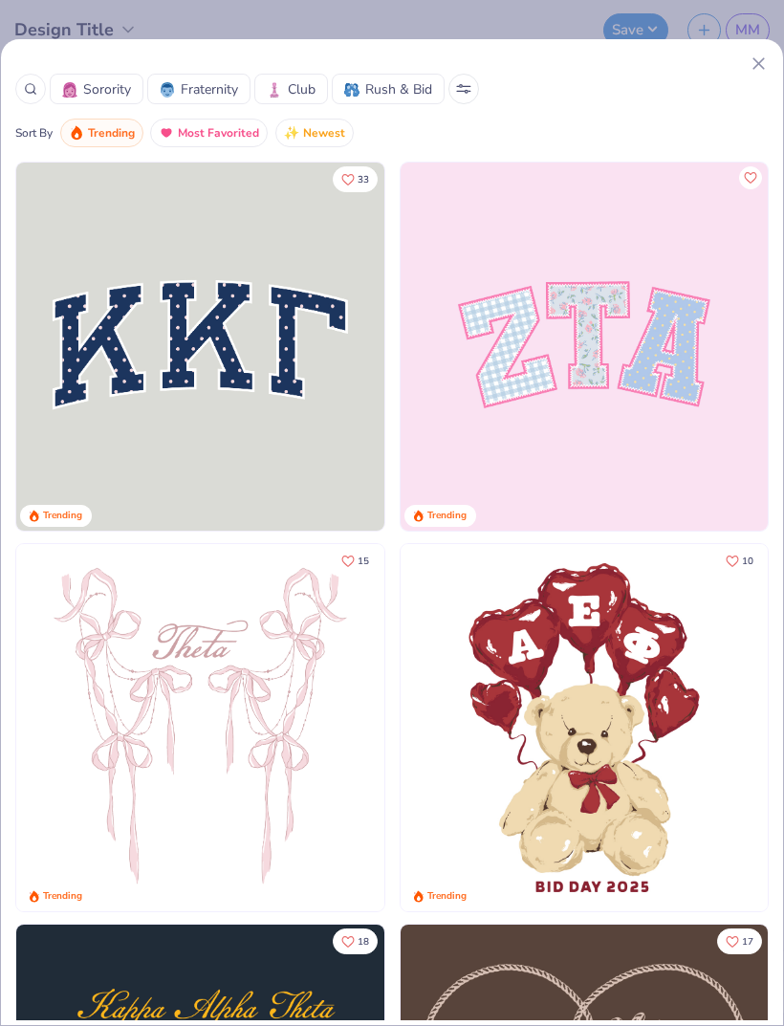
click at [37, 92] on div at bounding box center [30, 89] width 31 height 31
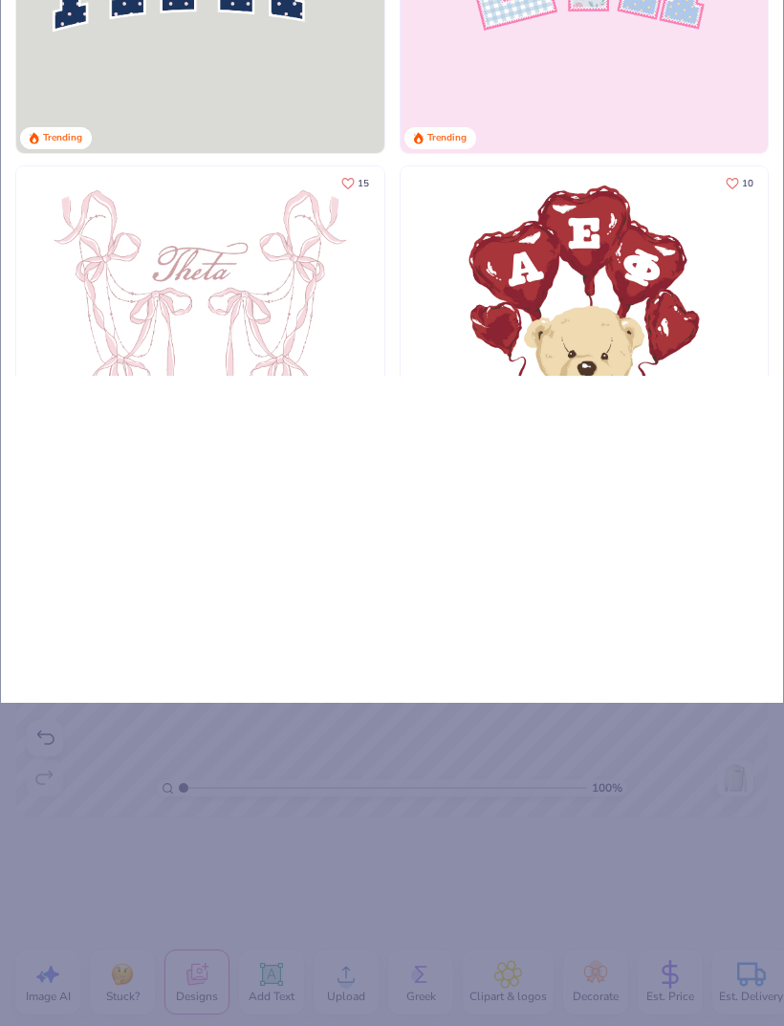
type input "Ta"
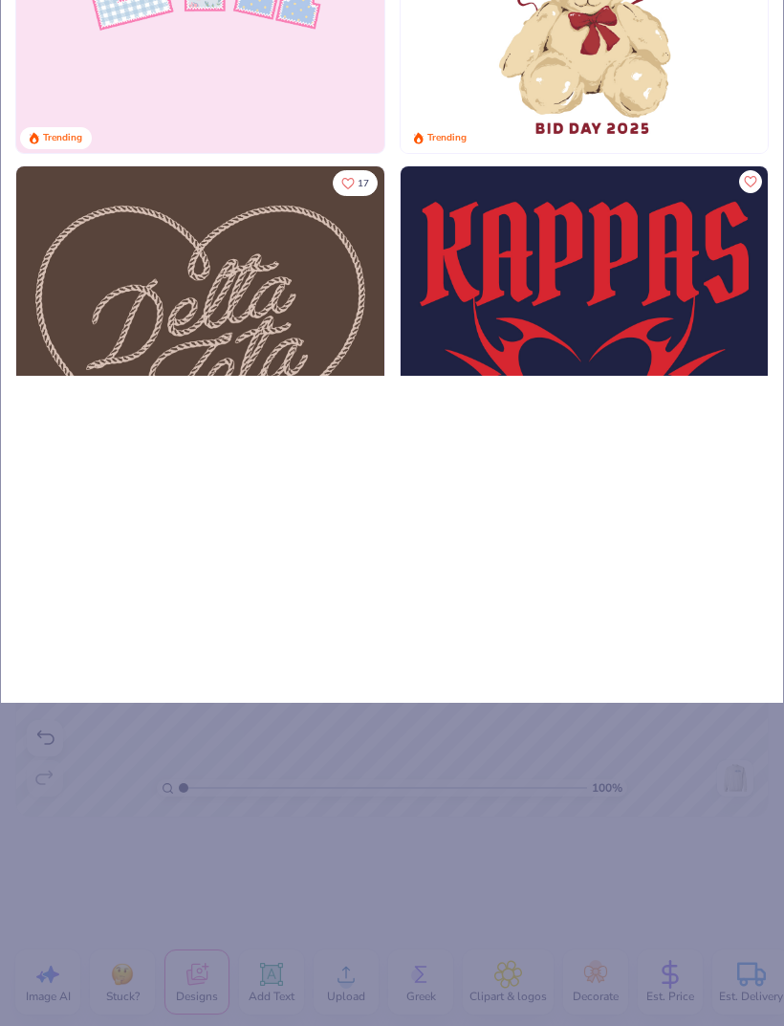
type input "Tai"
type input "Tail"
type input "Tailg"
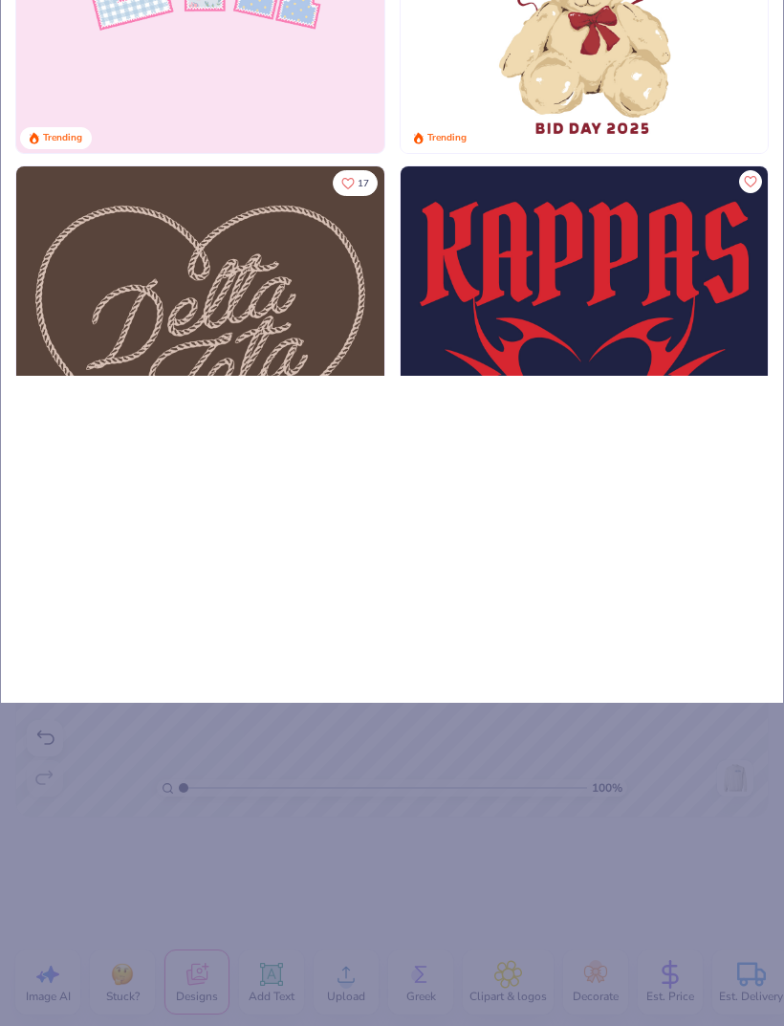
type input "Tailg"
type input "Tailga"
type input "Tailgat"
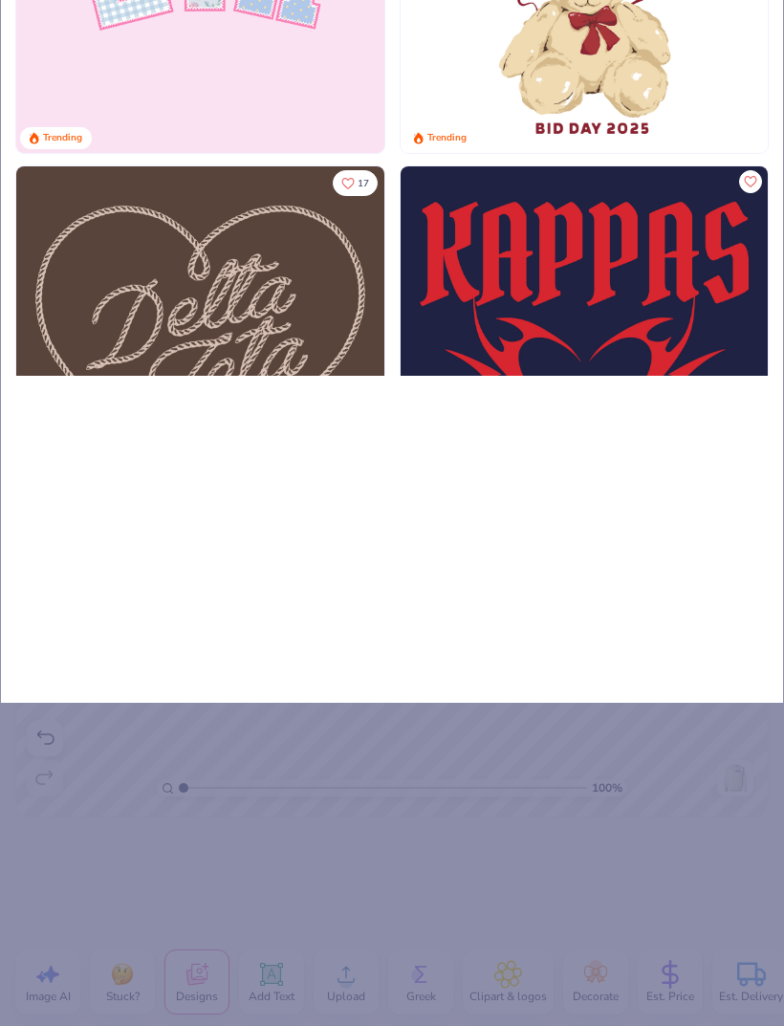
type input "Tailgate"
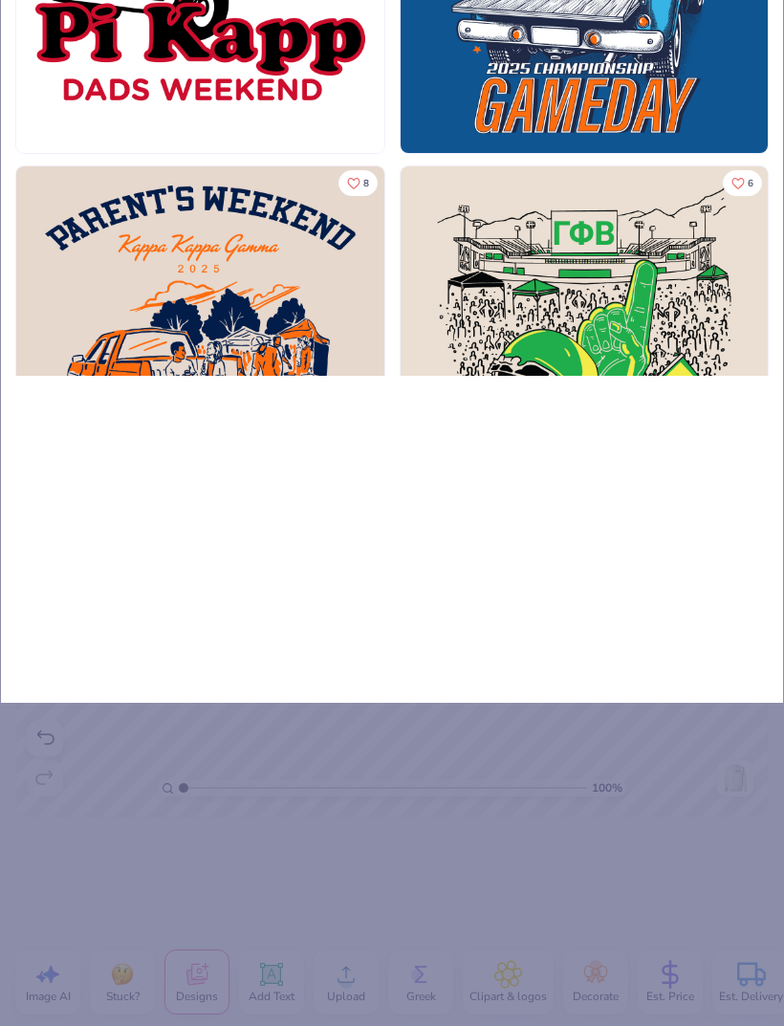
type input "Tailgate"
click at [276, 314] on img at bounding box center [200, 350] width 368 height 368
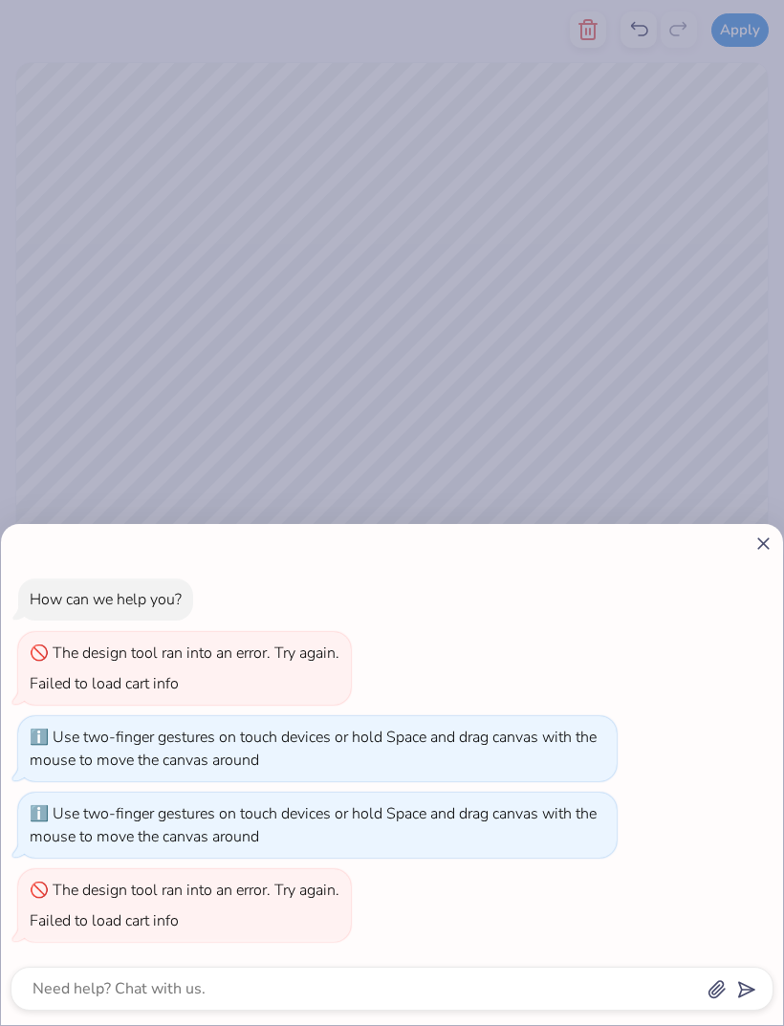
click at [760, 540] on line at bounding box center [764, 544] width 11 height 11
type textarea "x"
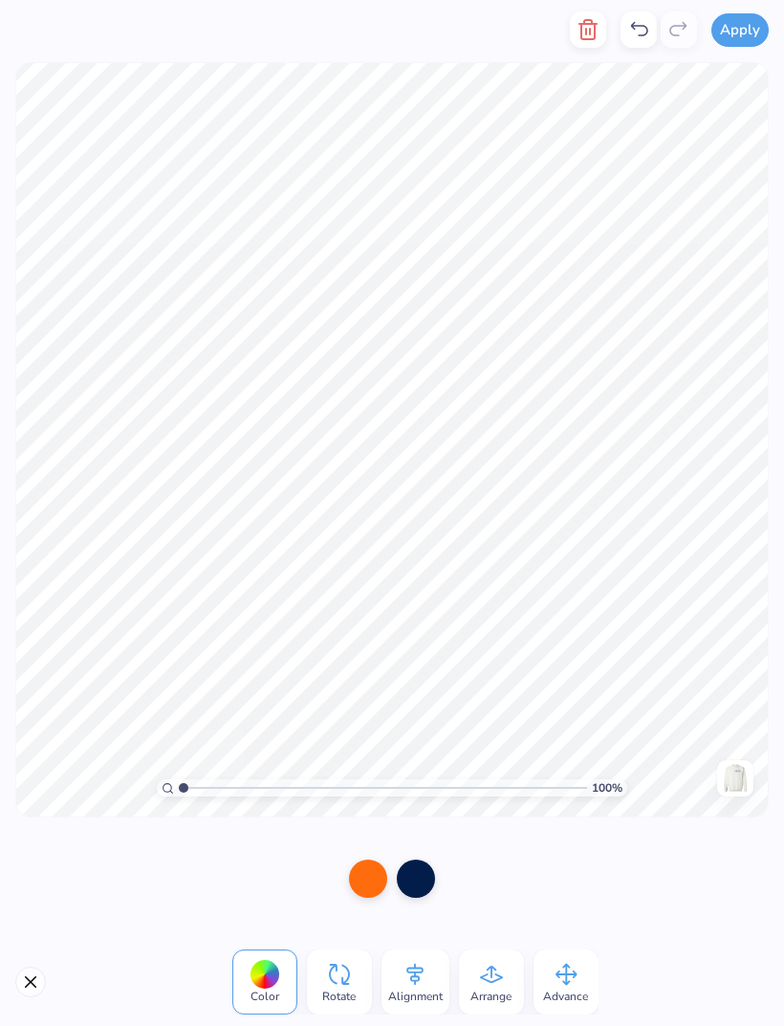
click at [368, 890] on div at bounding box center [368, 879] width 38 height 38
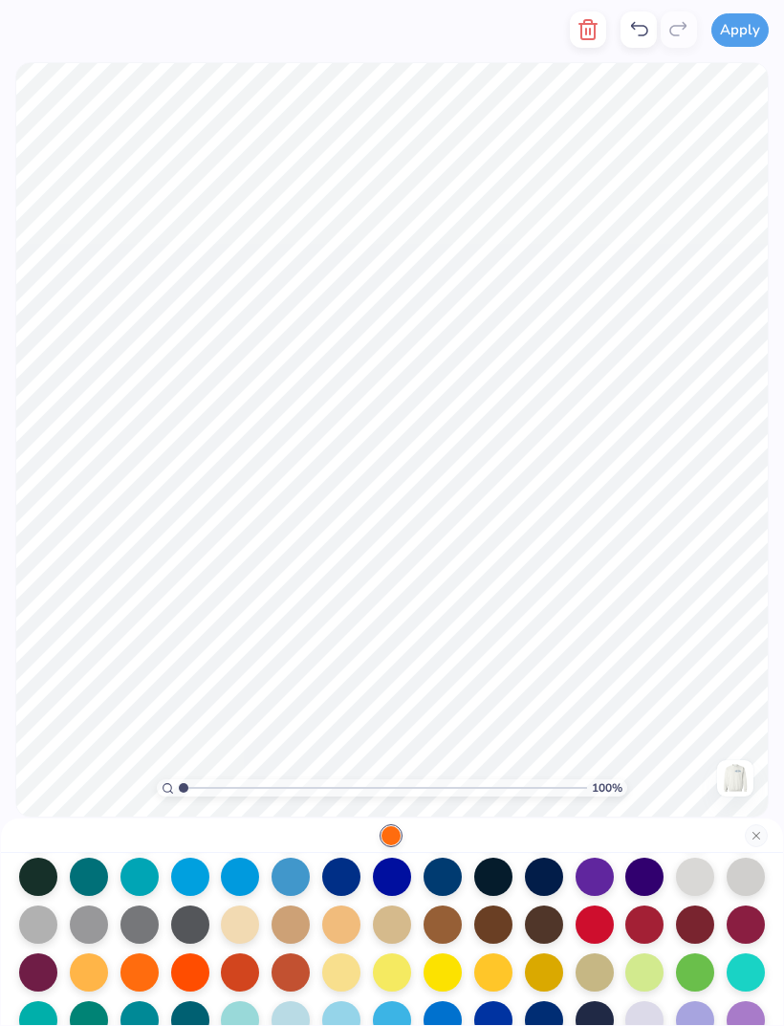
scroll to position [140, 0]
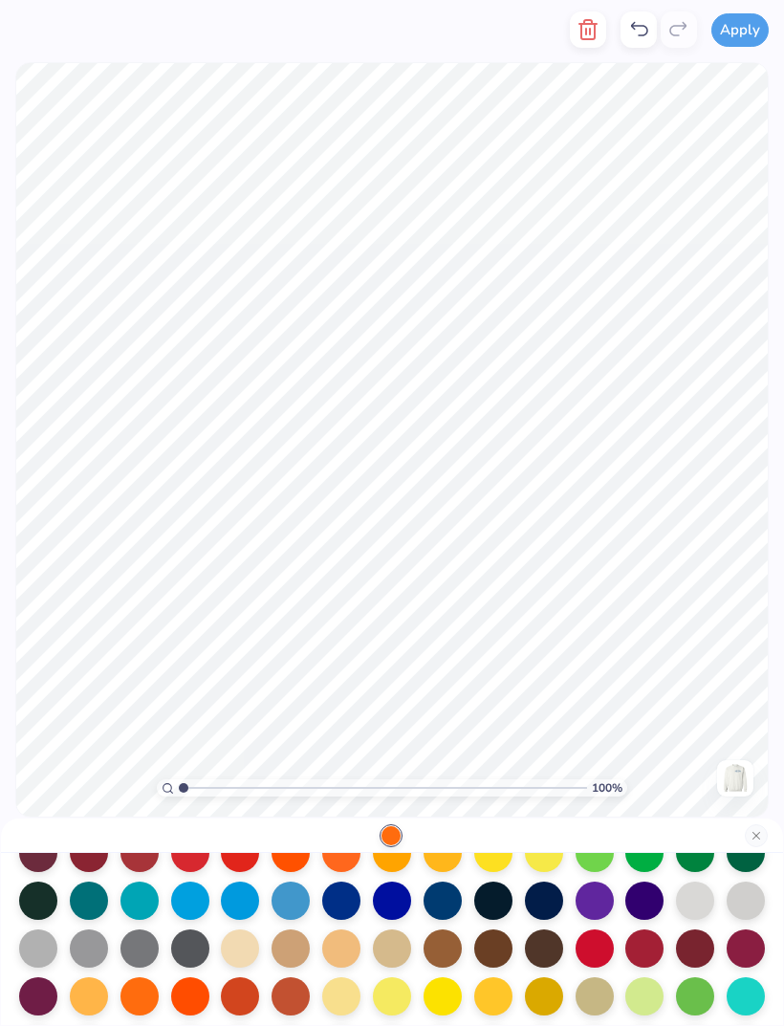
click at [437, 912] on div at bounding box center [443, 901] width 38 height 38
click at [765, 841] on button "Close" at bounding box center [756, 836] width 23 height 23
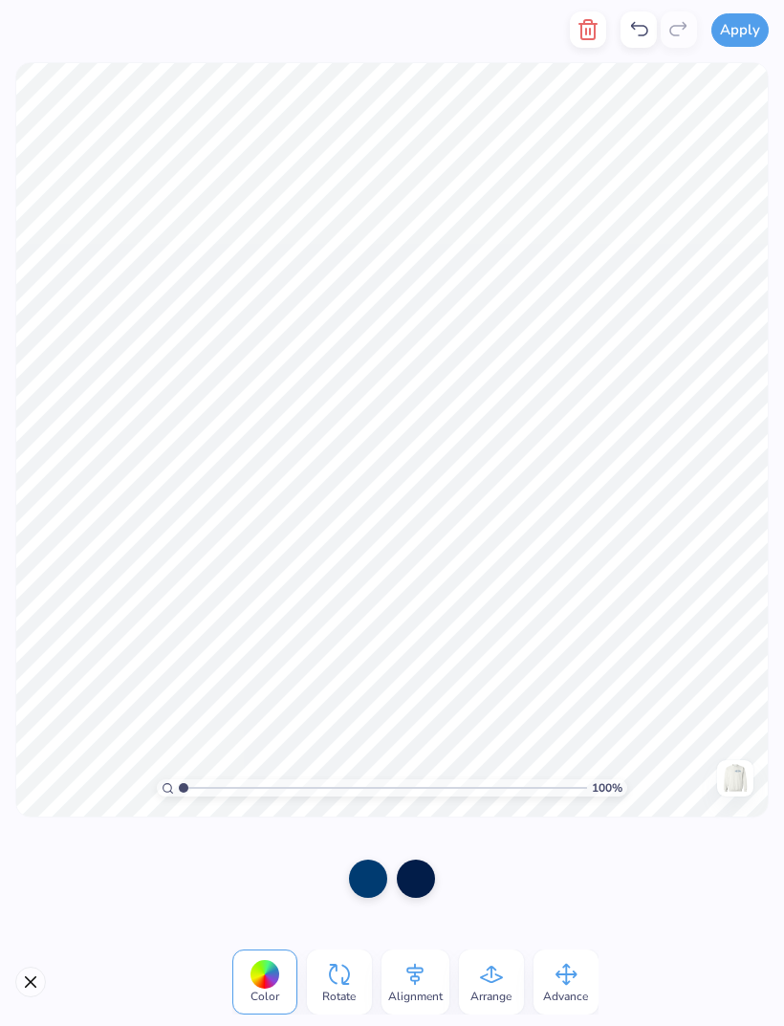
click at [418, 877] on div at bounding box center [416, 879] width 38 height 38
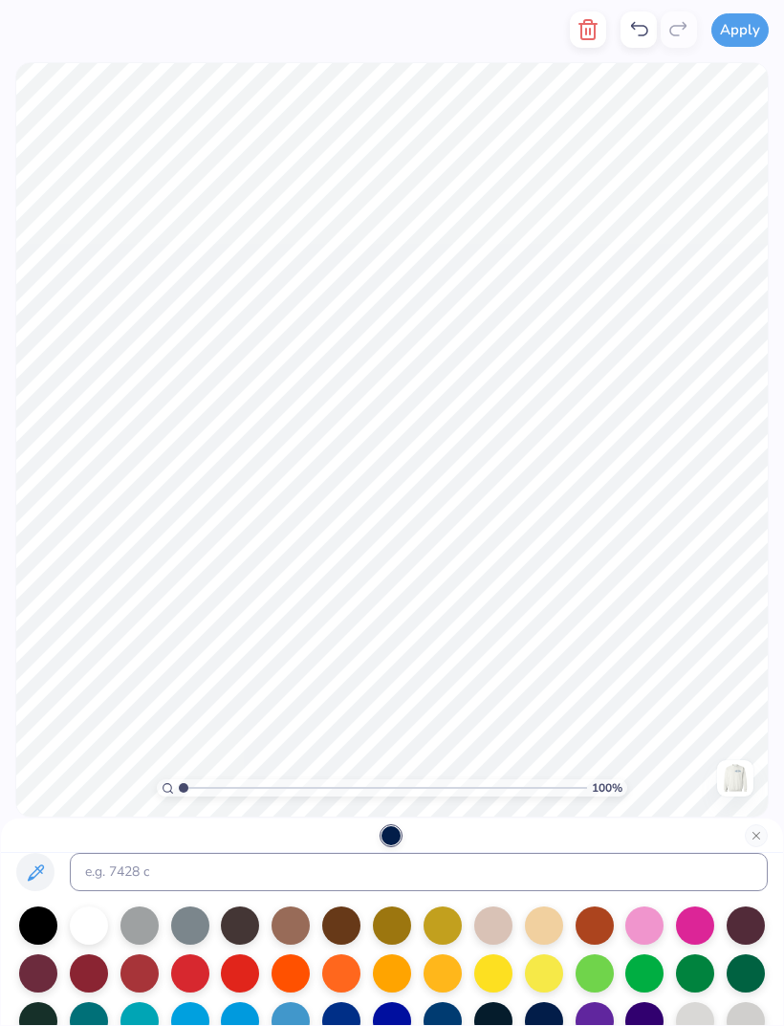
scroll to position [20, 0]
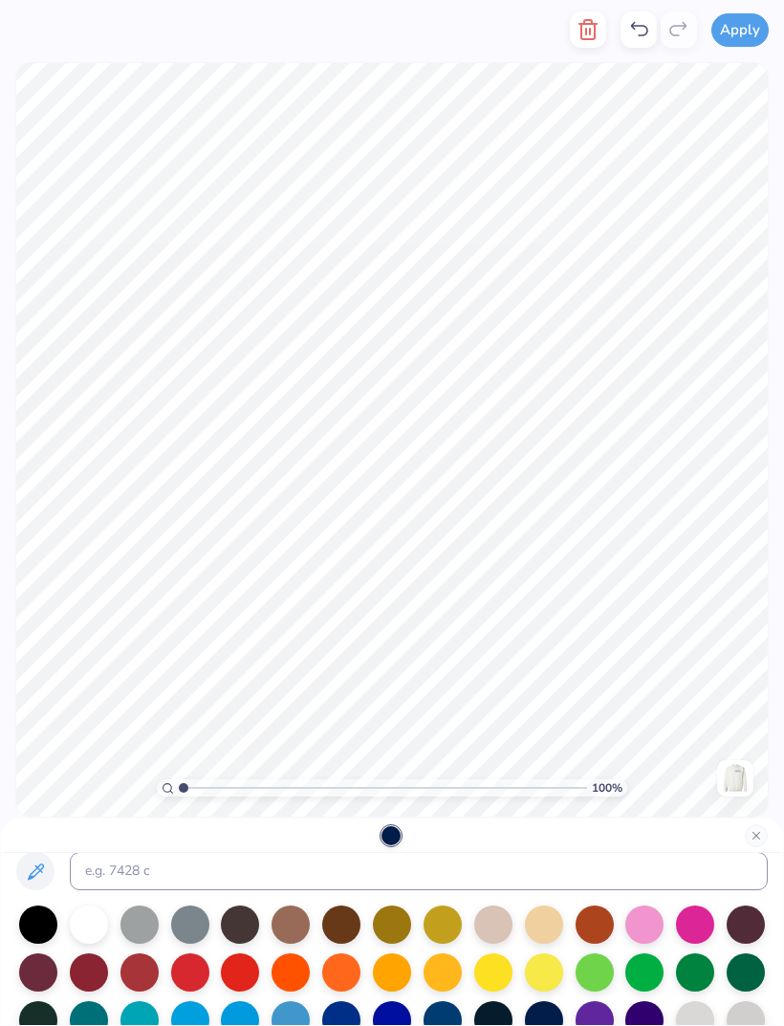
click at [494, 978] on div at bounding box center [493, 973] width 38 height 38
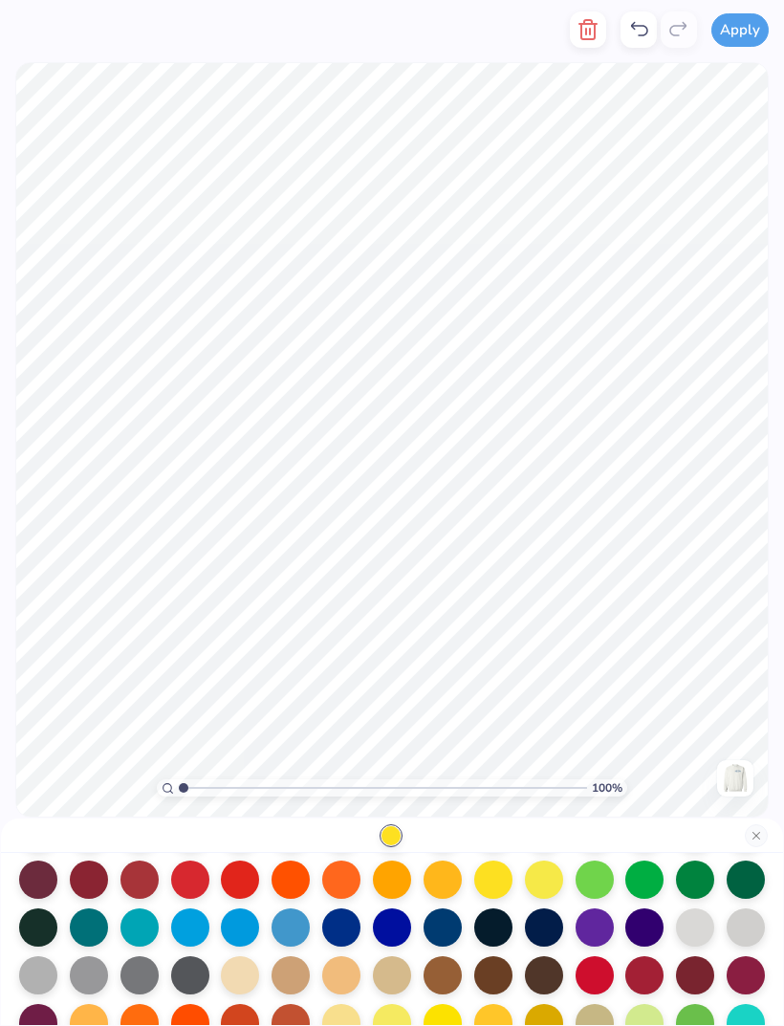
scroll to position [114, 0]
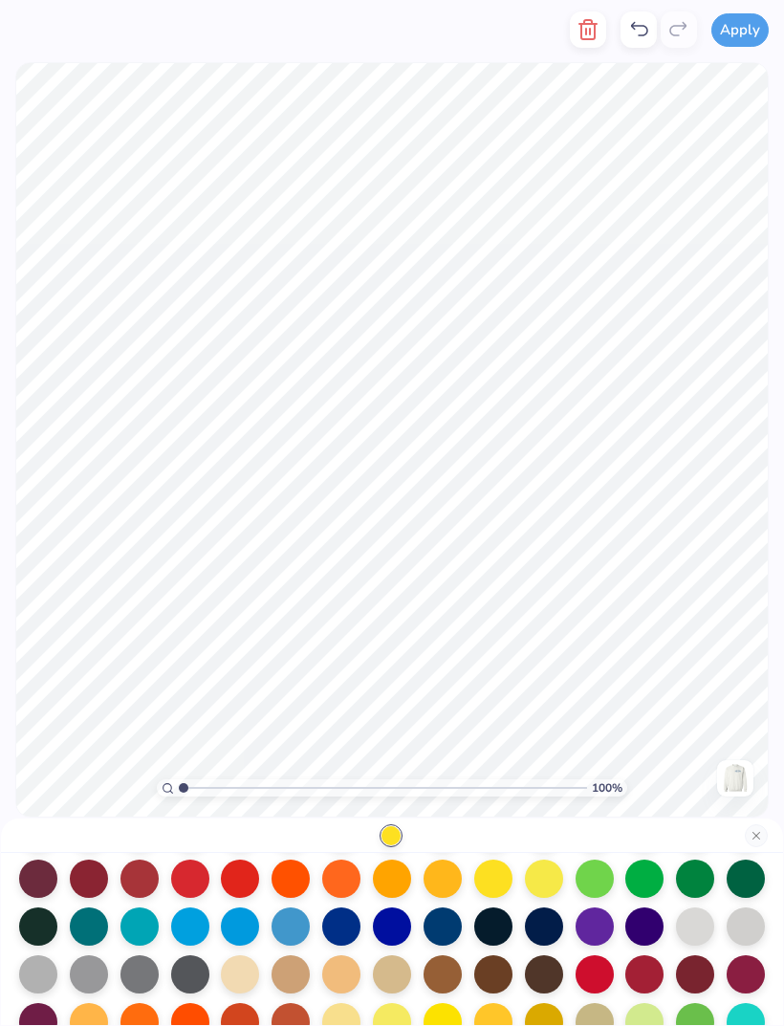
click at [639, 33] on icon at bounding box center [639, 29] width 23 height 23
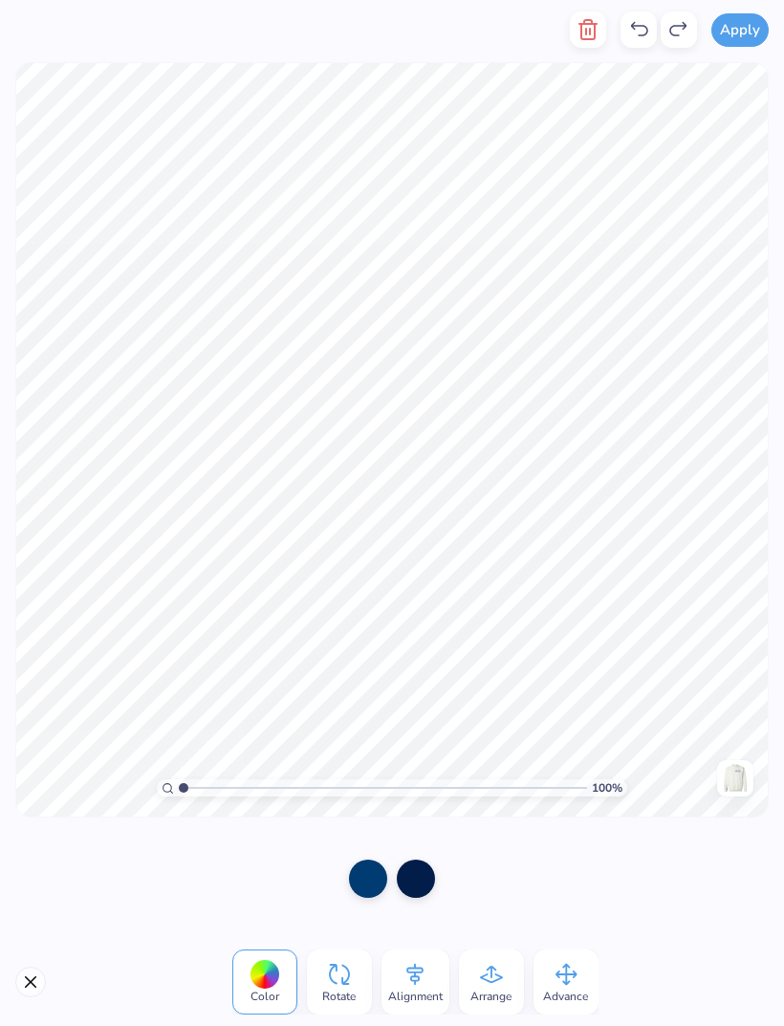
click at [636, 27] on icon at bounding box center [639, 29] width 23 height 23
click at [370, 879] on div at bounding box center [368, 879] width 38 height 38
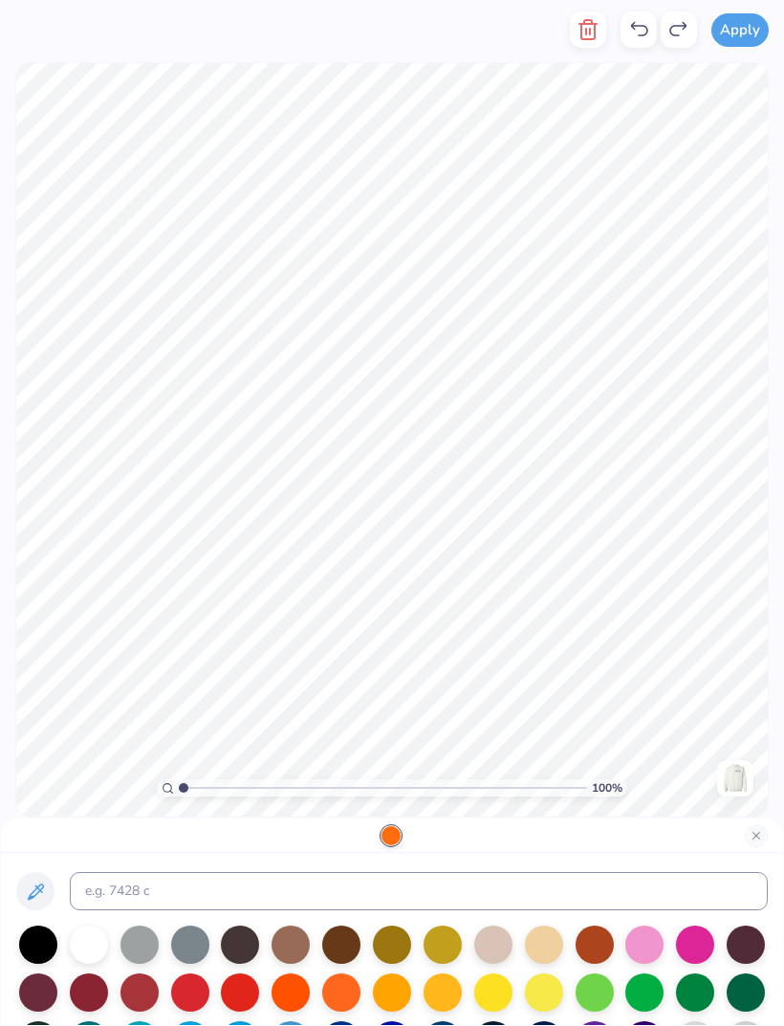
click at [642, 950] on div at bounding box center [645, 945] width 38 height 38
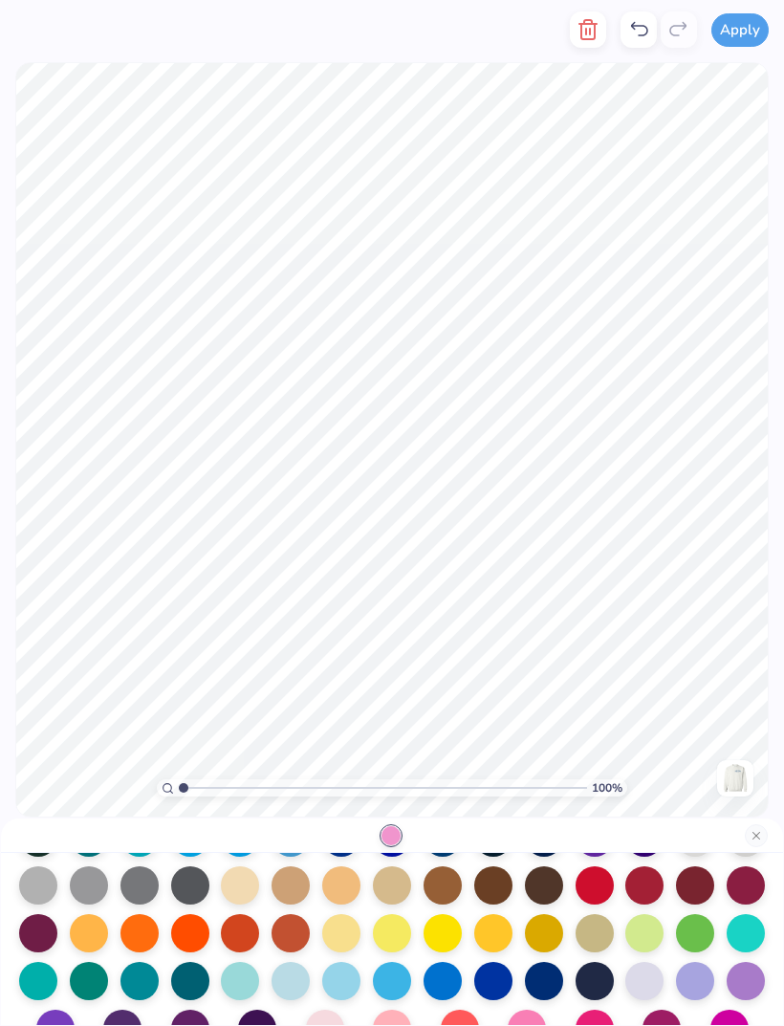
scroll to position [206, 0]
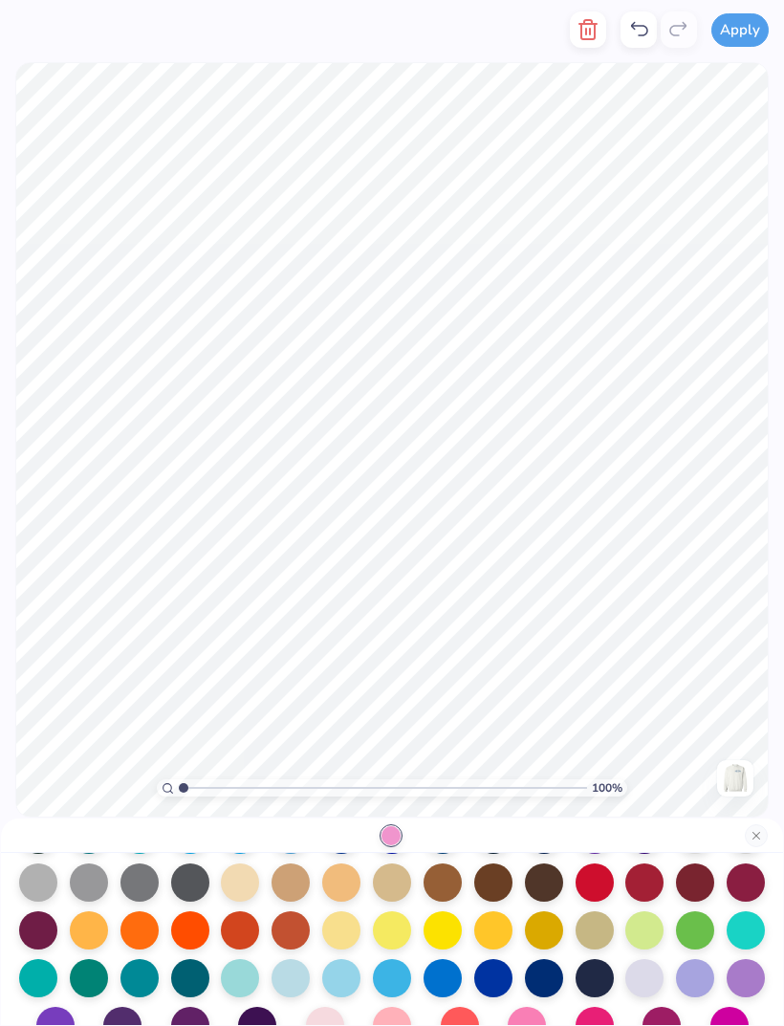
click at [451, 988] on div at bounding box center [443, 978] width 38 height 38
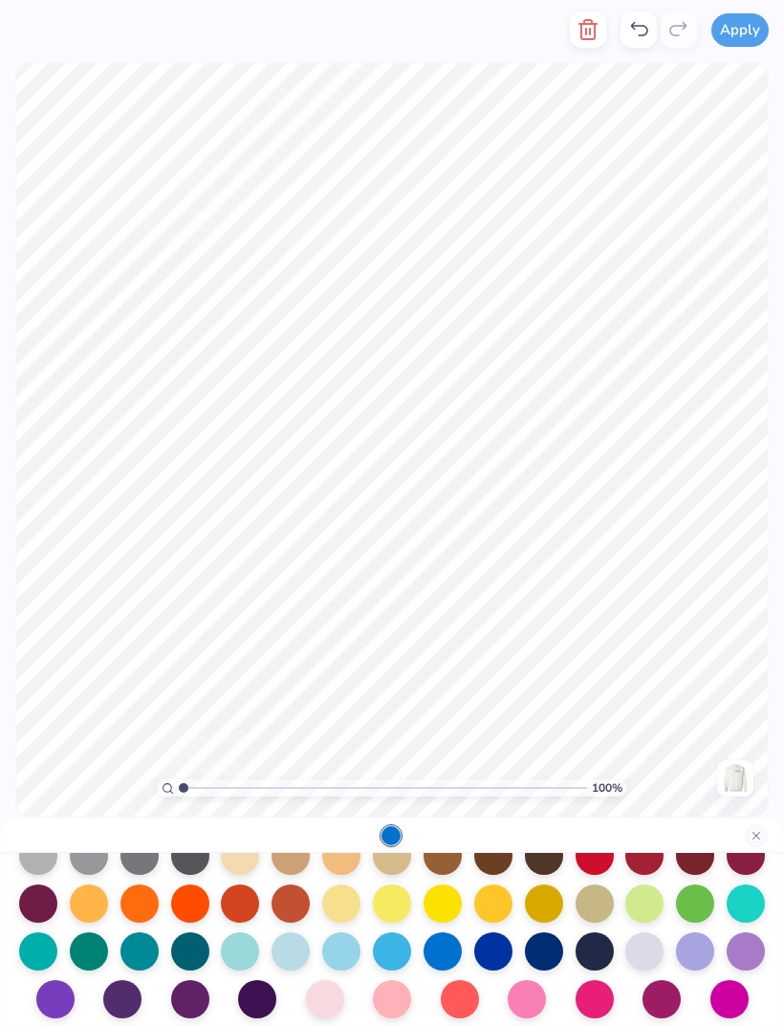
scroll to position [239, 0]
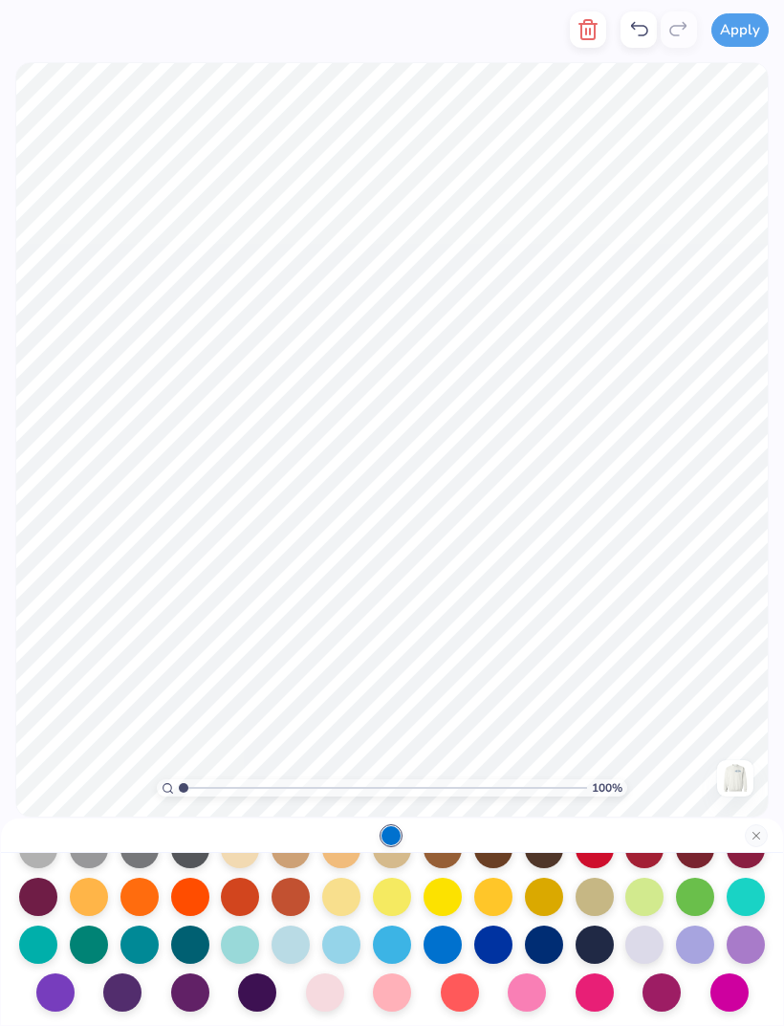
click at [292, 959] on div at bounding box center [291, 945] width 38 height 38
click at [394, 949] on div at bounding box center [392, 945] width 38 height 38
click at [445, 949] on div at bounding box center [443, 945] width 38 height 38
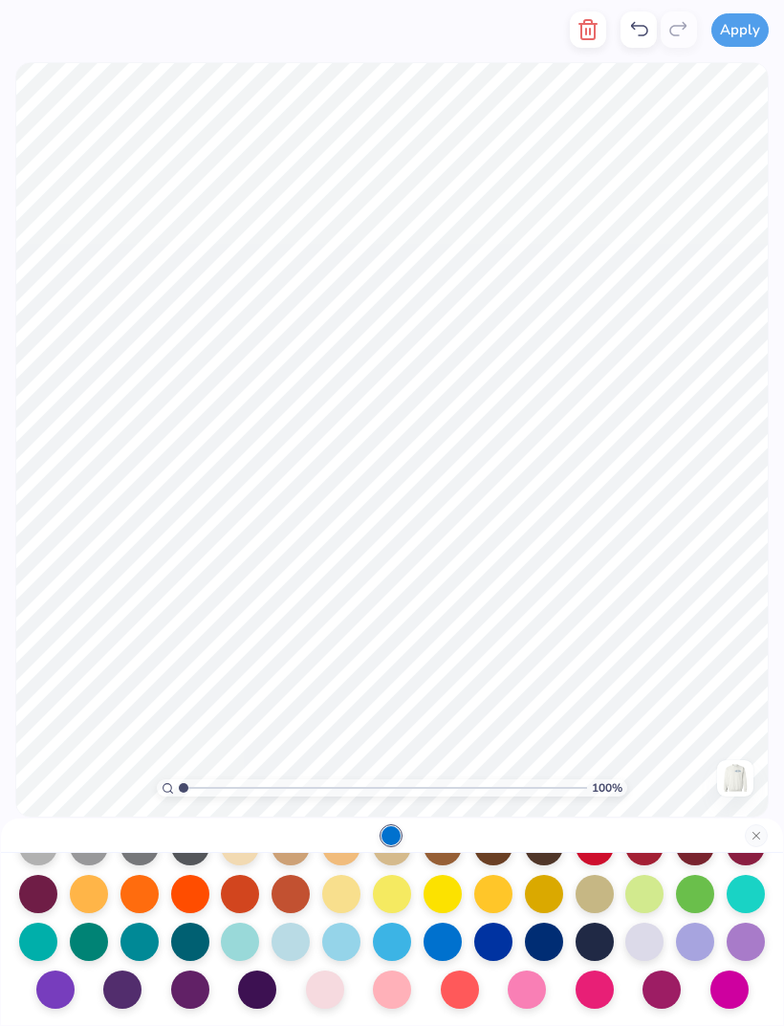
scroll to position [245, 0]
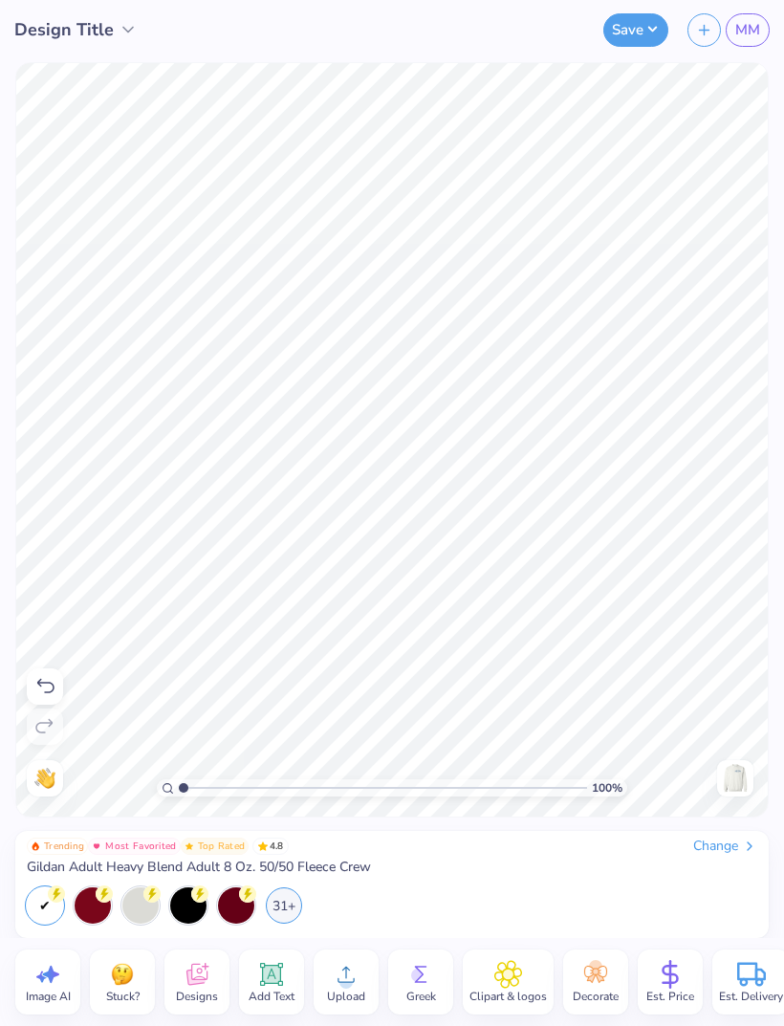
click at [733, 778] on img at bounding box center [735, 778] width 31 height 31
click at [728, 781] on img at bounding box center [735, 778] width 31 height 31
click at [729, 787] on img at bounding box center [735, 778] width 31 height 31
click at [725, 782] on img at bounding box center [735, 778] width 31 height 31
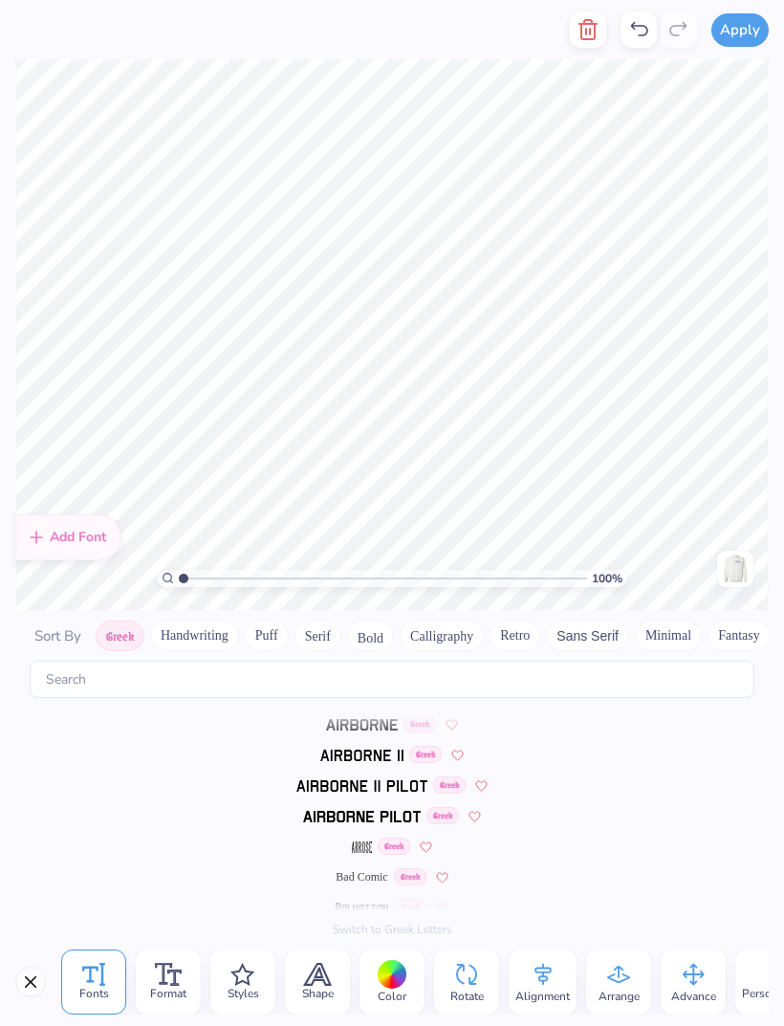
scroll to position [0, 1]
type textarea "P"
type textarea "HOMECOMING"
click at [736, 36] on button "Apply" at bounding box center [740, 29] width 57 height 33
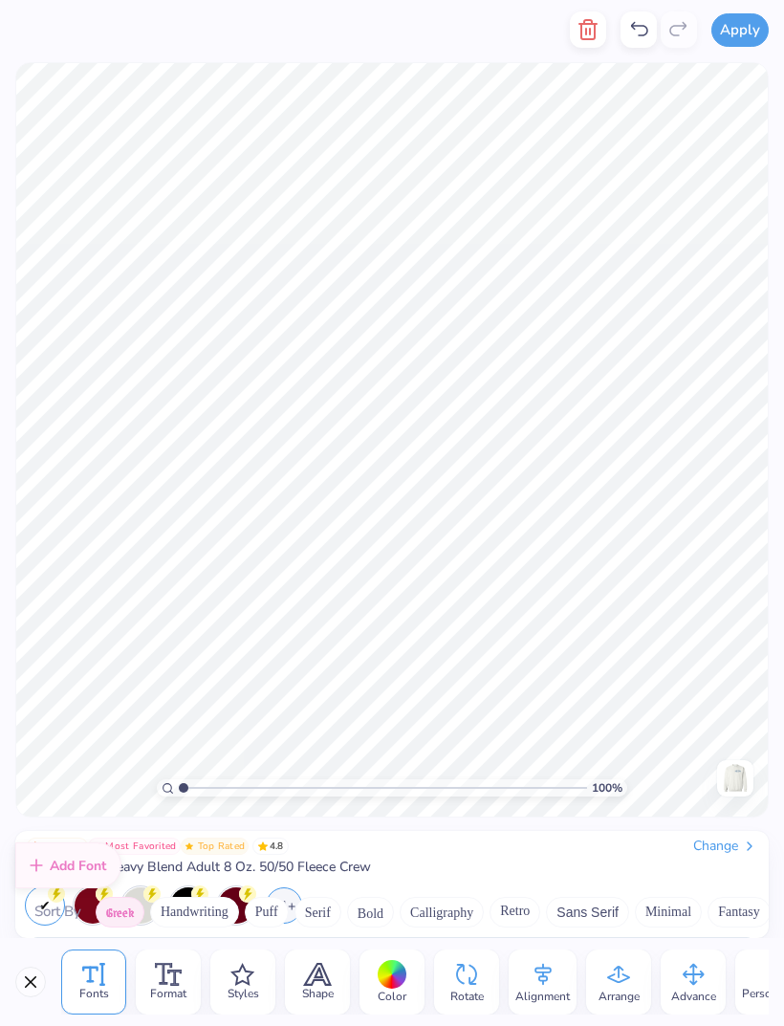
click at [739, 36] on button "Apply" at bounding box center [740, 29] width 57 height 33
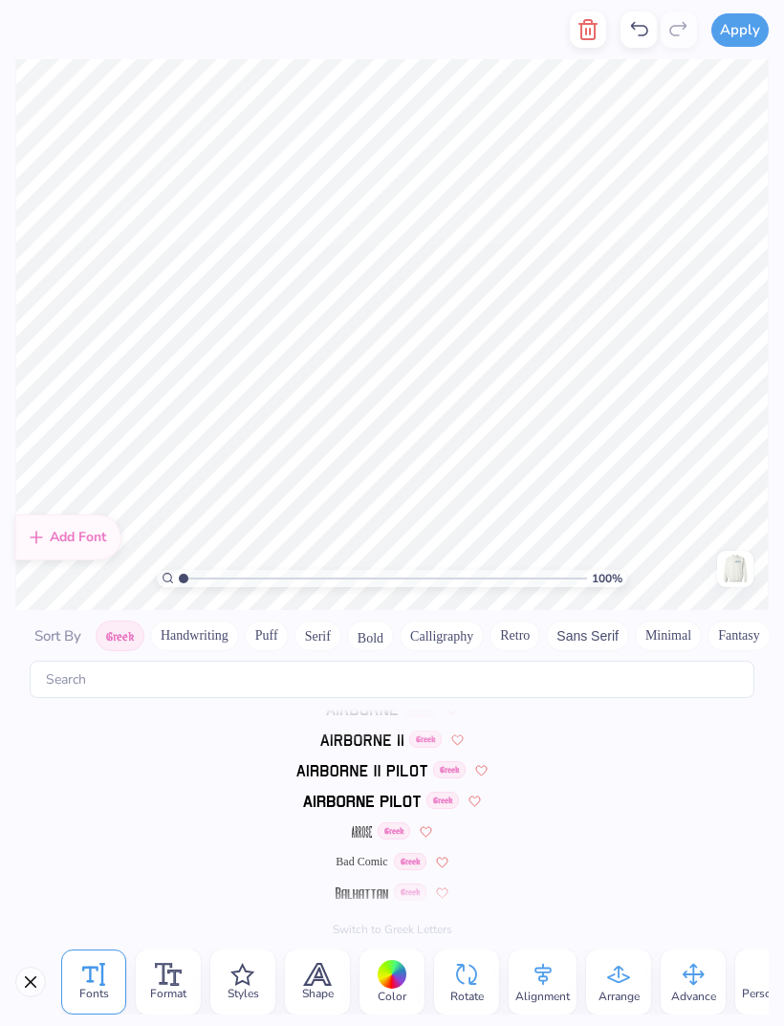
scroll to position [0, 0]
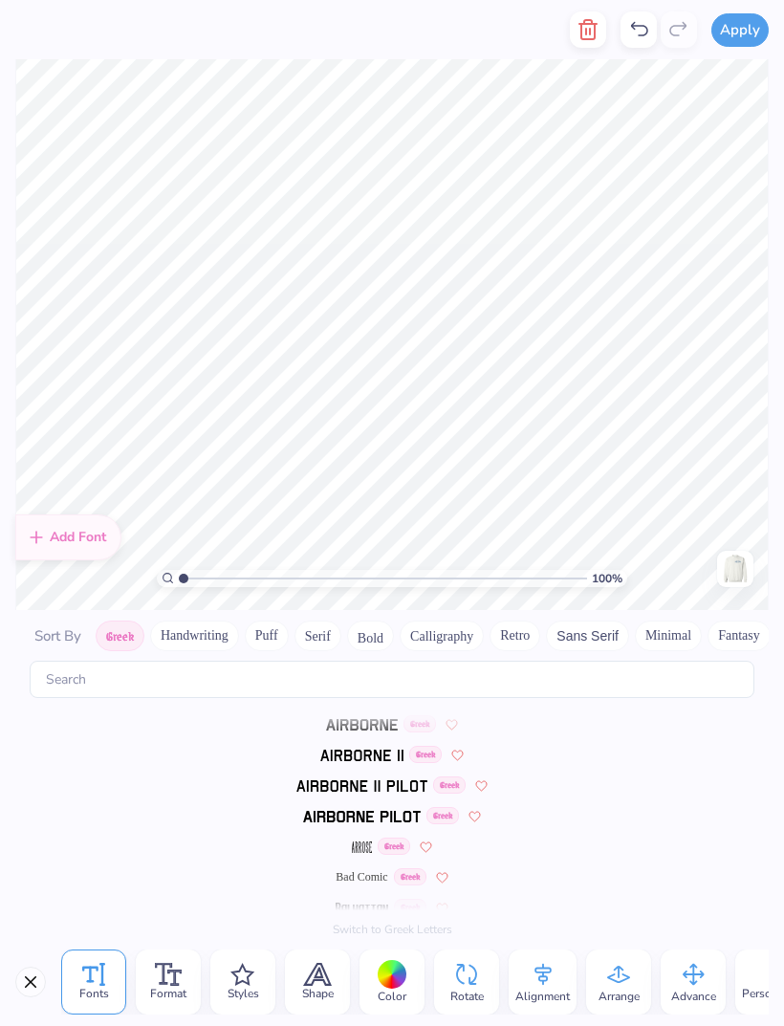
type textarea "Kappa Gamma"
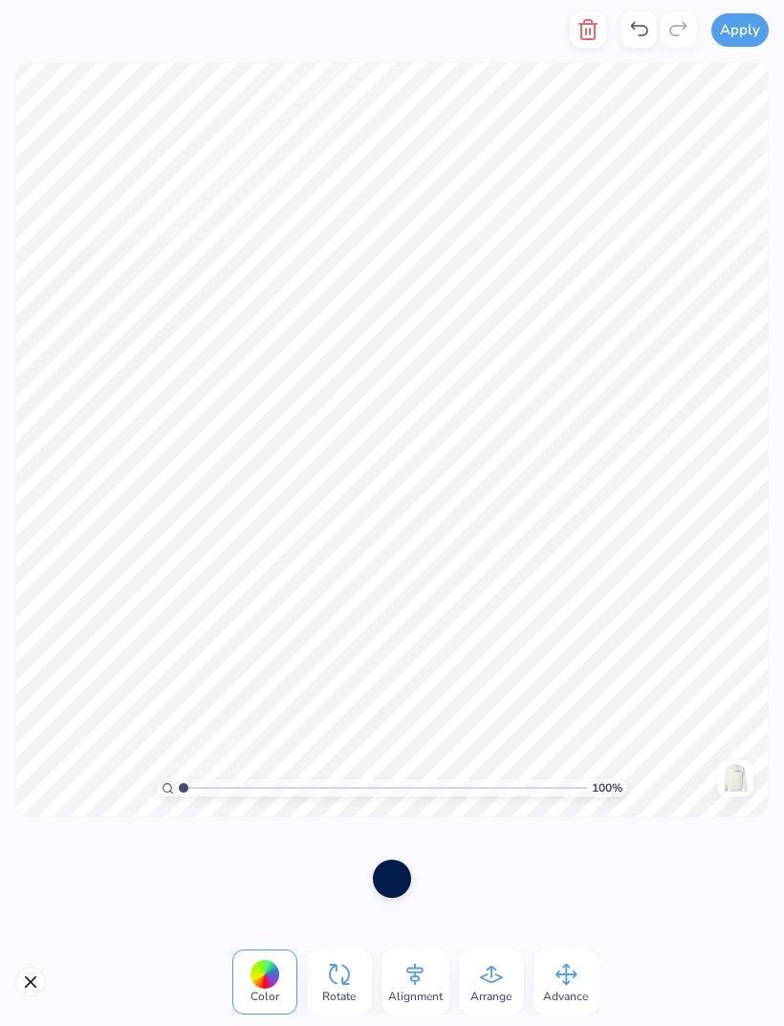
click at [632, 30] on icon at bounding box center [639, 29] width 23 height 23
click at [635, 23] on icon at bounding box center [639, 29] width 17 height 14
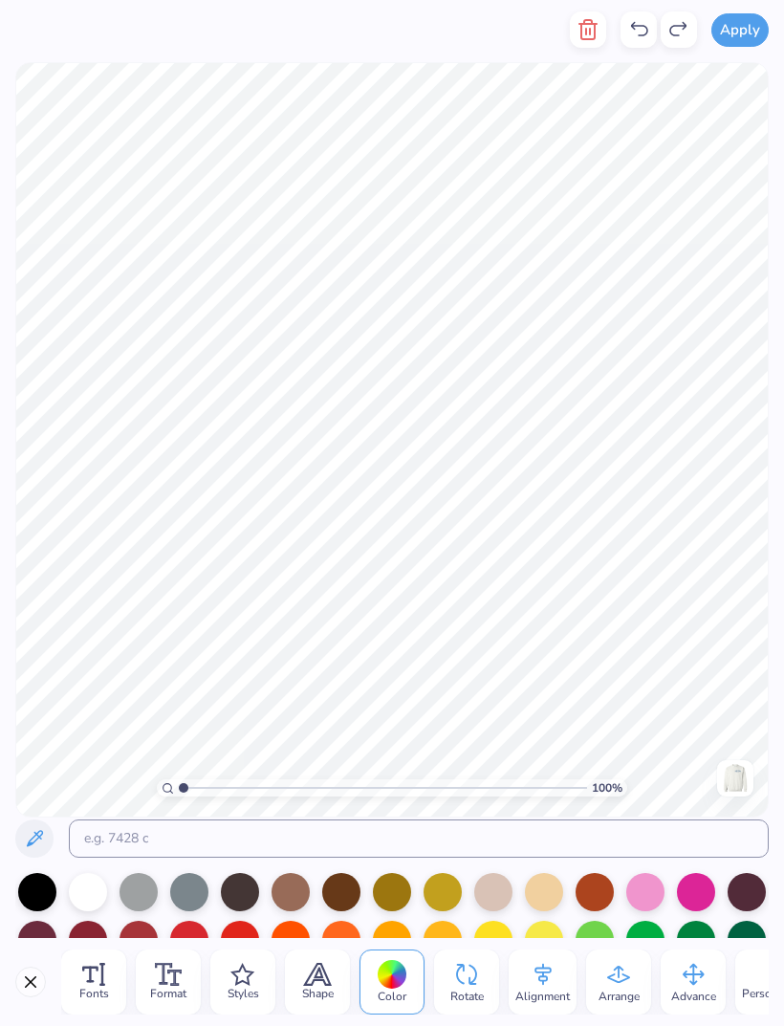
scroll to position [1, 1]
type textarea "a"
click at [633, 33] on icon at bounding box center [639, 29] width 23 height 23
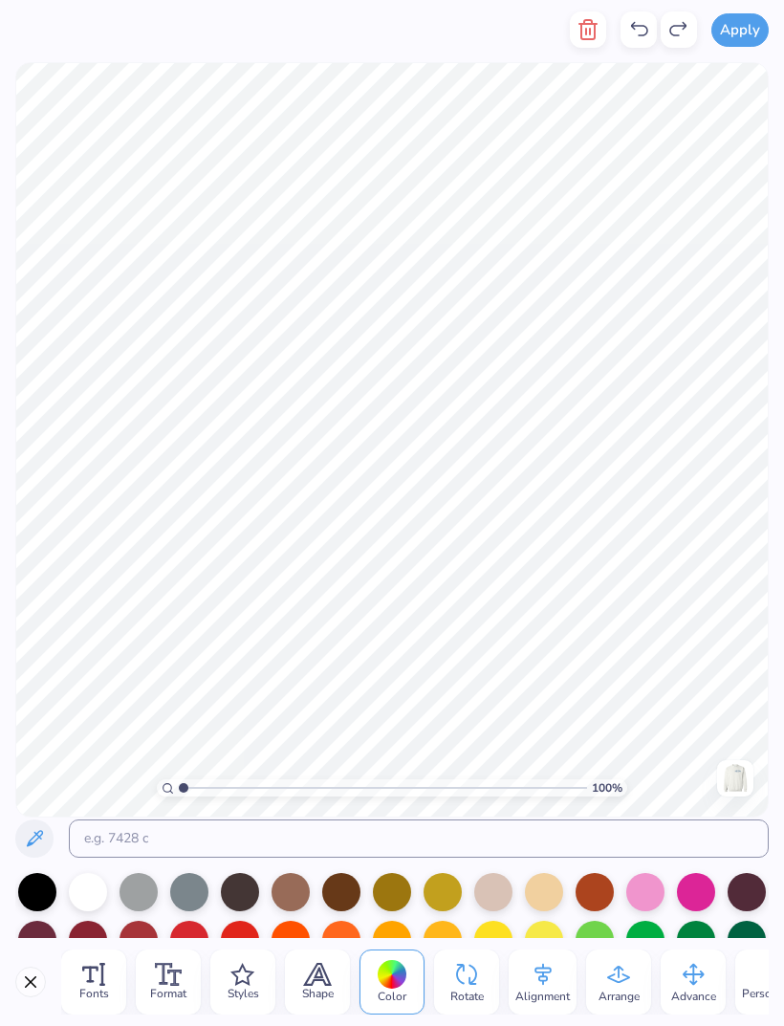
type textarea "Sig Delt x Kap Siga"
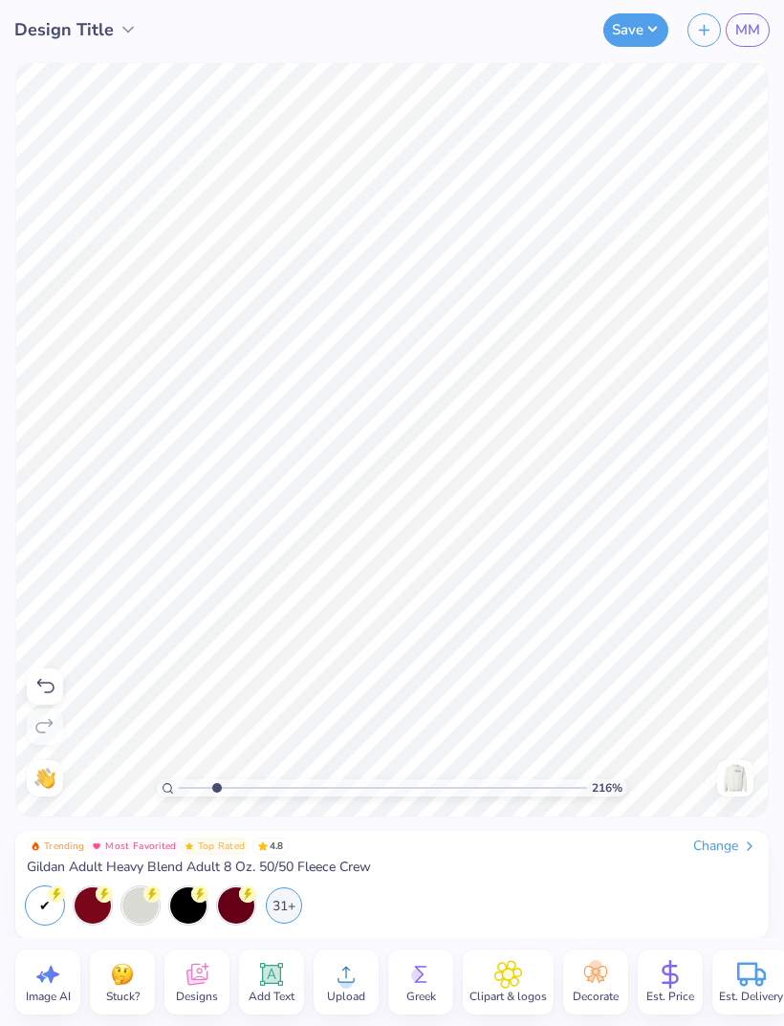
type input "1"
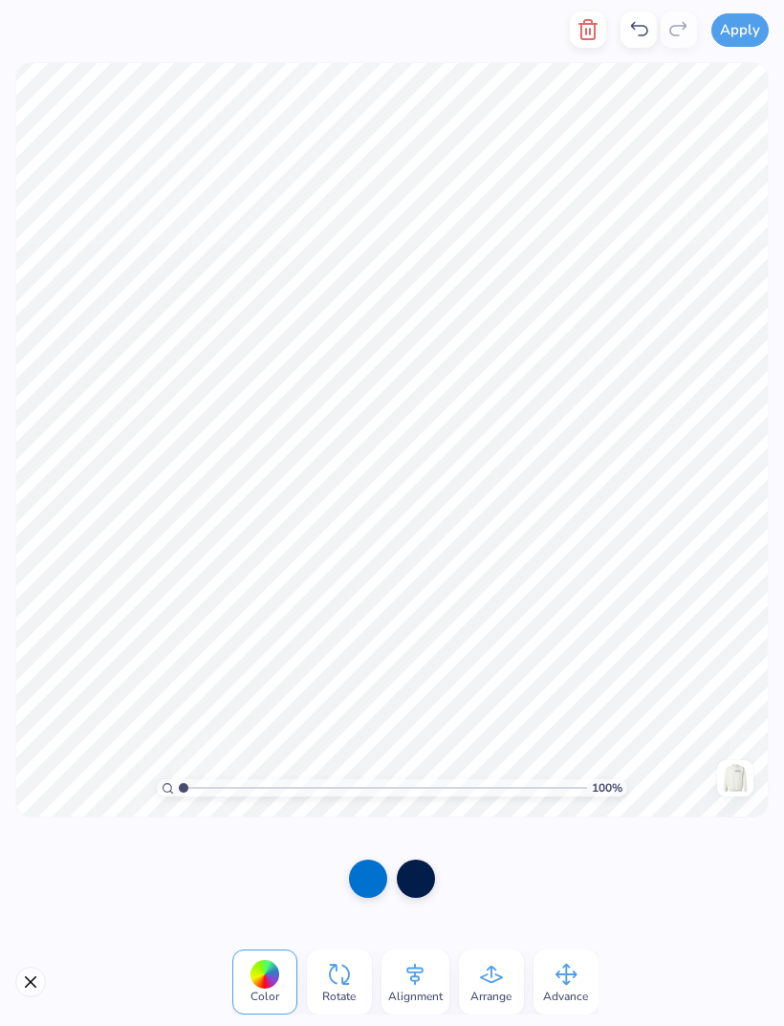
click at [580, 28] on icon "button" at bounding box center [588, 29] width 23 height 23
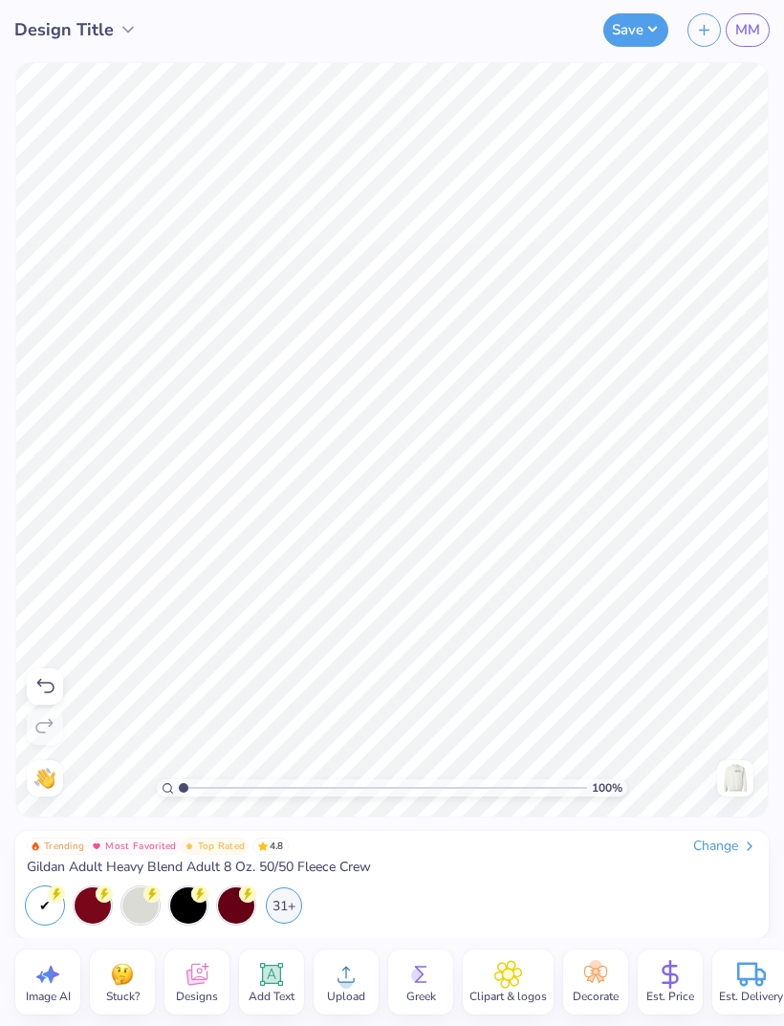
click at [725, 777] on img at bounding box center [735, 778] width 31 height 31
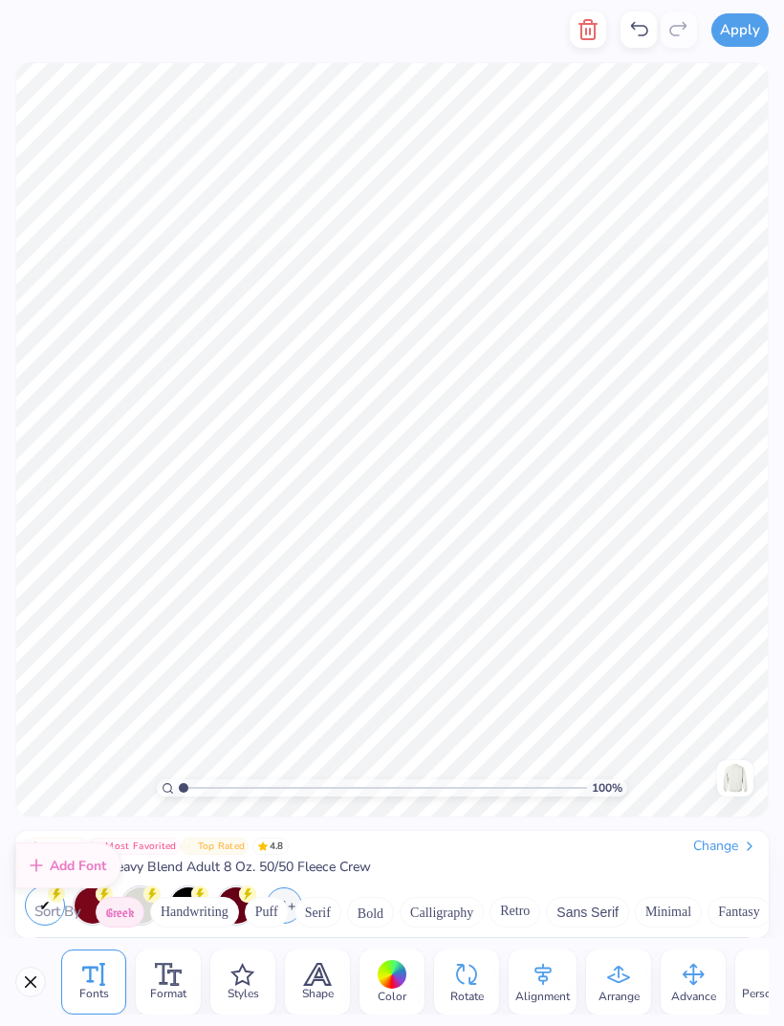
scroll to position [46, 0]
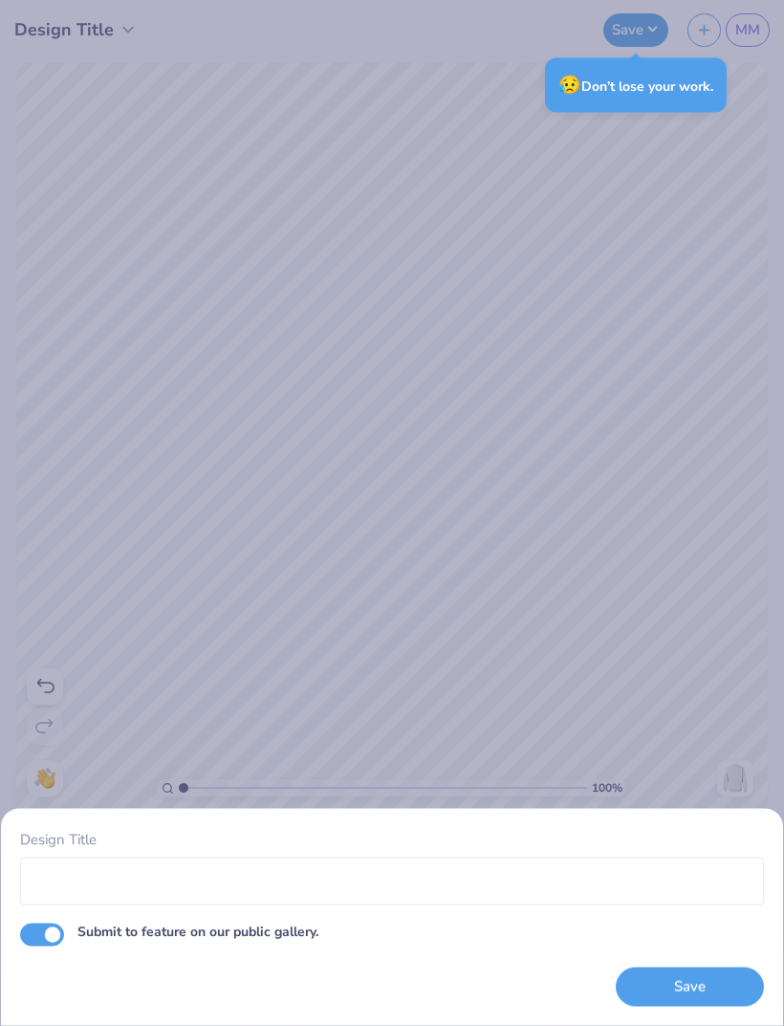
click at [714, 514] on div "Design Title Submit to feature on our public gallery. Save" at bounding box center [392, 513] width 784 height 1026
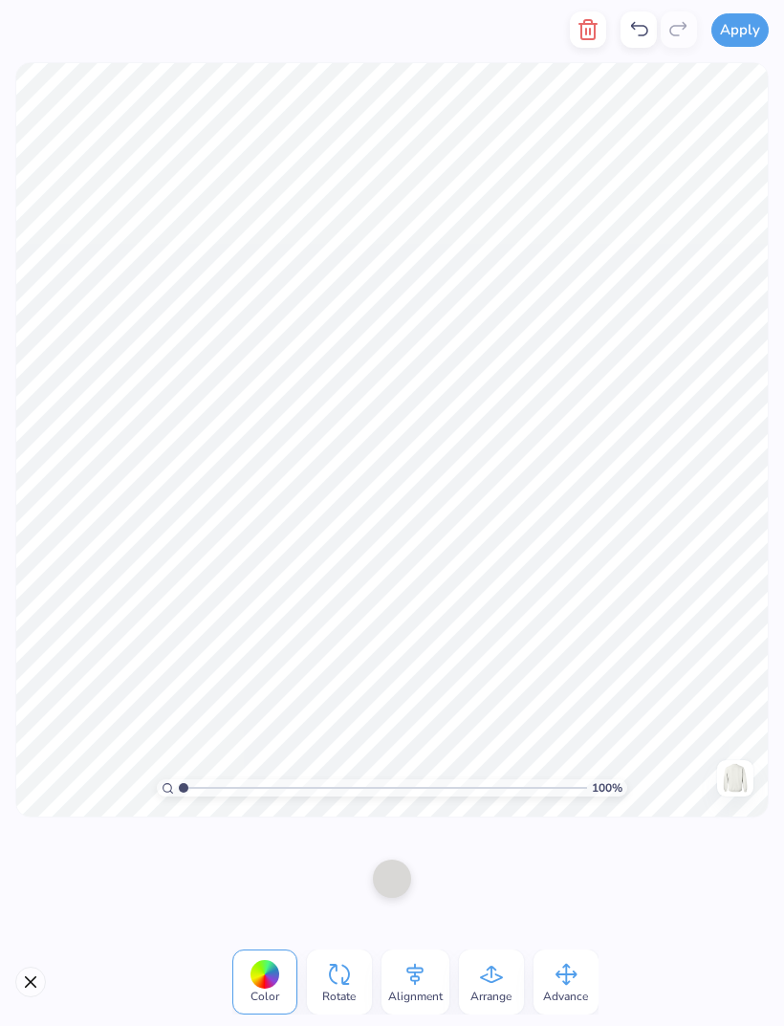
click at [646, 28] on icon at bounding box center [639, 29] width 23 height 23
